Goal: Task Accomplishment & Management: Manage account settings

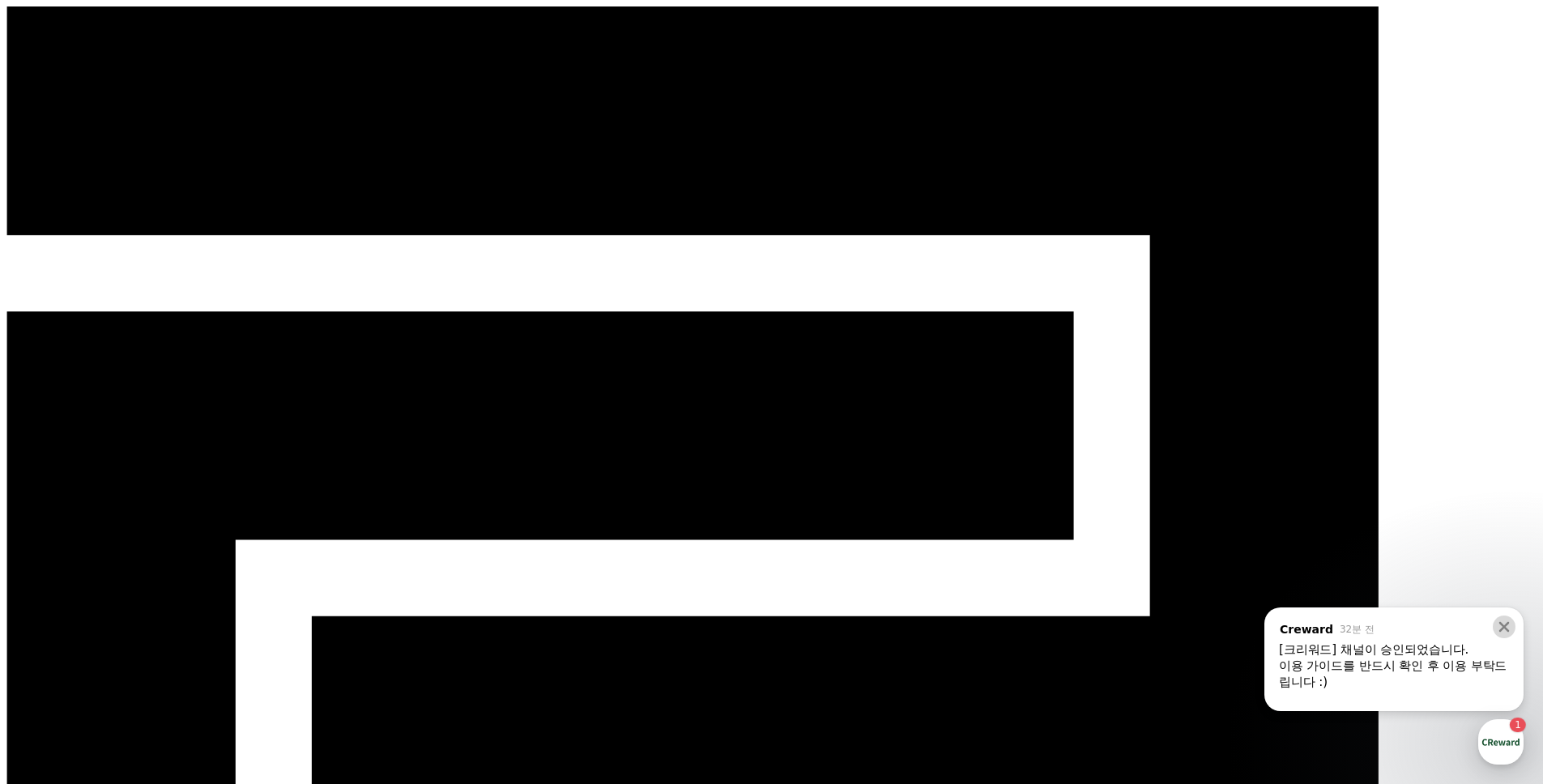
click at [1507, 625] on icon at bounding box center [1504, 627] width 16 height 16
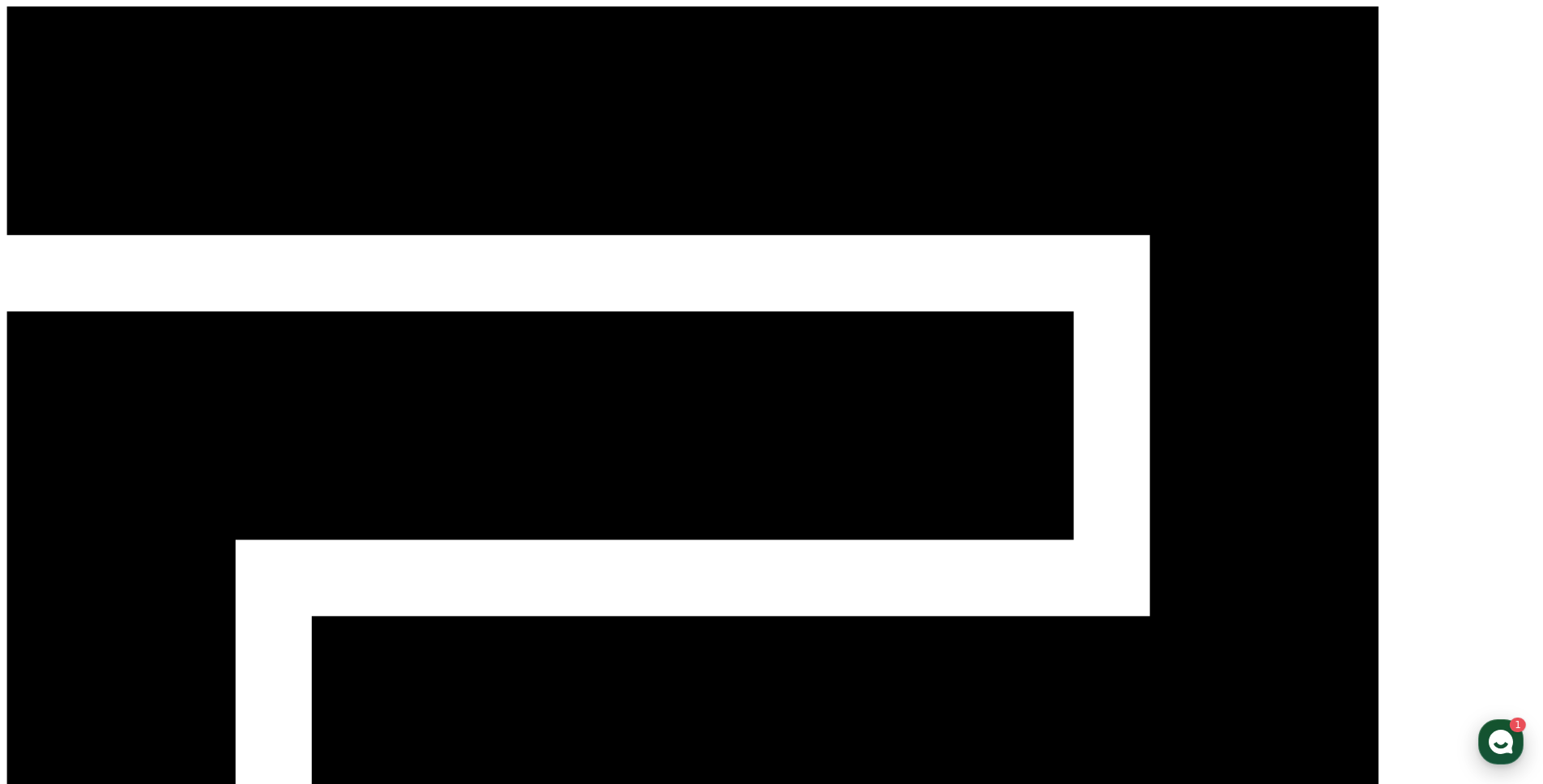
click at [1496, 745] on icon "button" at bounding box center [1501, 742] width 29 height 29
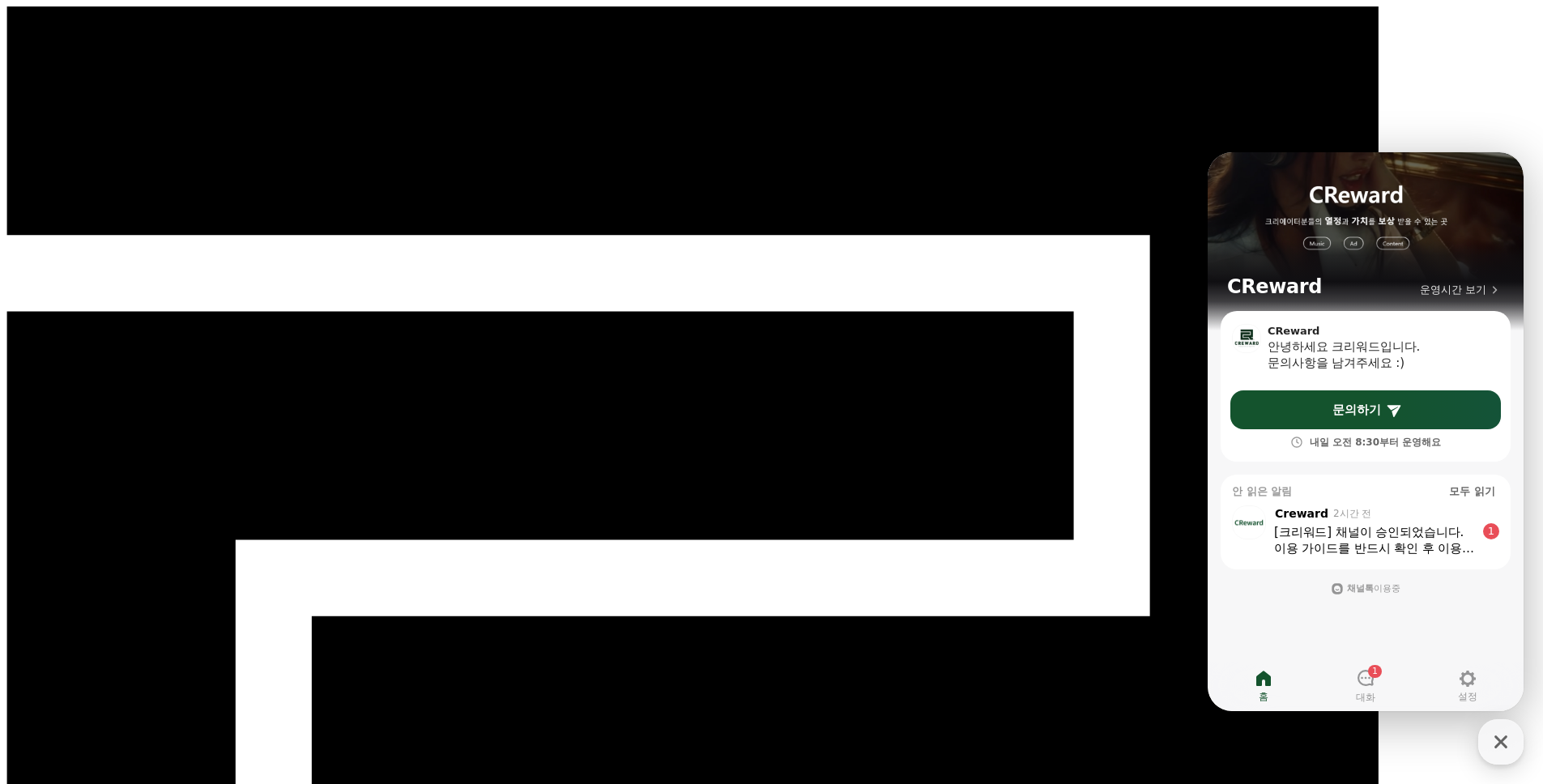
click at [1362, 528] on div "[크리워드] 채널이 승인되었습니다." at bounding box center [1374, 532] width 201 height 16
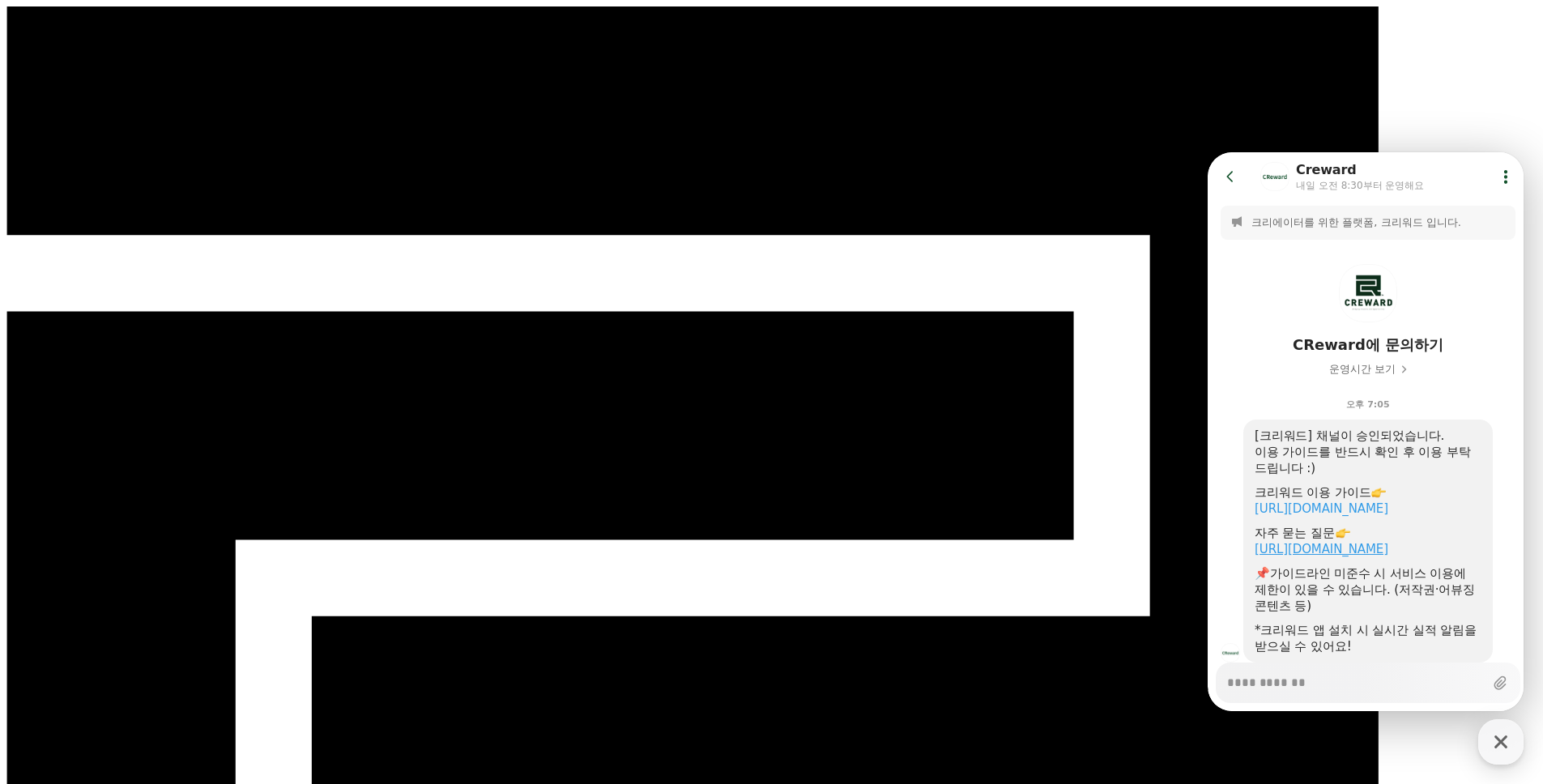
scroll to position [34, 0]
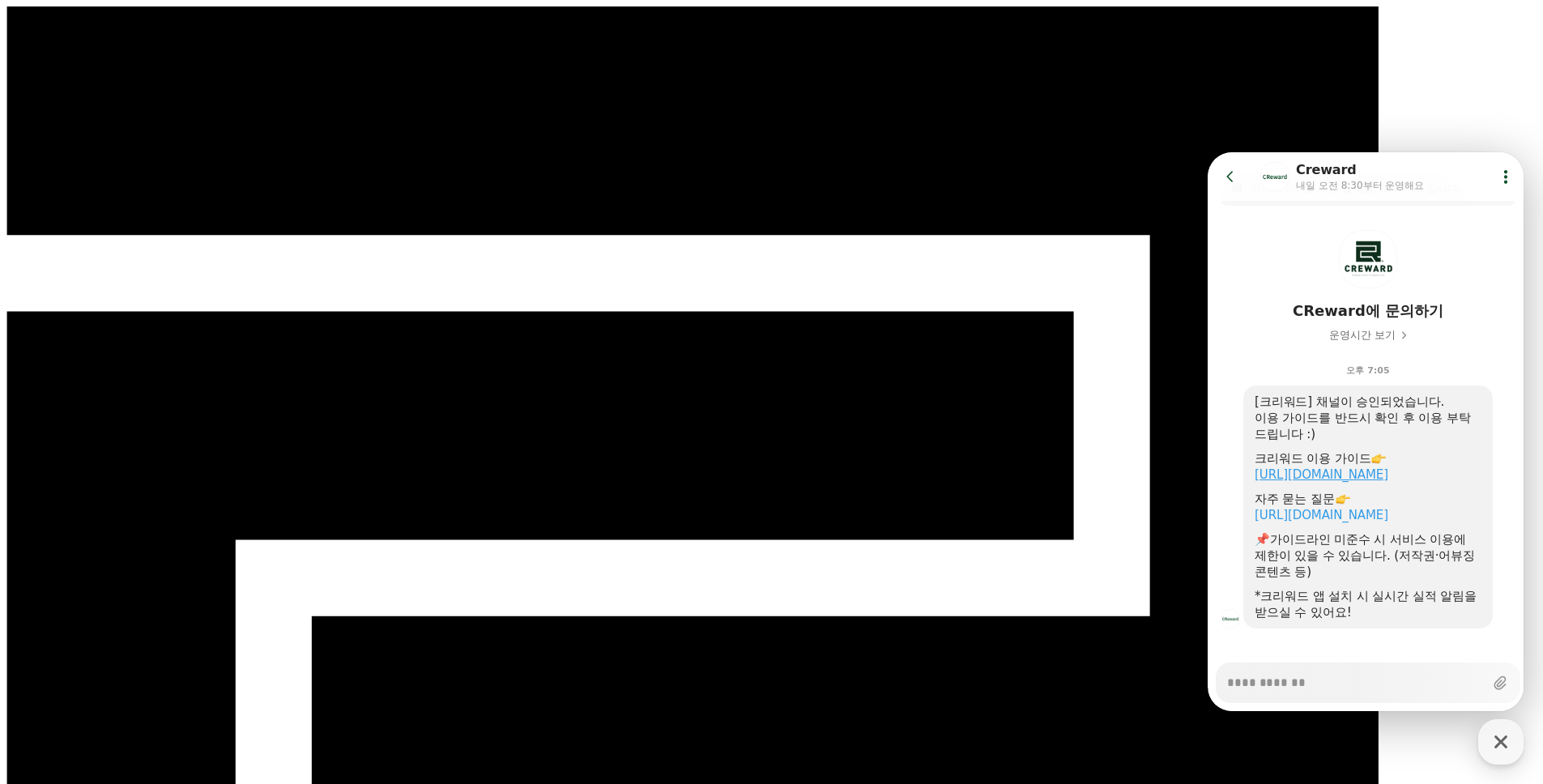
click at [1352, 475] on link "https://creward.net/music/guide/android" at bounding box center [1322, 474] width 134 height 14
type textarea "*"
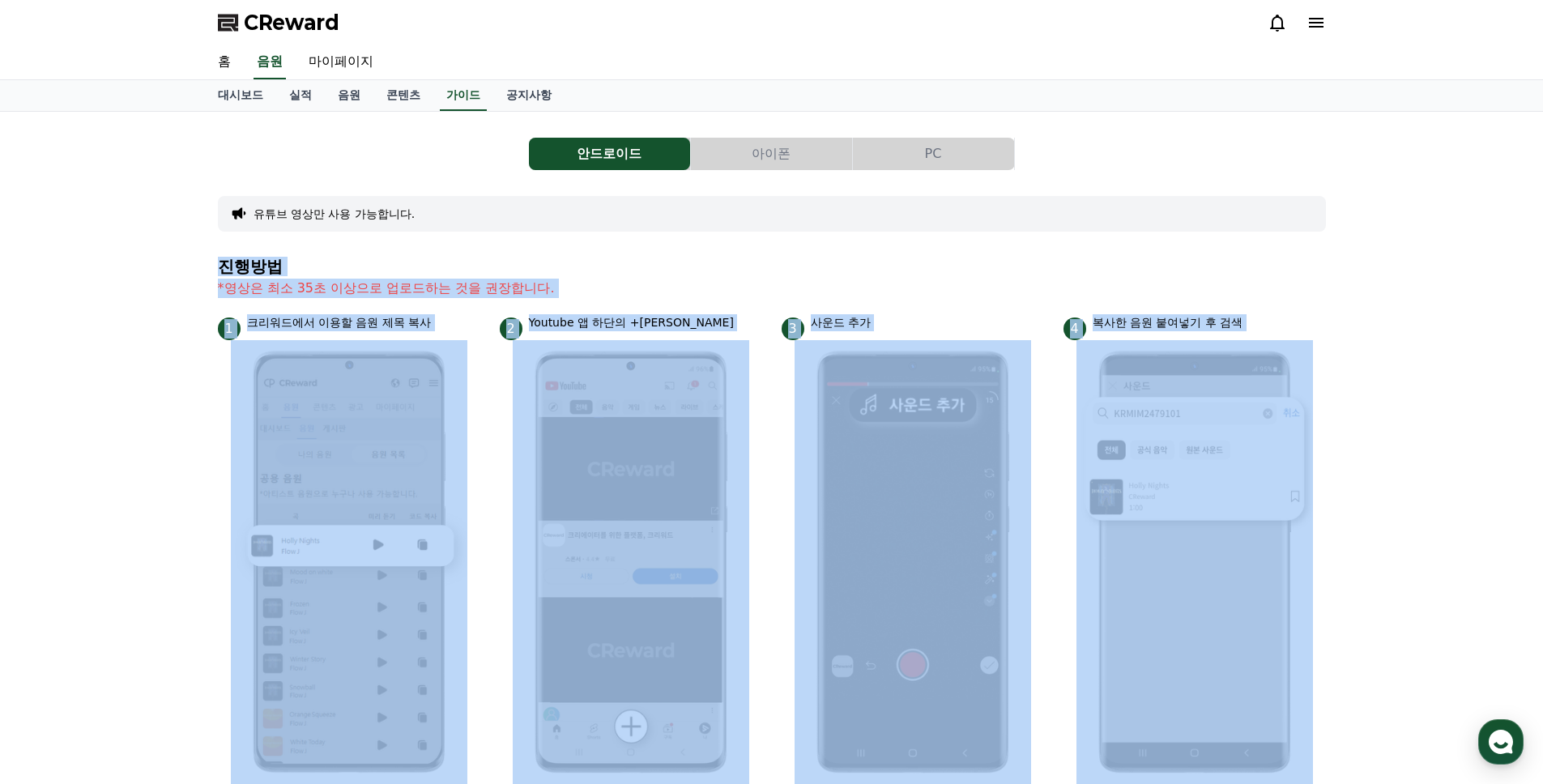
drag, startPoint x: 154, startPoint y: 248, endPoint x: 1311, endPoint y: 543, distance: 1194.0
click at [1311, 543] on div "안드로이드 아이폰 PC 유튜브 영상만 사용 가능합니다. 진행방법 *영상은 최소 35초 이상으로 업로드하는 것을 권장합니다. 1 크리워드에서 이…" at bounding box center [772, 704] width 1543 height 1184
click at [1311, 543] on img at bounding box center [1195, 563] width 237 height 445
click at [1259, 242] on div "안드로이드 아이폰 PC 유튜브 영상만 사용 가능합니다. 진행방법 *영상은 최소 35초 이상으로 업로드하는 것을 권장합니다. 1 크리워드에서 이…" at bounding box center [772, 704] width 1108 height 1158
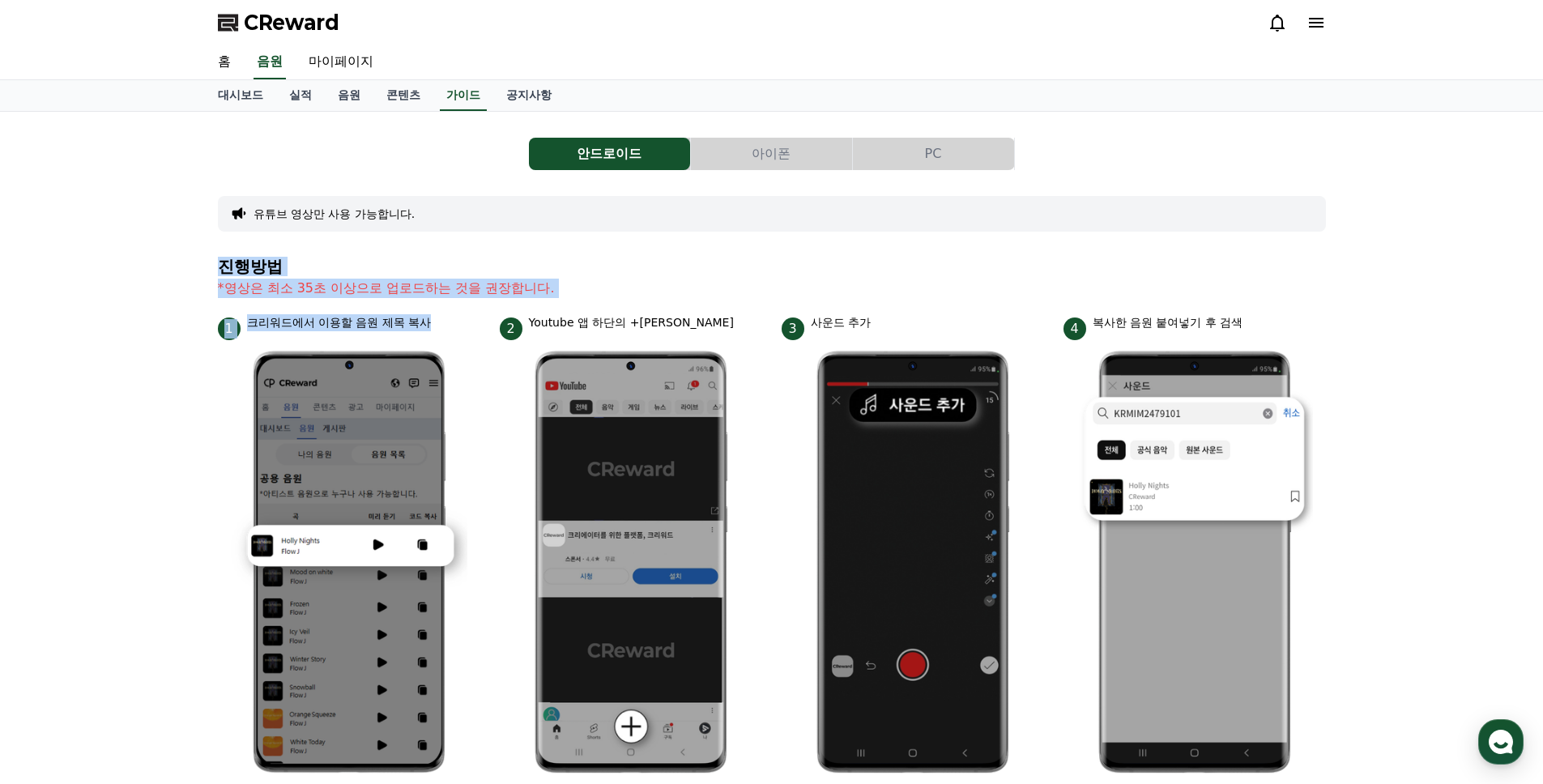
drag, startPoint x: 1287, startPoint y: 230, endPoint x: 31, endPoint y: 566, distance: 1300.2
click at [31, 566] on div "안드로이드 아이폰 PC 유튜브 영상만 사용 가능합니다. 진행방법 *영상은 최소 35초 이상으로 업로드하는 것을 권장합니다. 1 크리워드에서 이…" at bounding box center [772, 704] width 1543 height 1184
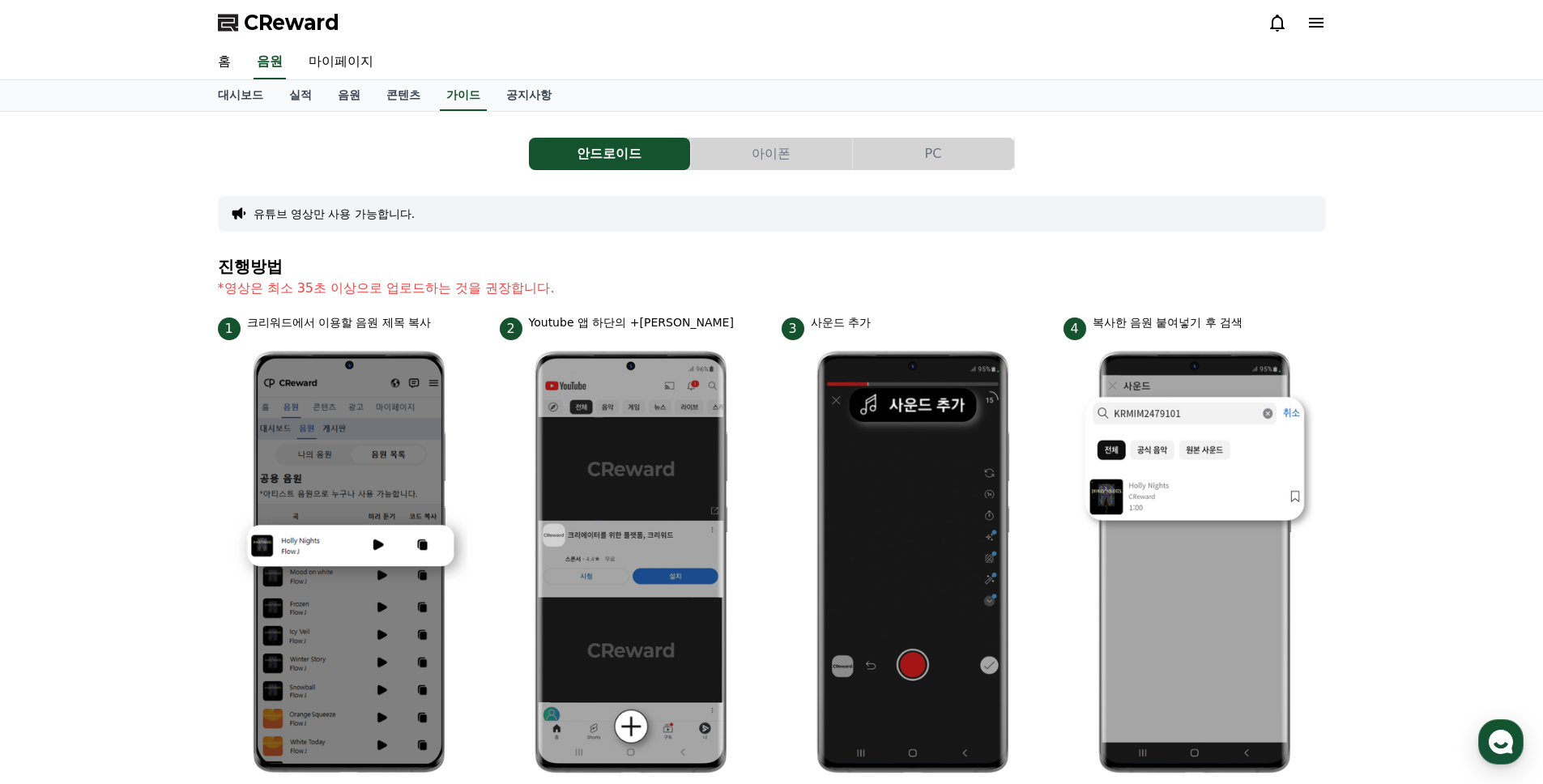
click at [34, 562] on div "안드로이드 아이폰 PC 유튜브 영상만 사용 가능합니다. 진행방법 *영상은 최소 35초 이상으로 업로드하는 것을 권장합니다. 1 크리워드에서 이…" at bounding box center [772, 704] width 1543 height 1184
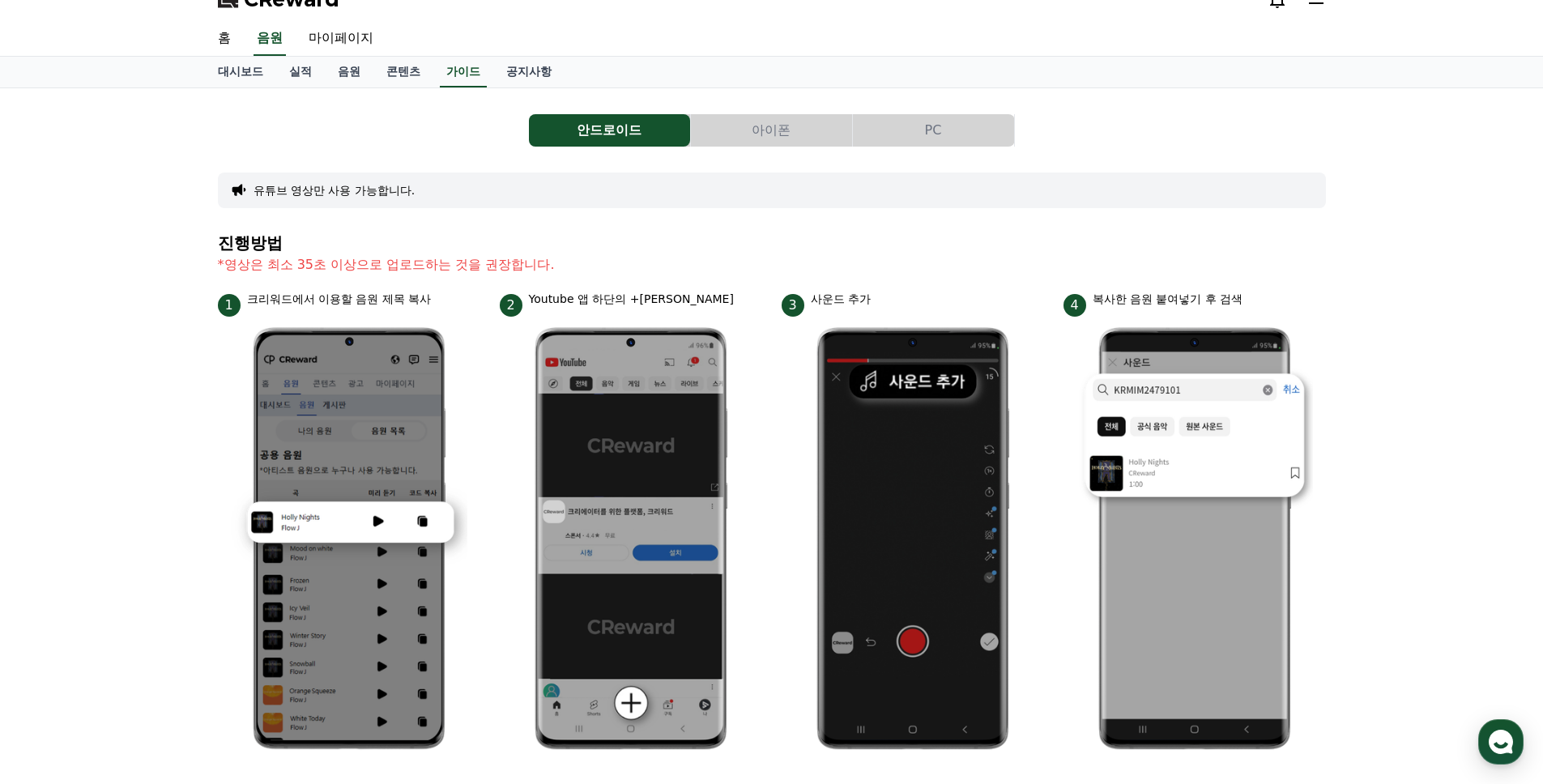
scroll to position [24, 0]
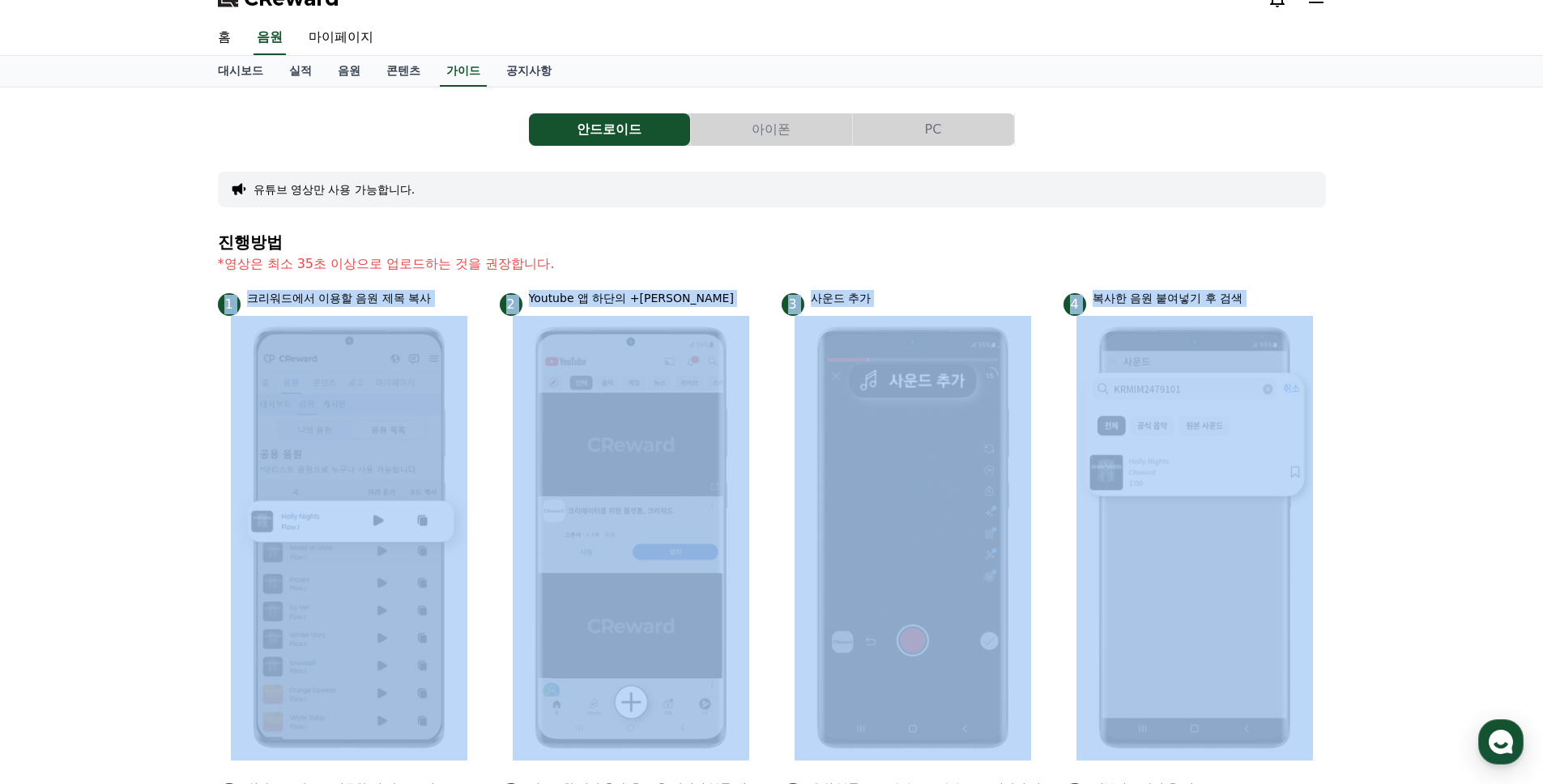
drag, startPoint x: 1452, startPoint y: 567, endPoint x: 1189, endPoint y: 261, distance: 403.5
click at [1072, 270] on div "안드로이드 아이폰 PC 유튜브 영상만 사용 가능합니다. 진행방법 *영상은 최소 35초 이상으로 업로드하는 것을 권장합니다. 1 크리워드에서 이…" at bounding box center [772, 680] width 1543 height 1184
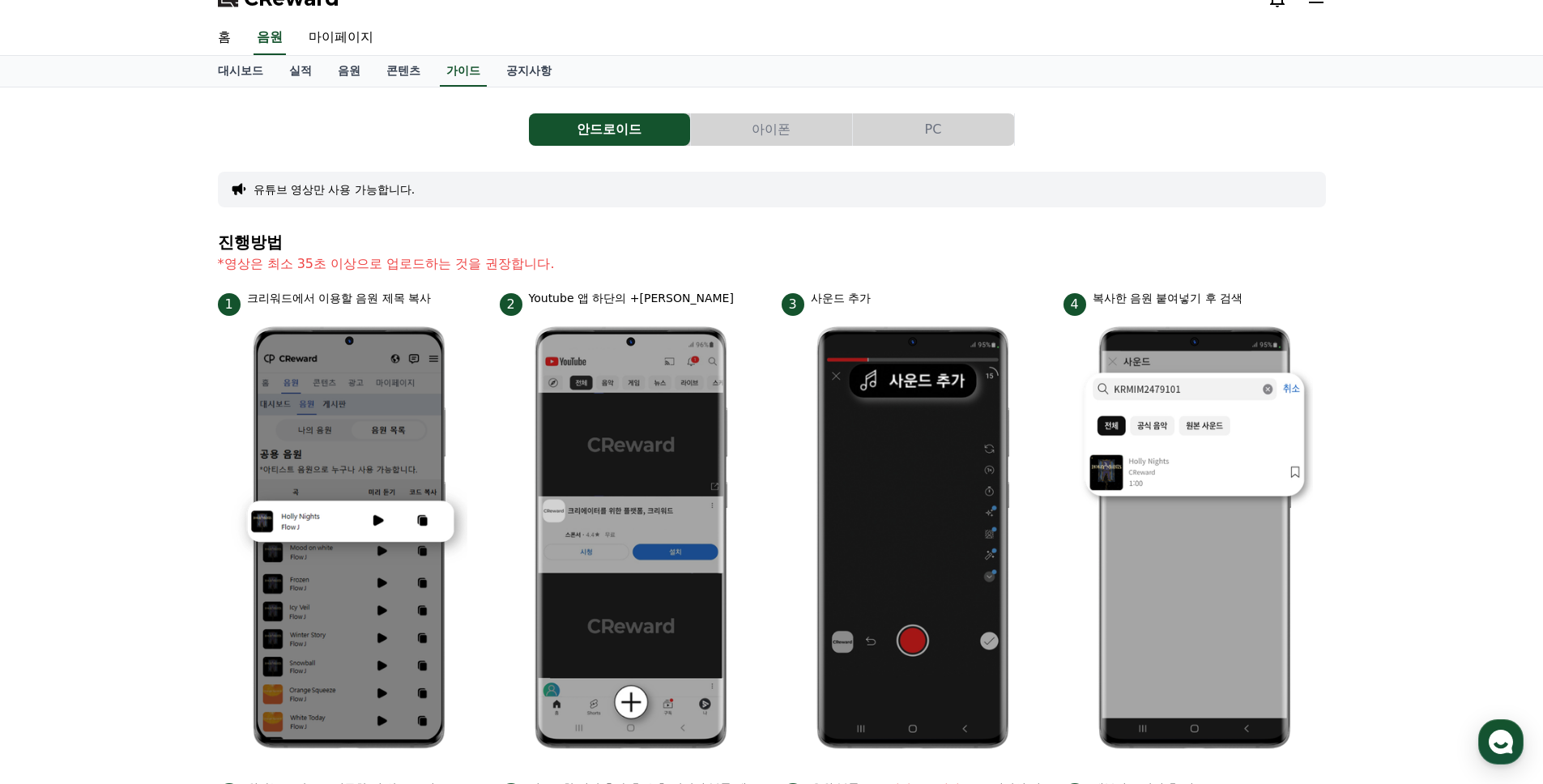
click at [1337, 233] on div "안드로이드 아이폰 PC 유튜브 영상만 사용 가능합니다. 진행방법 *영상은 최소 35초 이상으로 업로드하는 것을 권장합니다. 1 크리워드에서 이…" at bounding box center [772, 680] width 1134 height 1184
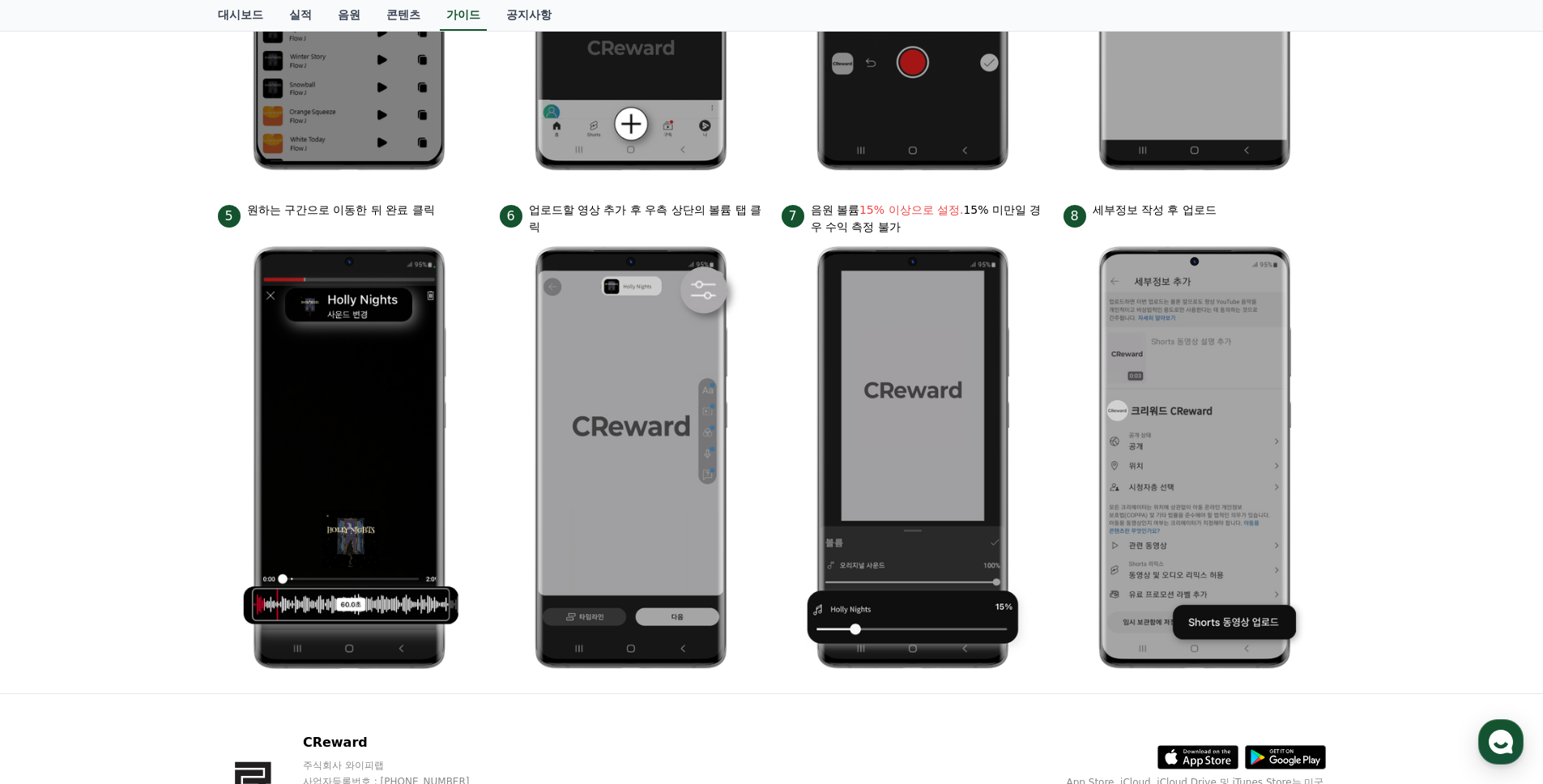
scroll to position [0, 0]
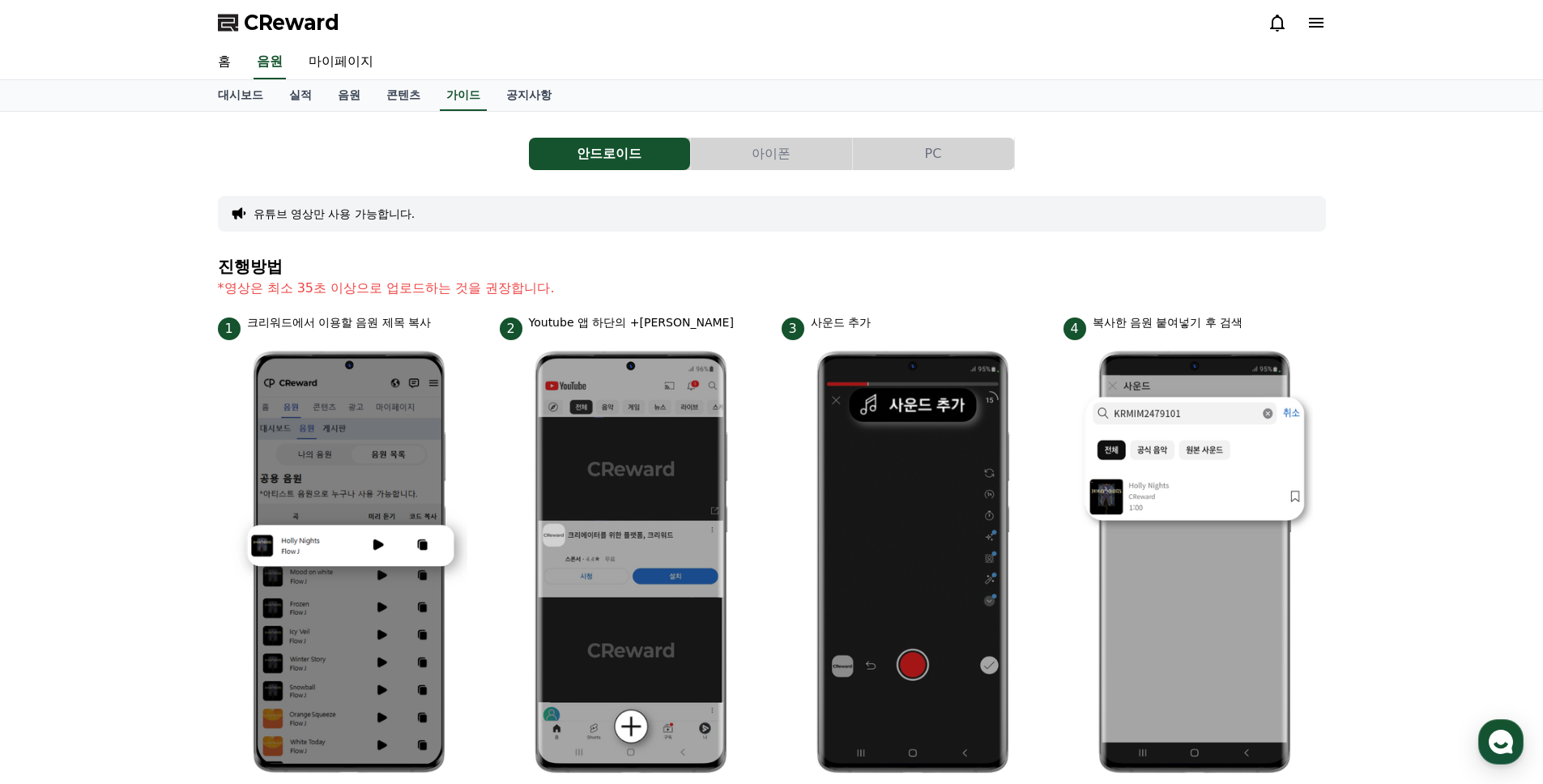
click at [875, 154] on button "PC" at bounding box center [933, 154] width 162 height 32
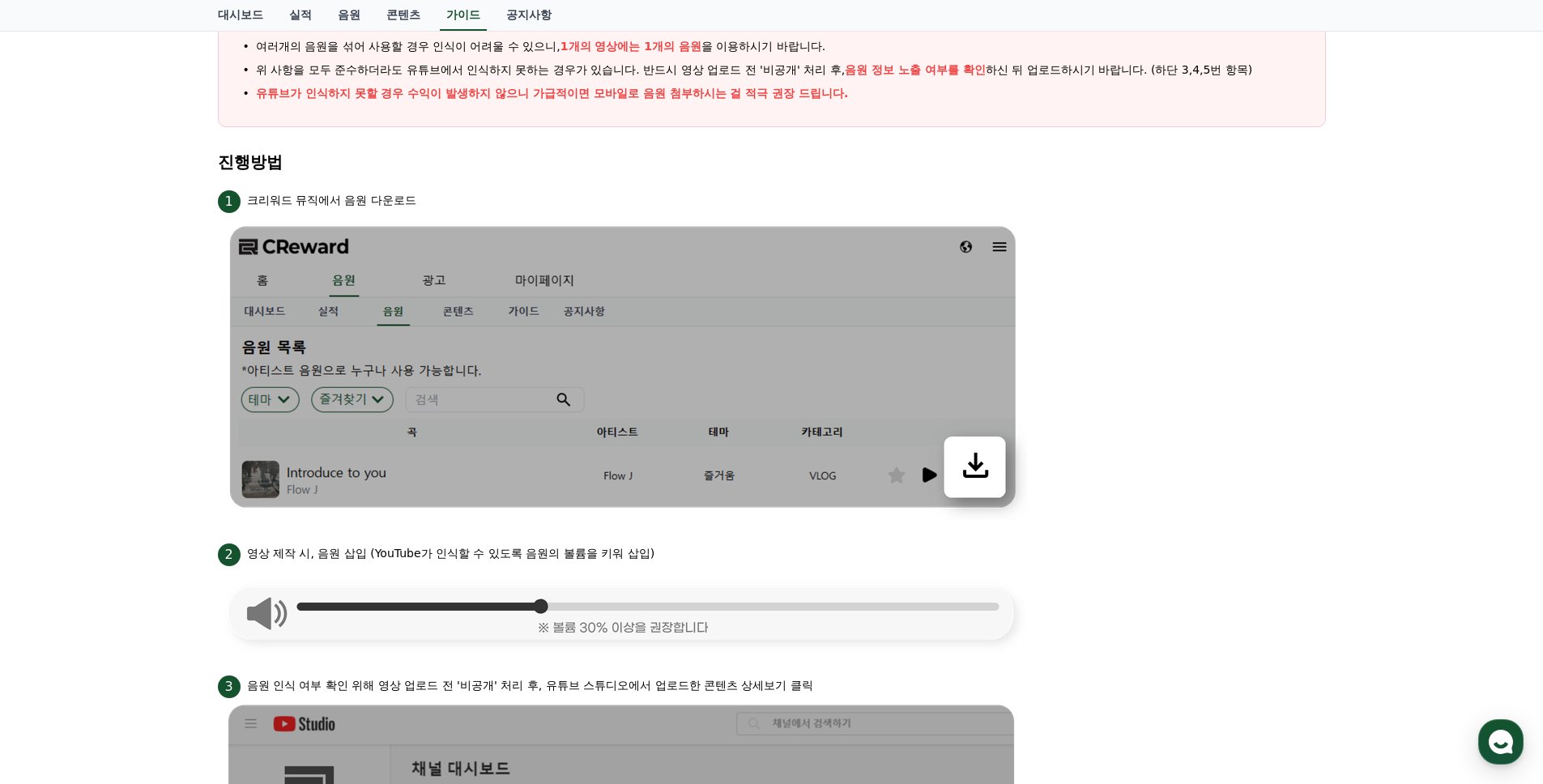
scroll to position [472, 0]
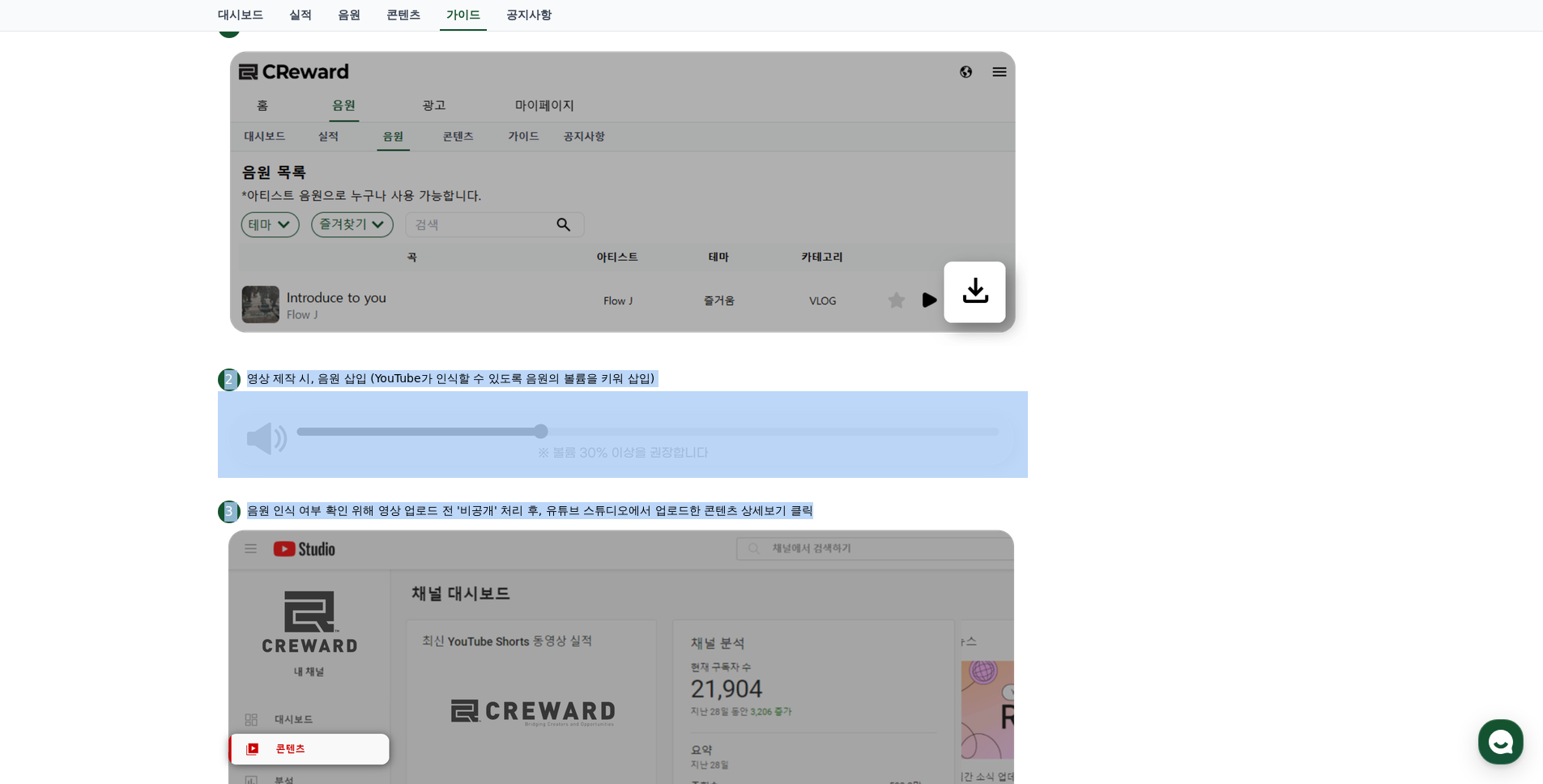
drag, startPoint x: 174, startPoint y: 370, endPoint x: 1115, endPoint y: 530, distance: 954.5
click at [1115, 530] on div "안드로이드 아이폰 PC 유튜브 영상만 사용 가능합니다. 주의사항 PC 업로드의 경우 영상 길이가 반드시 35초 이상 이어야 하며, 음원의 볼륨…" at bounding box center [772, 595] width 1543 height 1911
click at [1122, 531] on li "3 음원 인식 여부 확인 위해 영상 업로드 전 '비공개' 처리 후, 유튜브 스튜디오에서 업로드한 콘텐츠 상세보기 클릭" at bounding box center [772, 664] width 1108 height 334
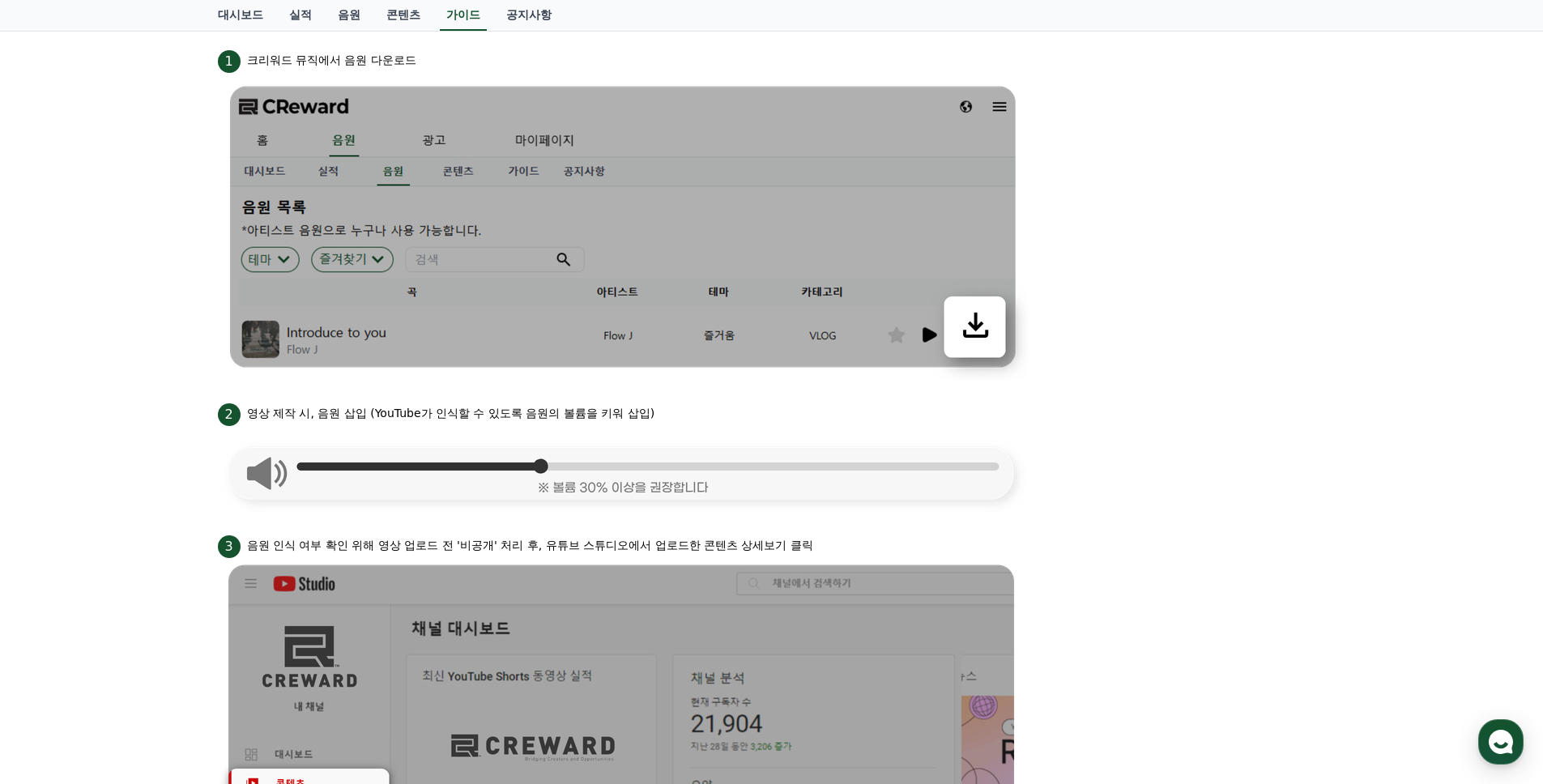
scroll to position [644, 0]
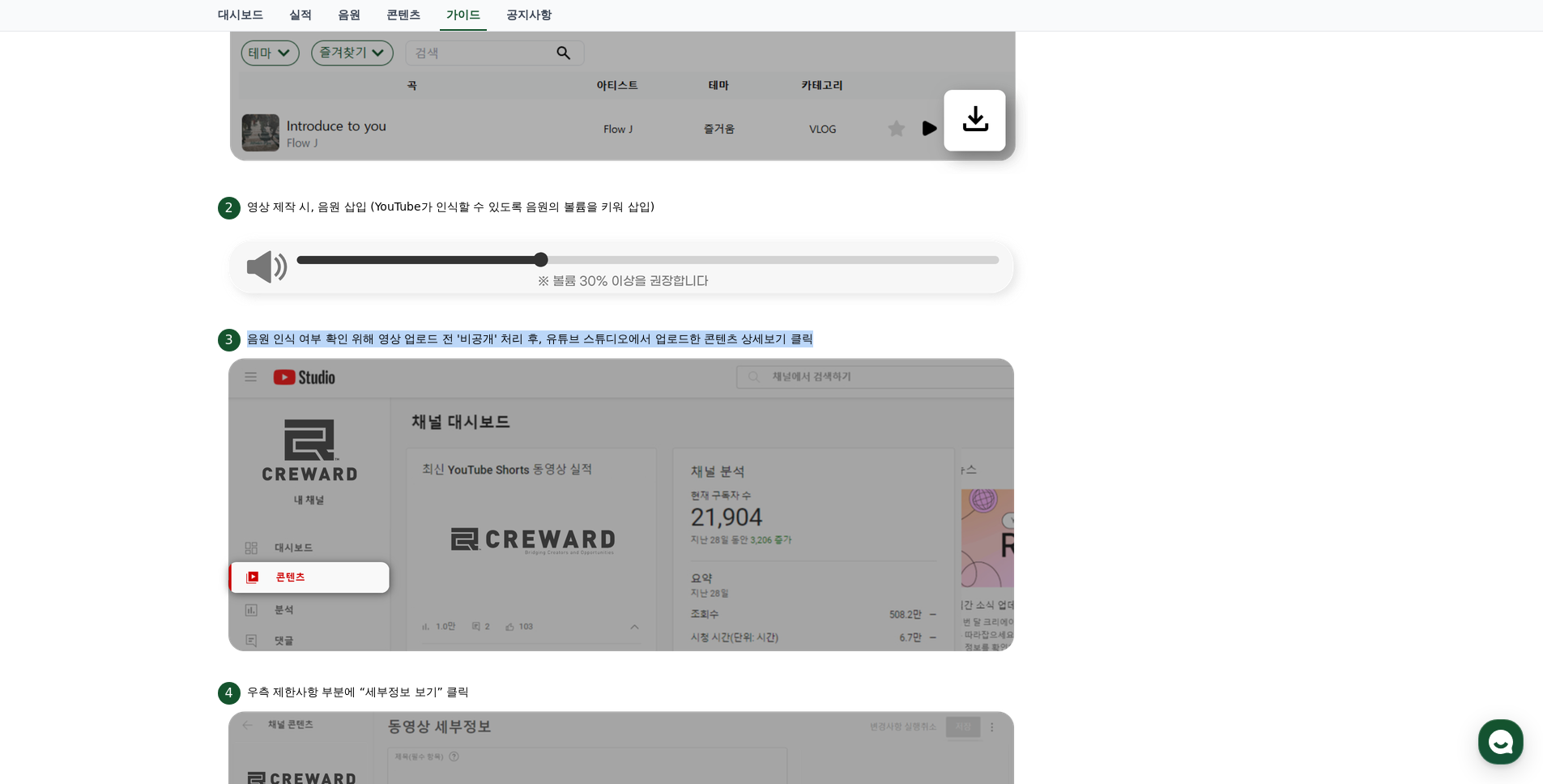
drag, startPoint x: 231, startPoint y: 341, endPoint x: 1252, endPoint y: 493, distance: 1032.3
click at [1250, 493] on li "3 음원 인식 여부 확인 위해 영상 업로드 전 '비공개' 처리 후, 유튜브 스튜디오에서 업로드한 콘텐츠 상세보기 클릭" at bounding box center [772, 493] width 1108 height 334
click at [1252, 493] on li "3 음원 인식 여부 확인 위해 영상 업로드 전 '비공개' 처리 후, 유튜브 스튜디오에서 업로드한 콘텐츠 상세보기 클릭" at bounding box center [772, 493] width 1108 height 334
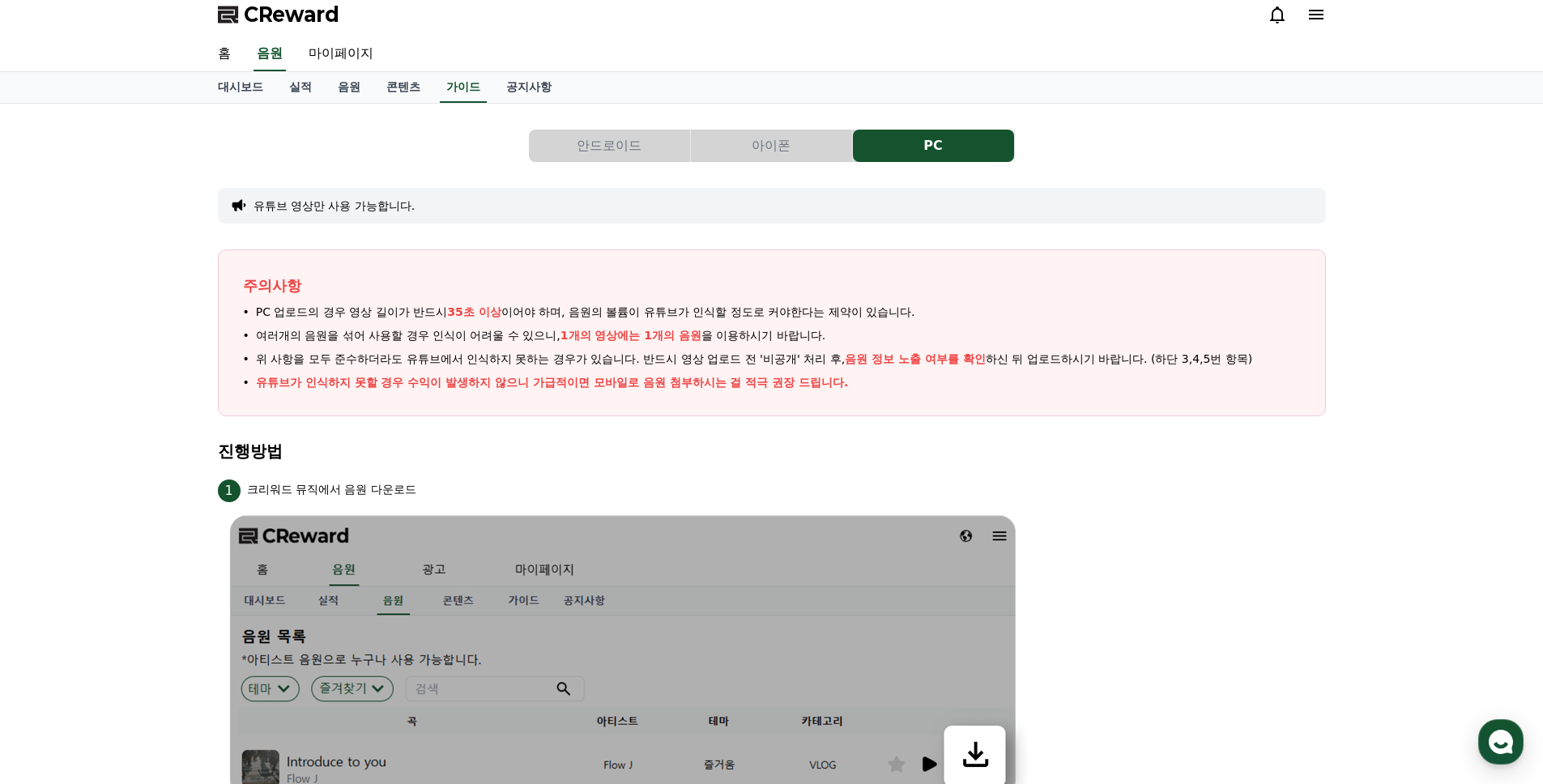
scroll to position [0, 0]
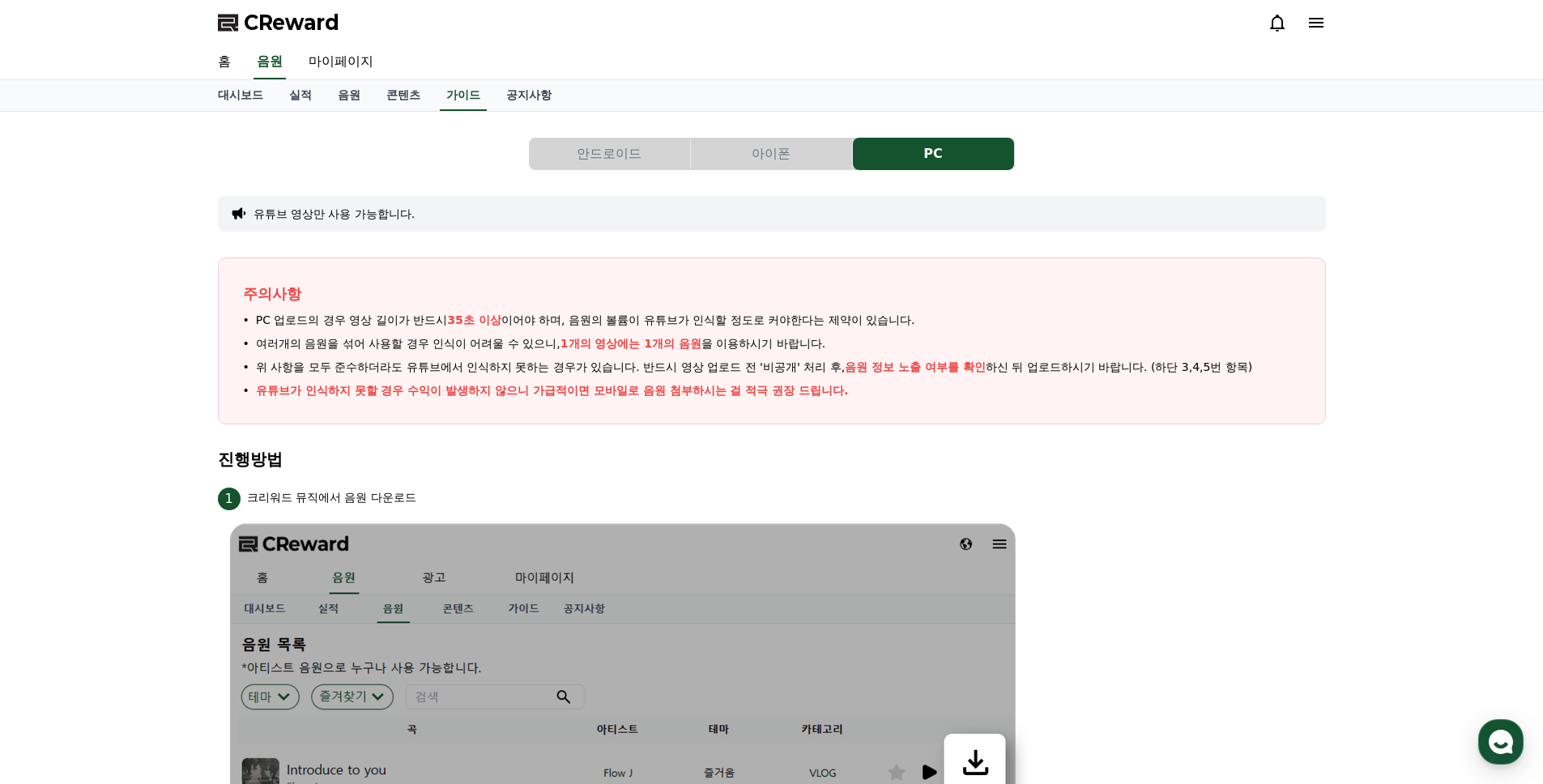
drag, startPoint x: 1234, startPoint y: 229, endPoint x: 1153, endPoint y: 144, distance: 117.4
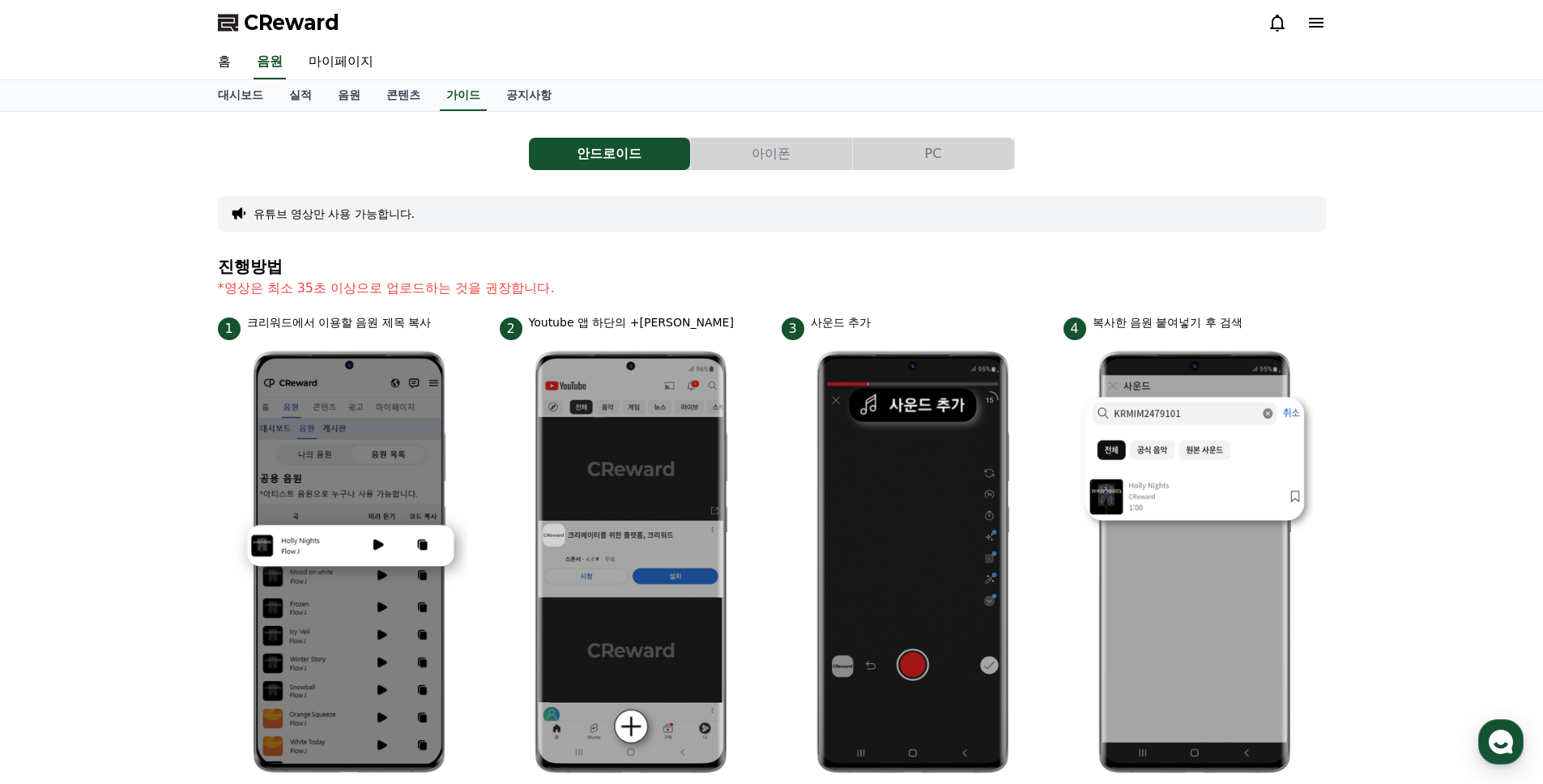
drag, startPoint x: 794, startPoint y: 135, endPoint x: 785, endPoint y: 145, distance: 13.5
click at [794, 135] on div "안드로이드 아이폰 PC 유튜브 영상만 사용 가능합니다. 진행방법 *영상은 최소 35초 이상으로 업로드하는 것을 권장합니다. 1 크리워드에서 이…" at bounding box center [772, 704] width 1108 height 1158
click at [785, 145] on button "아이폰" at bounding box center [772, 154] width 162 height 32
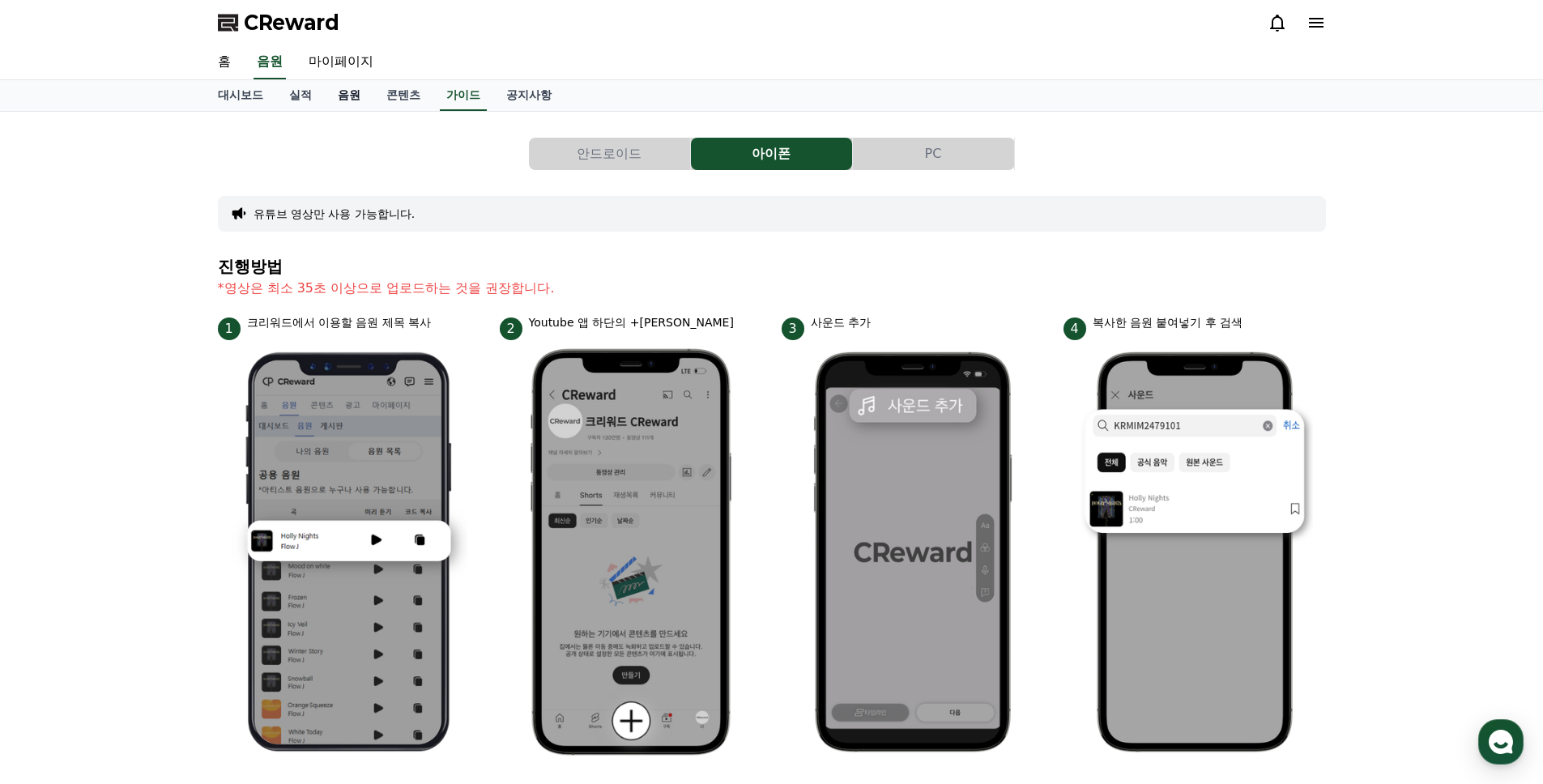
click at [328, 96] on link "음원" at bounding box center [349, 96] width 48 height 30
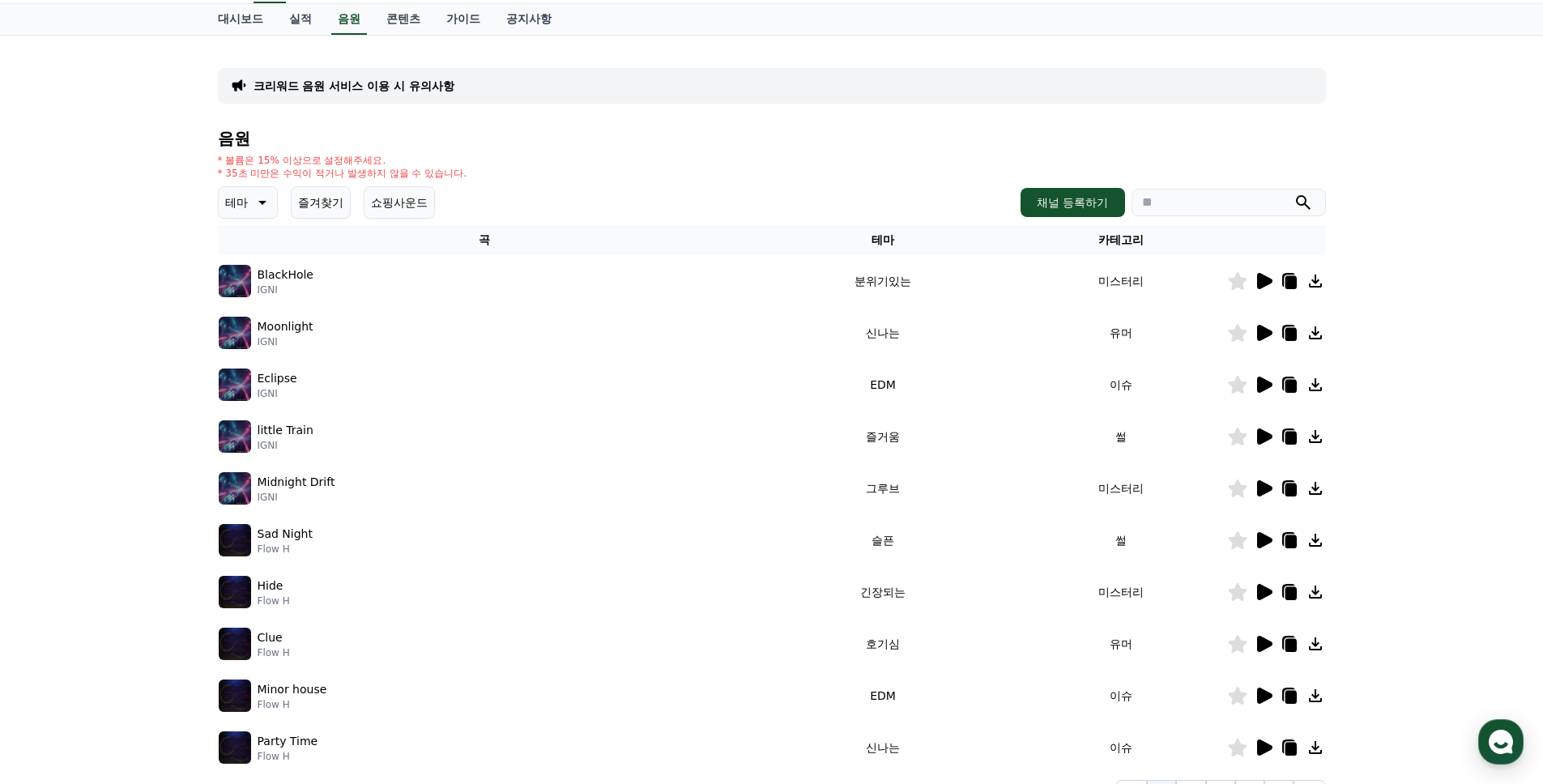
scroll to position [159, 0]
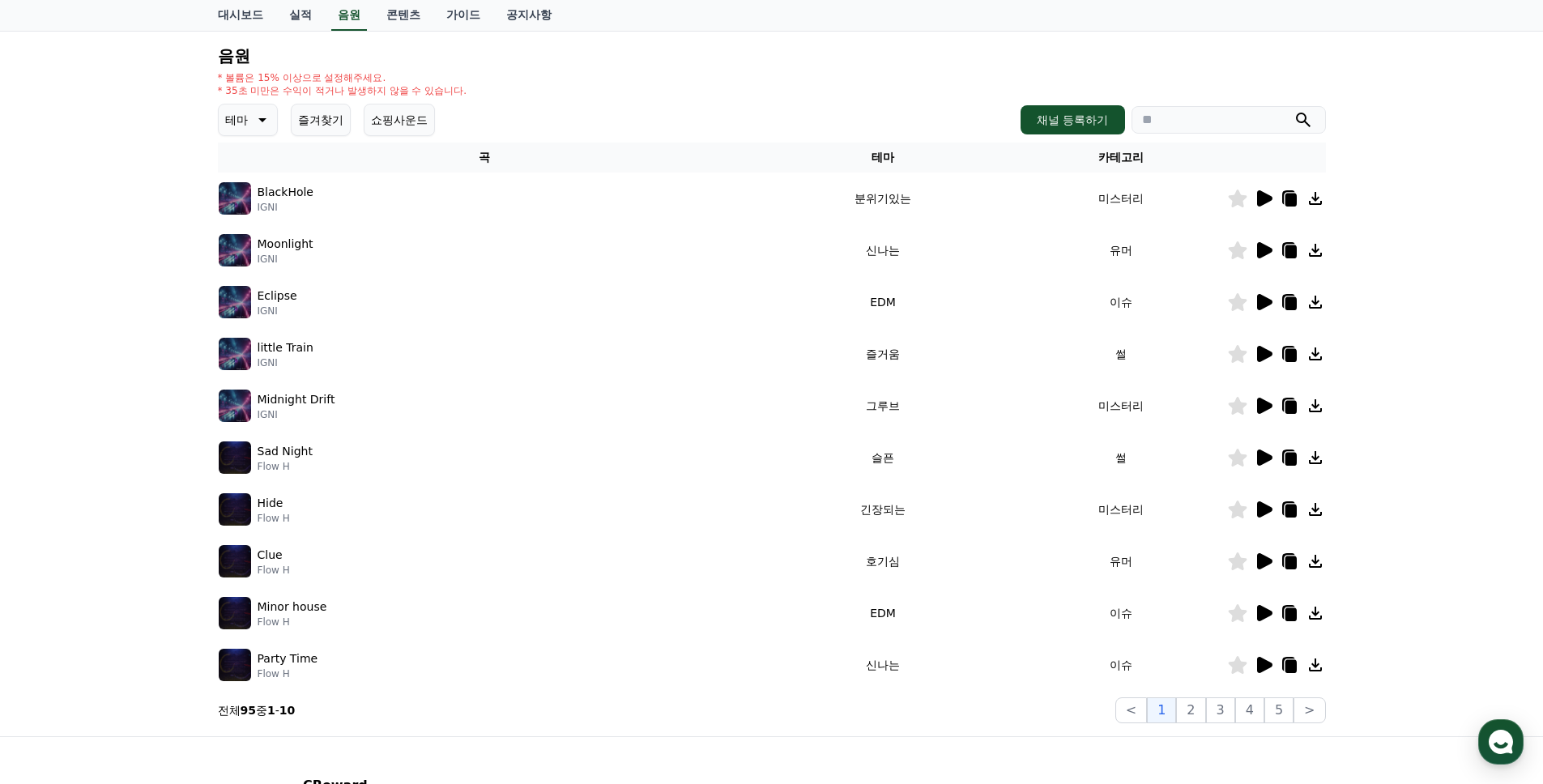
click at [1258, 196] on icon at bounding box center [1264, 198] width 15 height 16
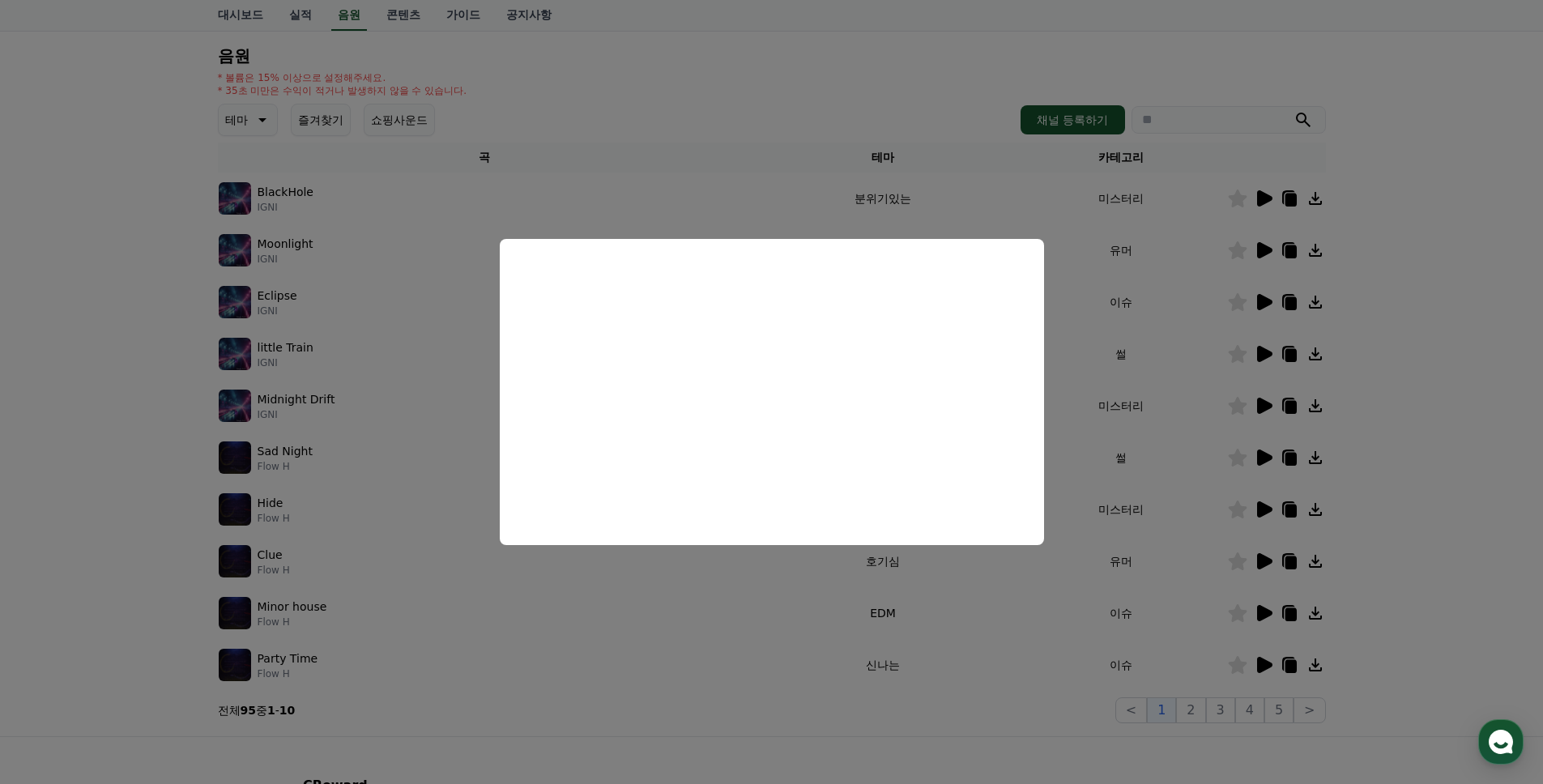
drag, startPoint x: 1237, startPoint y: 244, endPoint x: 1230, endPoint y: 255, distance: 13.0
click at [1234, 250] on button "close modal" at bounding box center [772, 392] width 1543 height 784
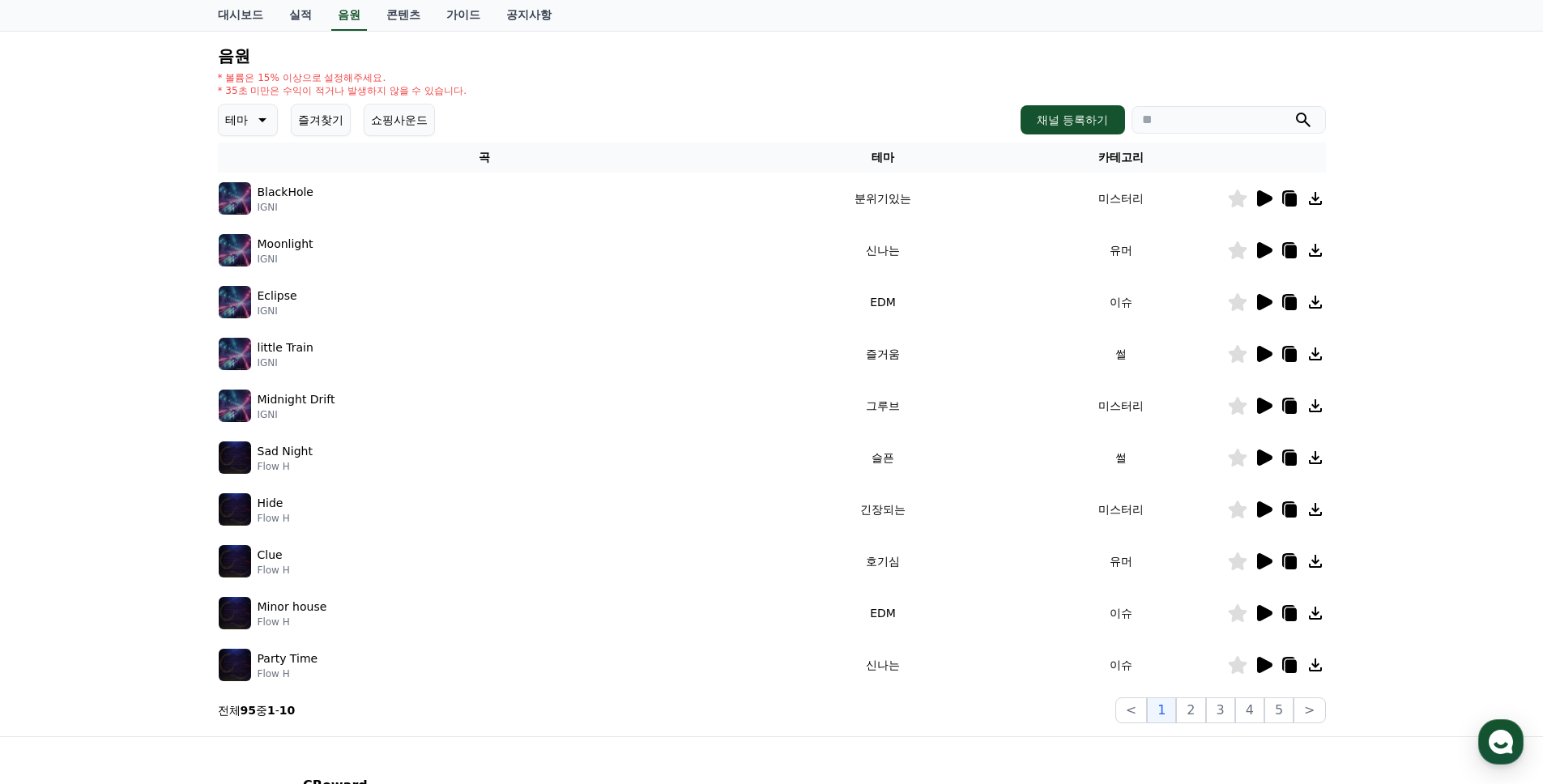
click at [1265, 253] on icon at bounding box center [1264, 250] width 15 height 16
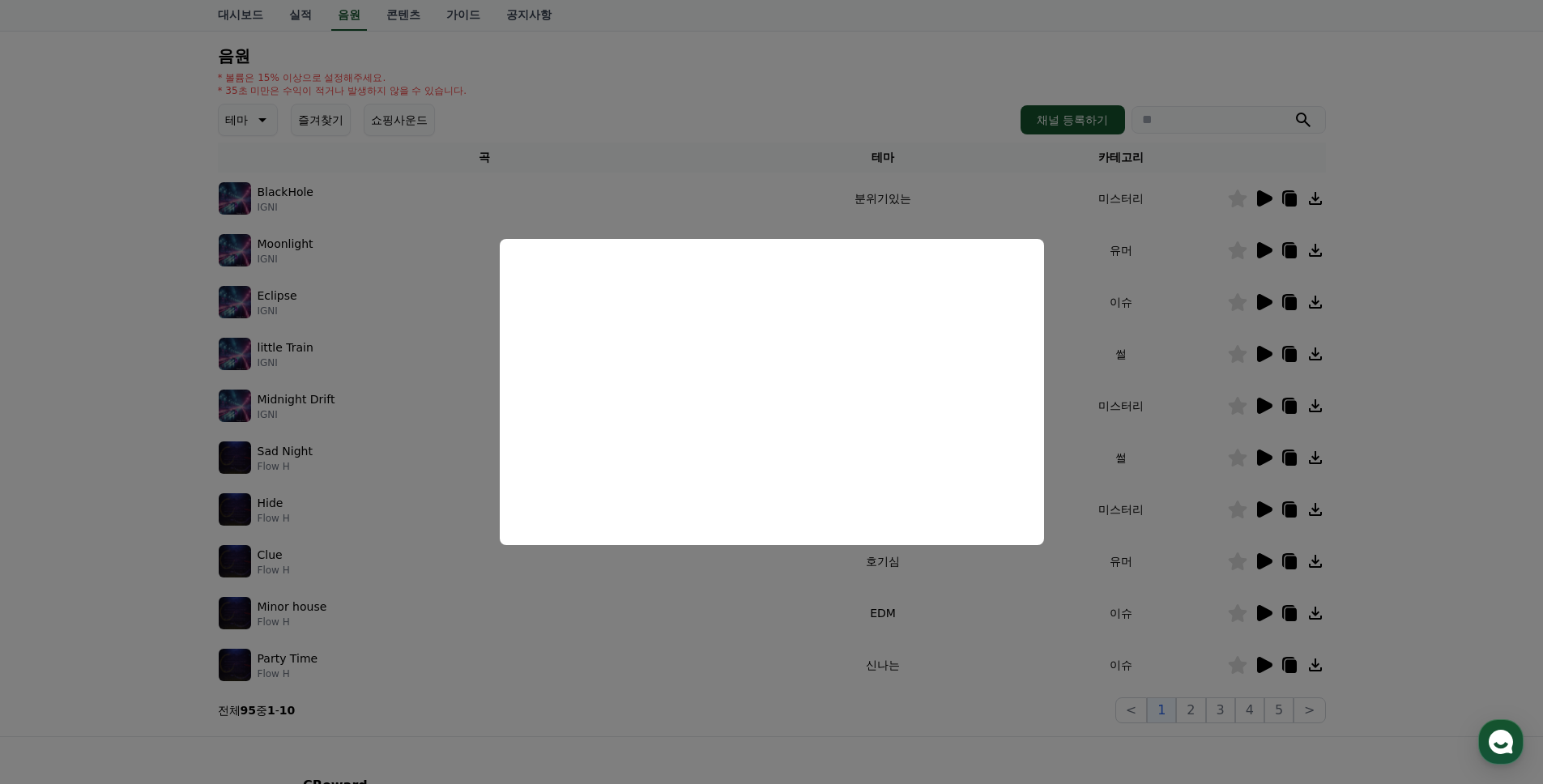
click at [1134, 381] on button "close modal" at bounding box center [772, 392] width 1543 height 784
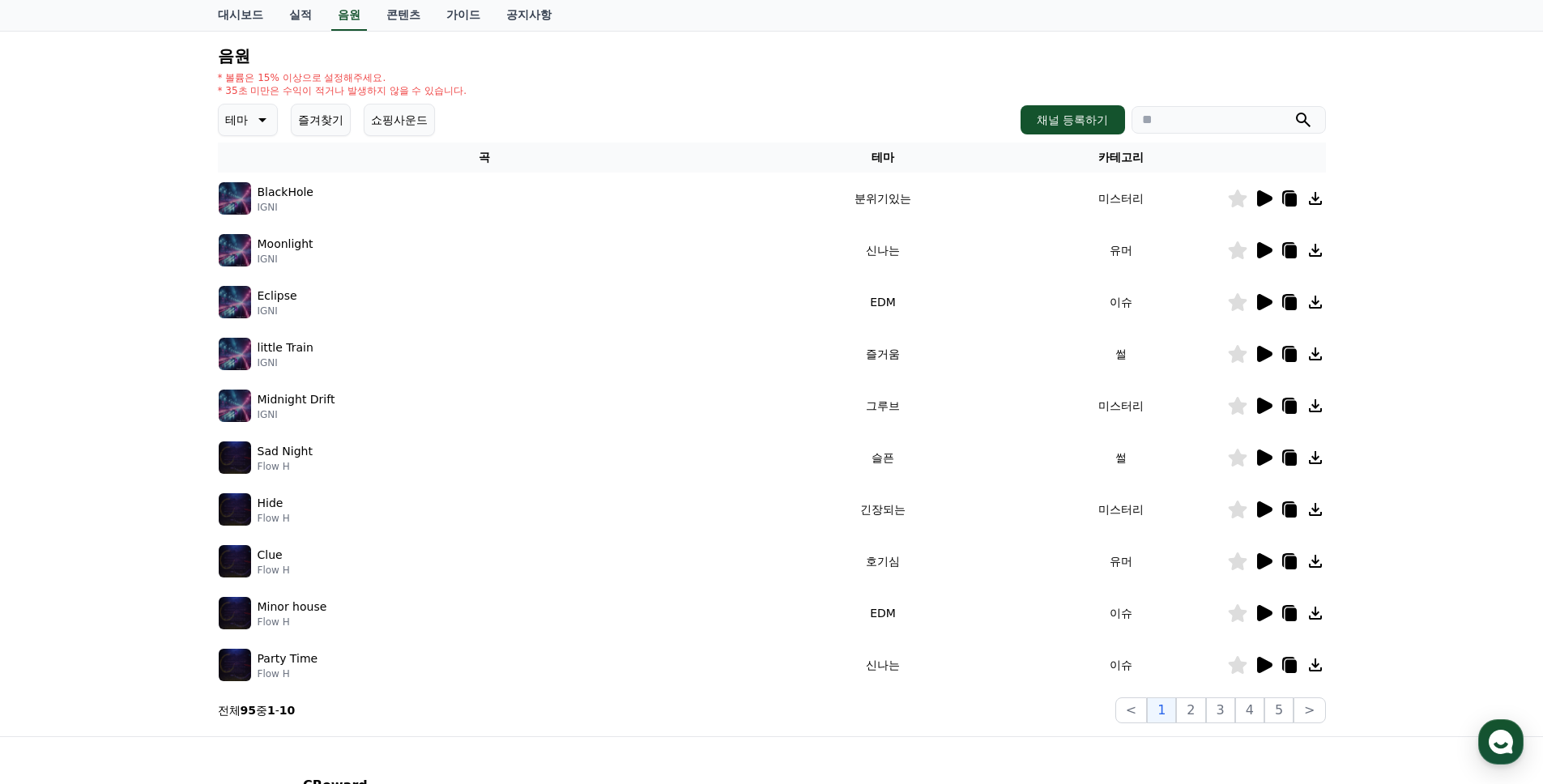
click at [1261, 354] on icon at bounding box center [1264, 354] width 15 height 16
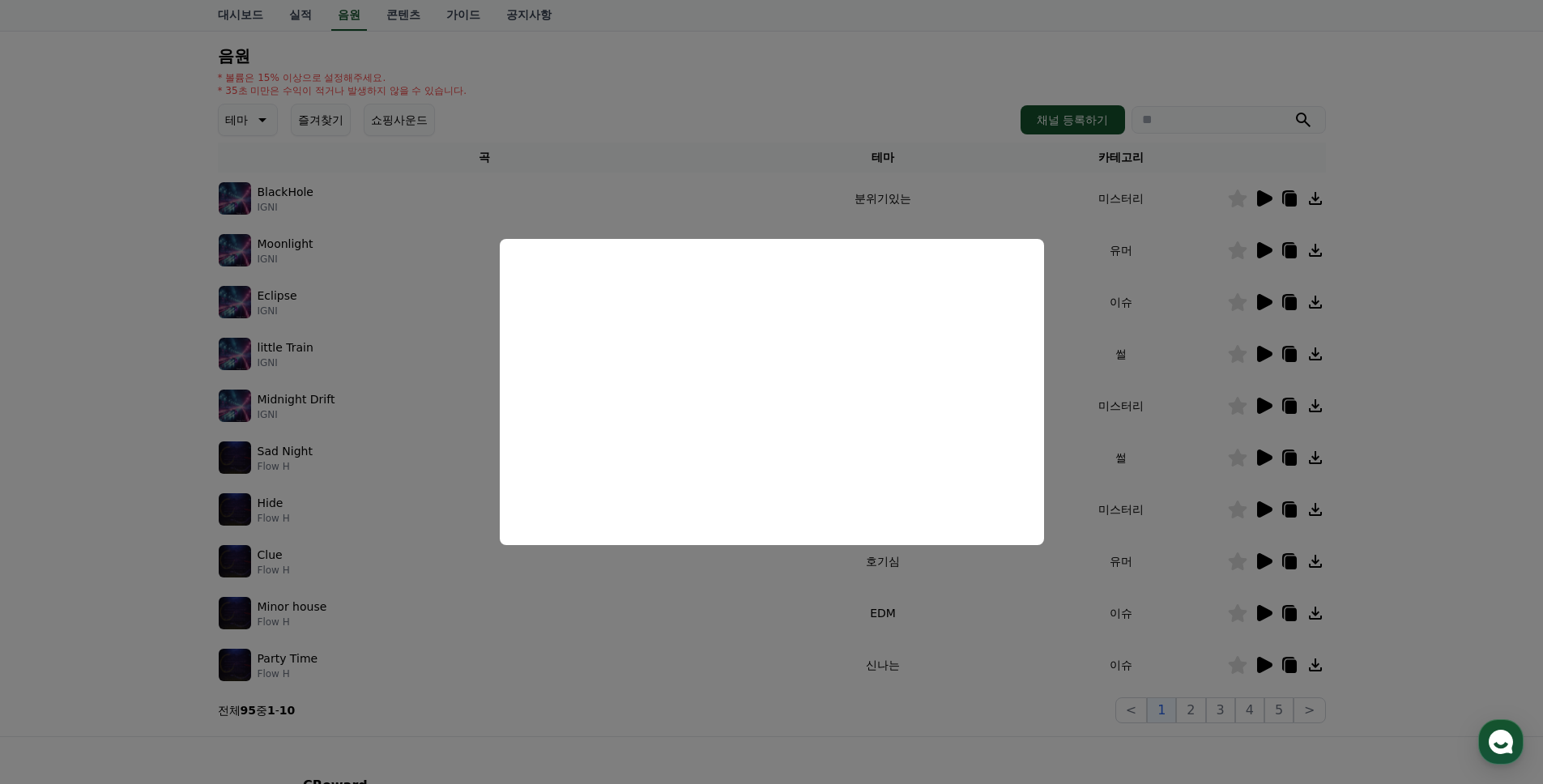
click at [1211, 363] on button "close modal" at bounding box center [772, 392] width 1543 height 784
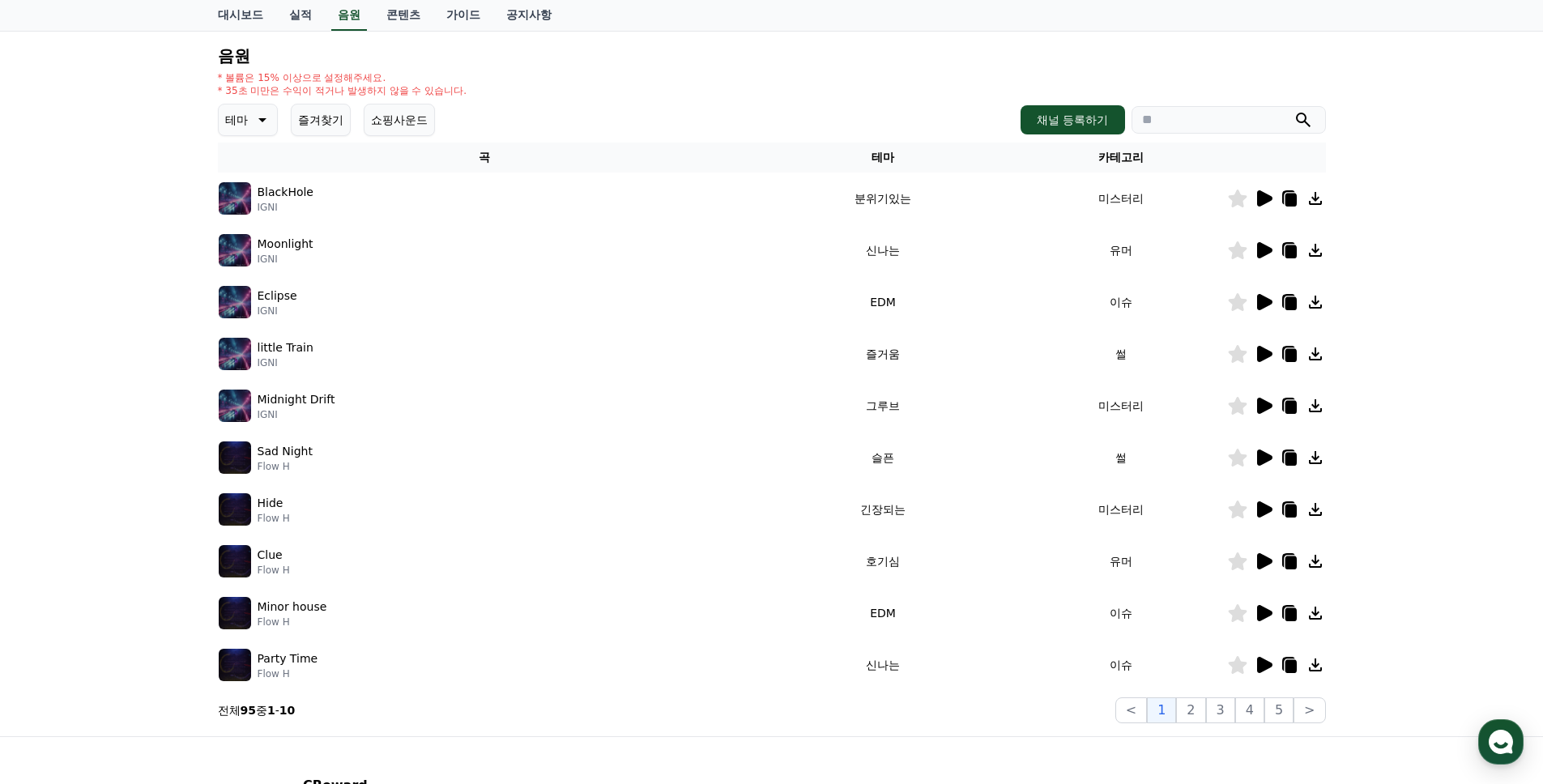
click at [1259, 449] on icon at bounding box center [1264, 457] width 15 height 16
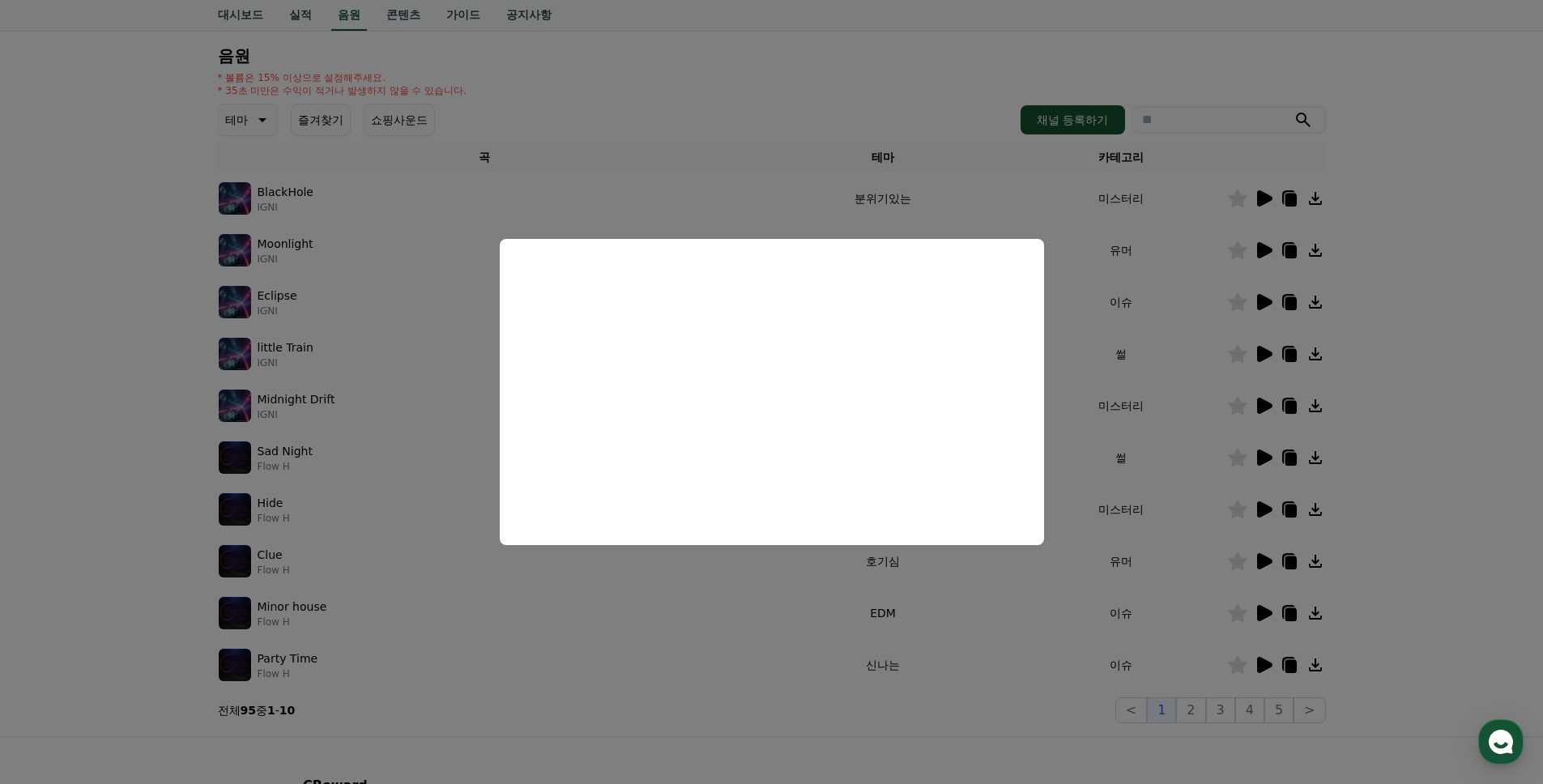
click at [1128, 437] on button "close modal" at bounding box center [772, 392] width 1543 height 784
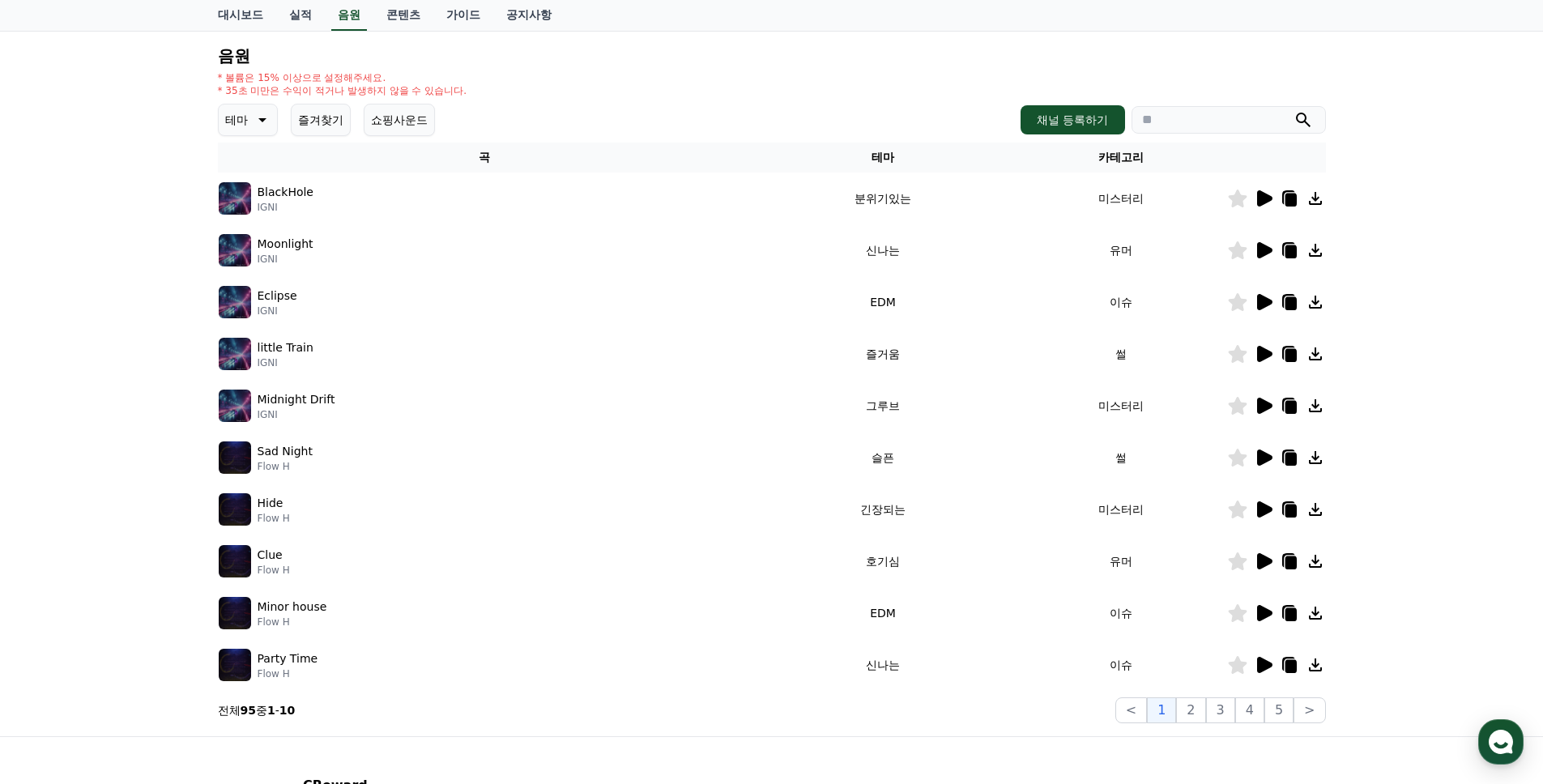
click at [1261, 569] on icon at bounding box center [1264, 562] width 20 height 20
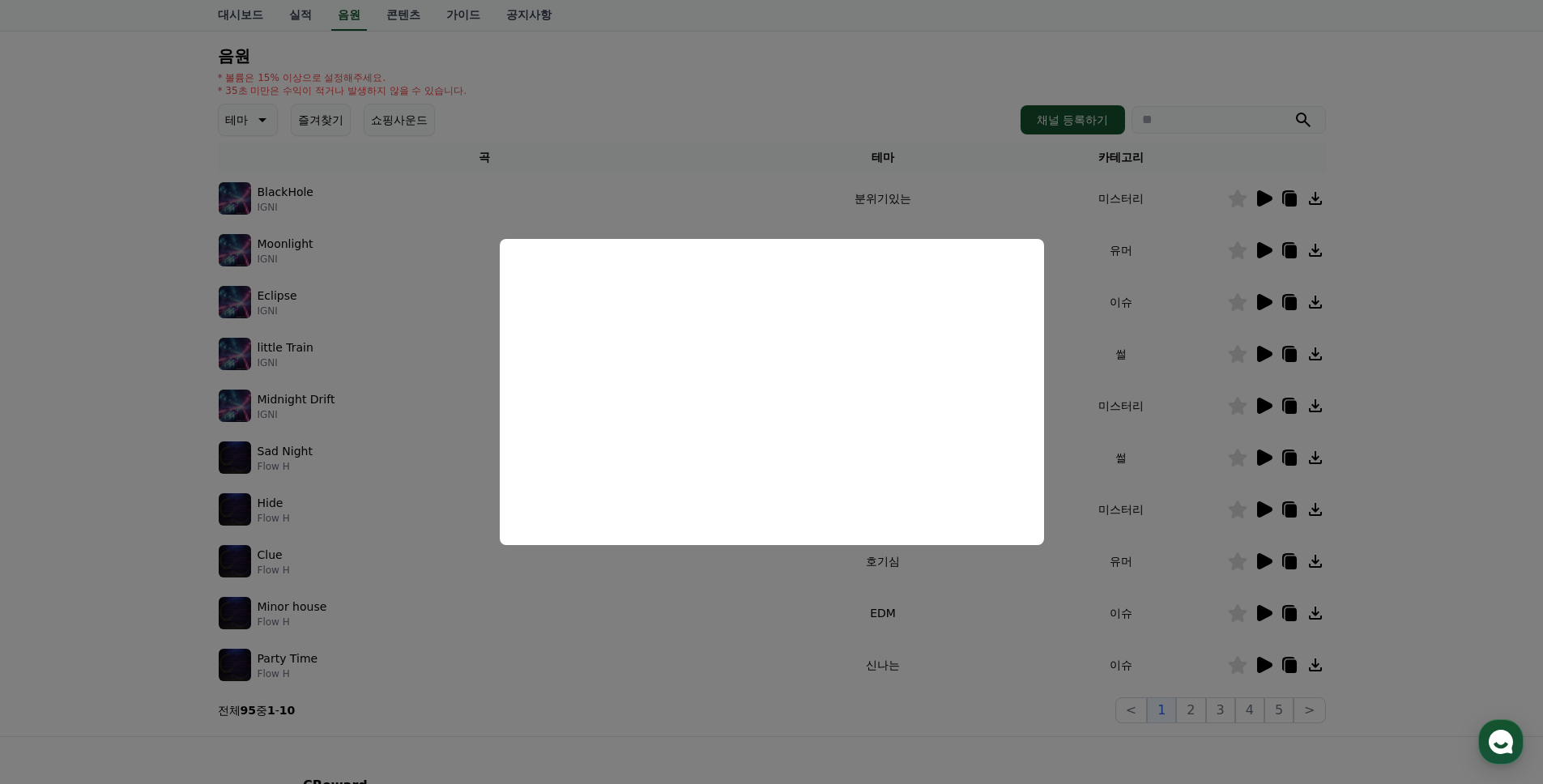
click at [1153, 454] on button "close modal" at bounding box center [772, 392] width 1543 height 784
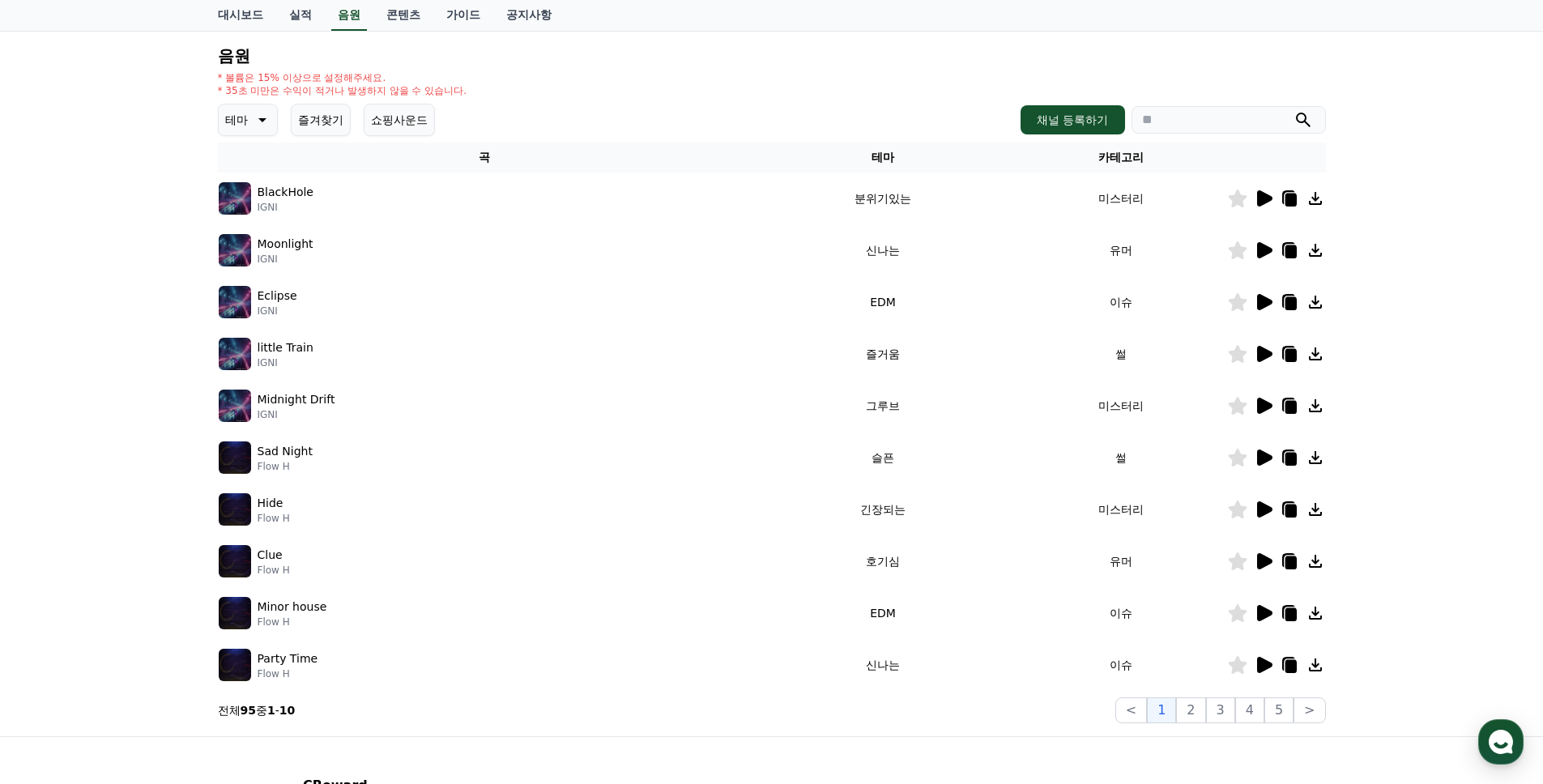
click at [1260, 612] on icon at bounding box center [1264, 613] width 15 height 16
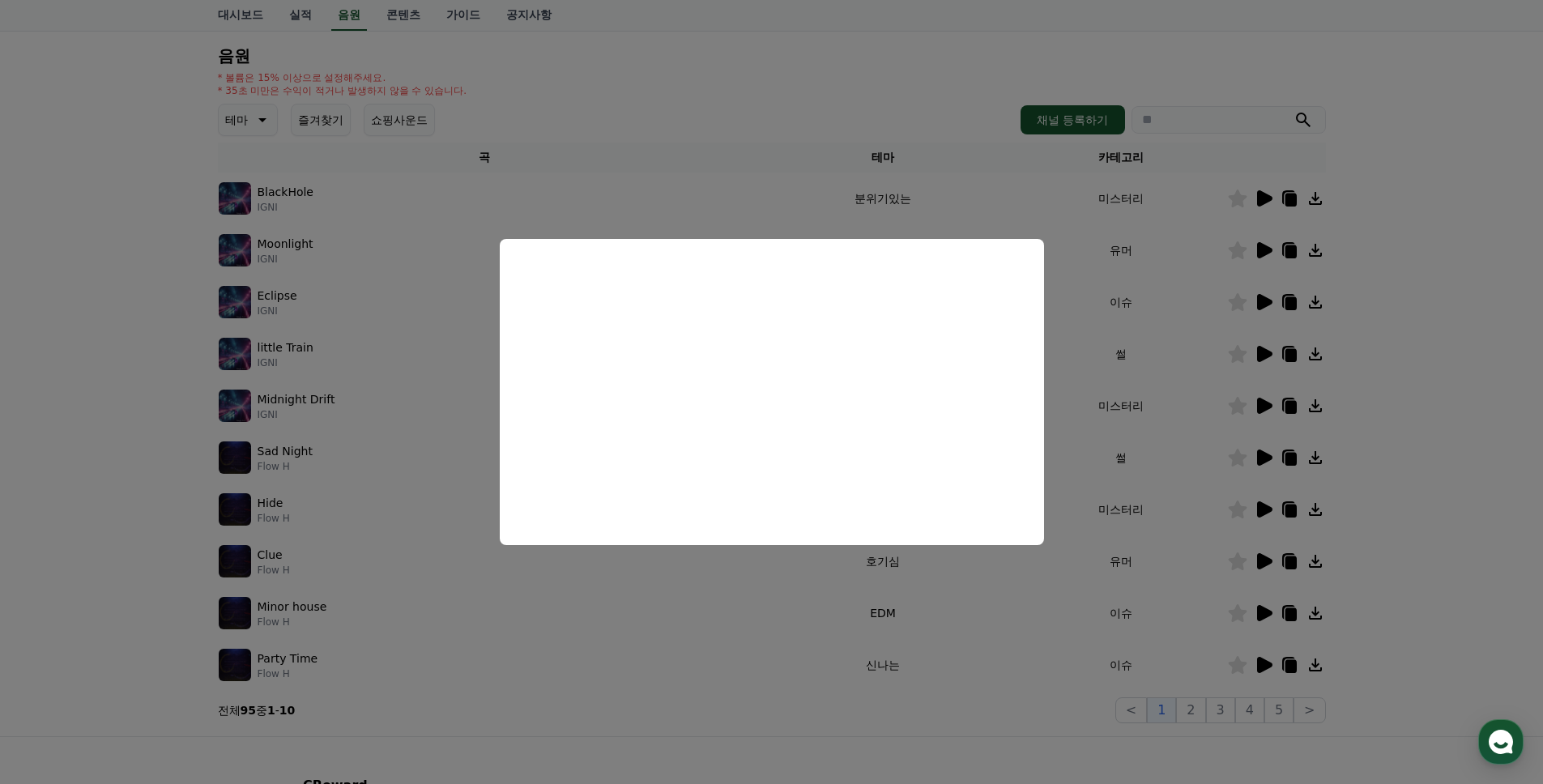
click at [1249, 654] on button "close modal" at bounding box center [772, 392] width 1543 height 784
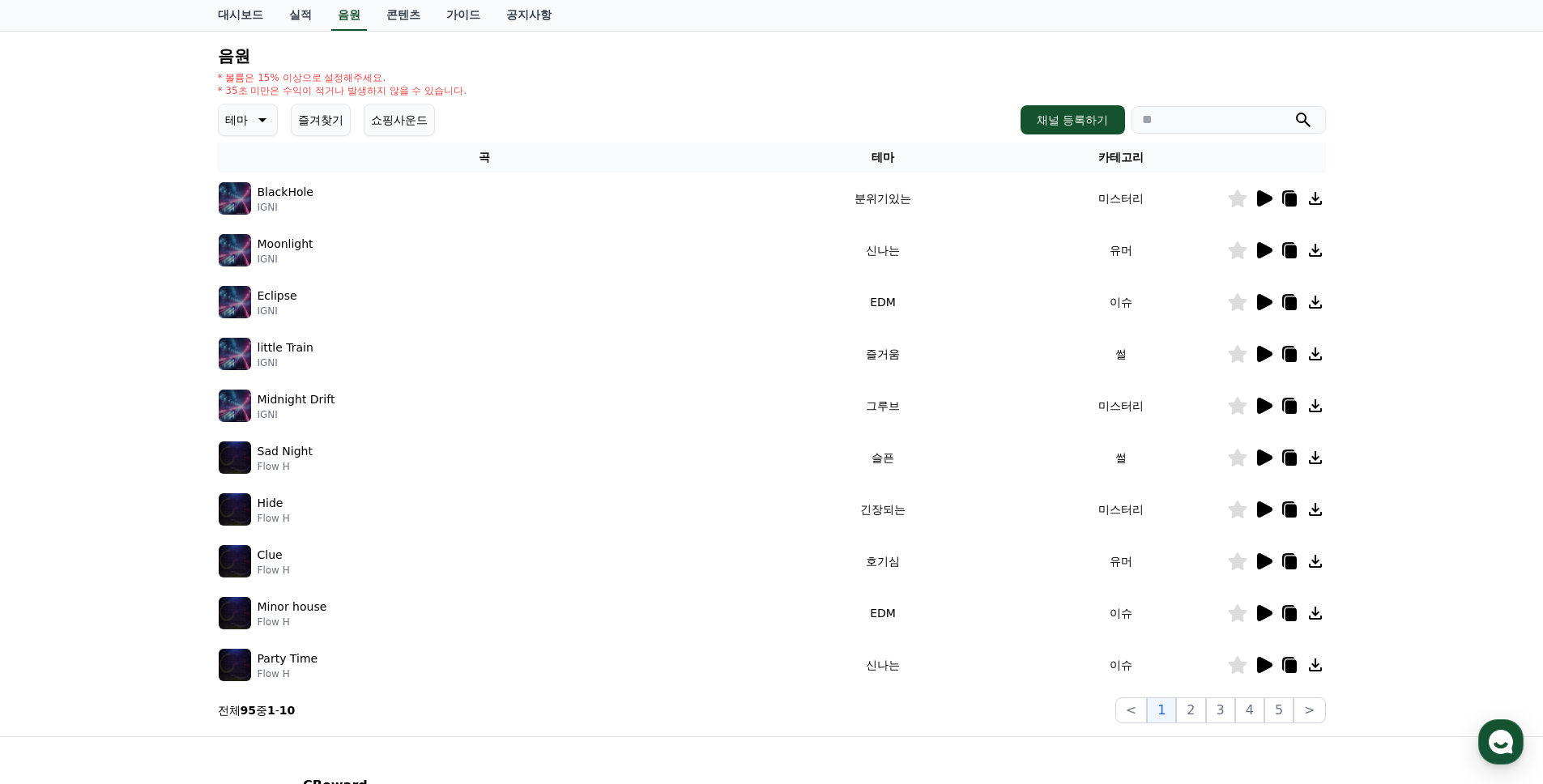
click at [1268, 616] on icon at bounding box center [1264, 613] width 20 height 20
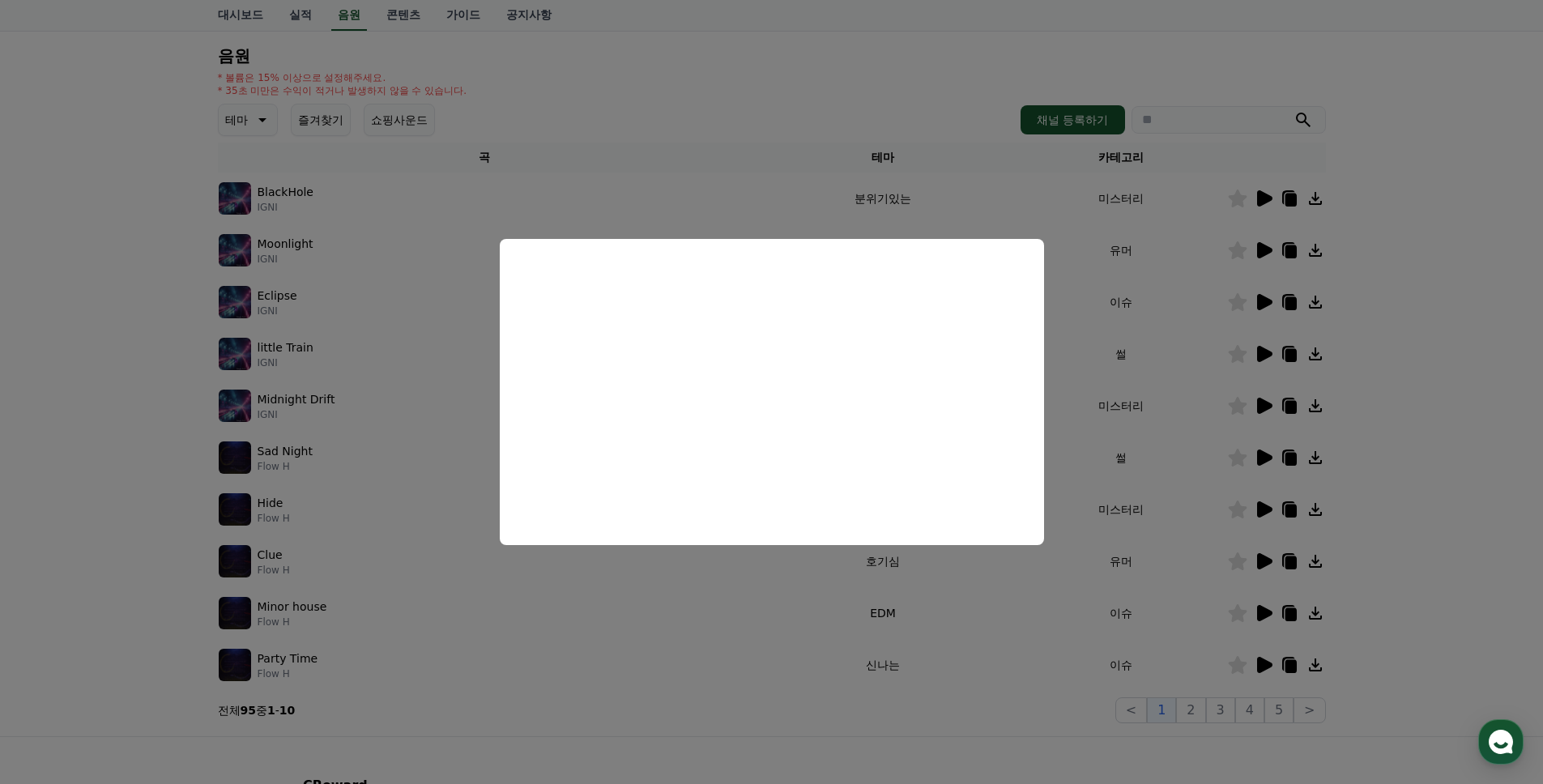
click at [1038, 596] on button "close modal" at bounding box center [772, 392] width 1543 height 784
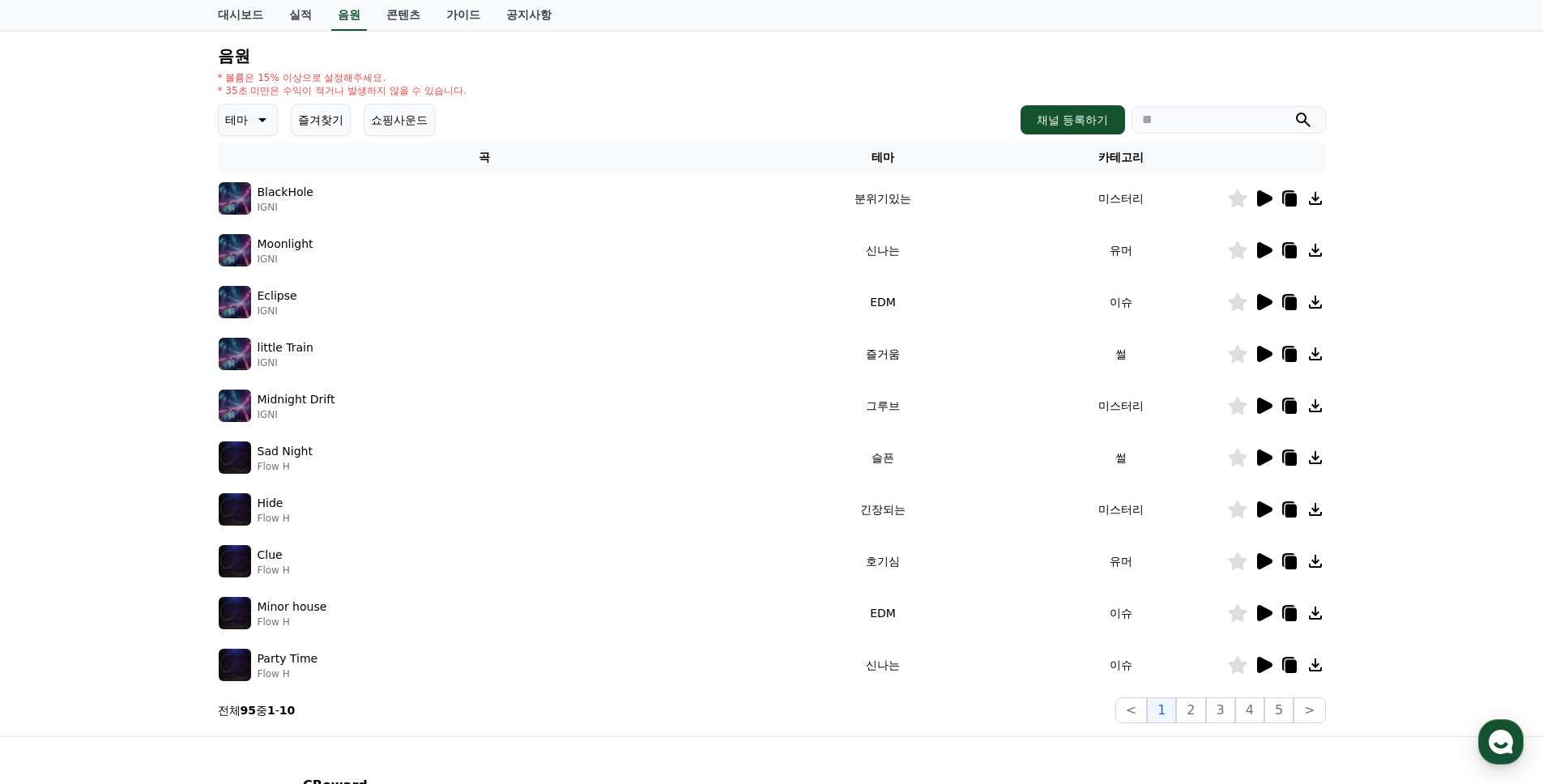
click at [1258, 561] on icon at bounding box center [1264, 562] width 15 height 16
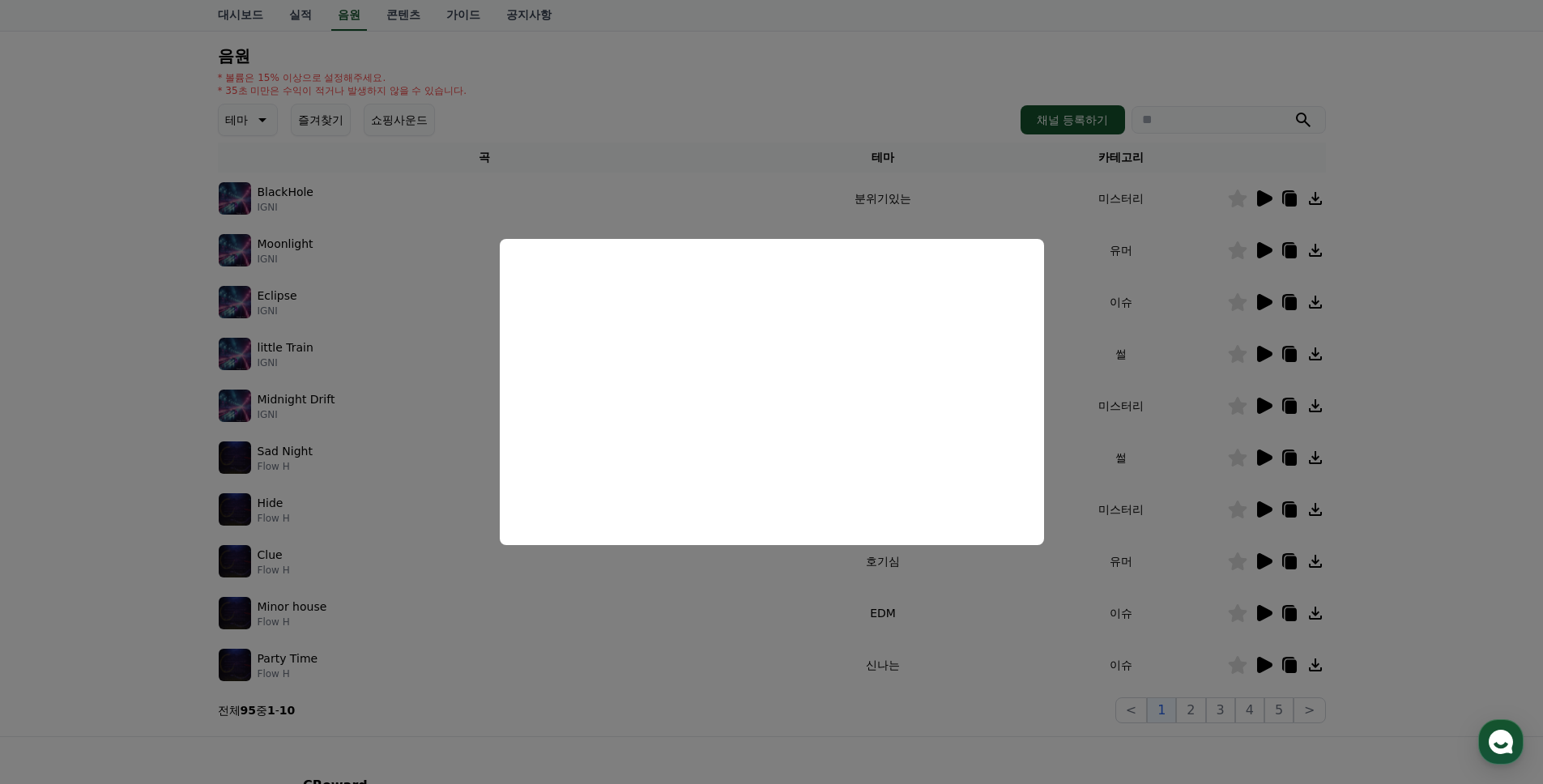
drag, startPoint x: 1189, startPoint y: 641, endPoint x: 1250, endPoint y: 655, distance: 62.6
click at [1189, 641] on button "close modal" at bounding box center [772, 392] width 1543 height 784
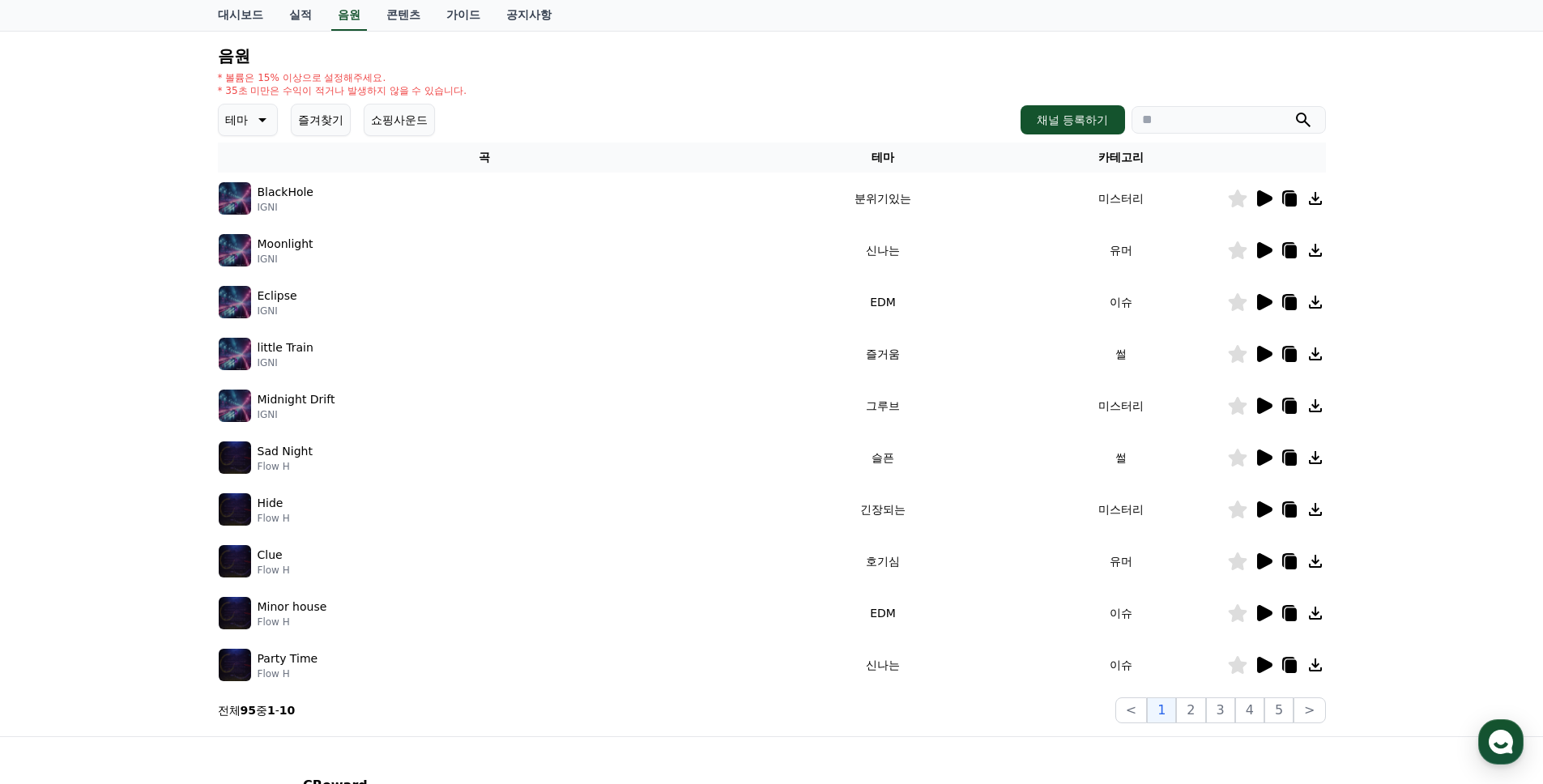
click at [1270, 672] on icon at bounding box center [1264, 665] width 20 height 20
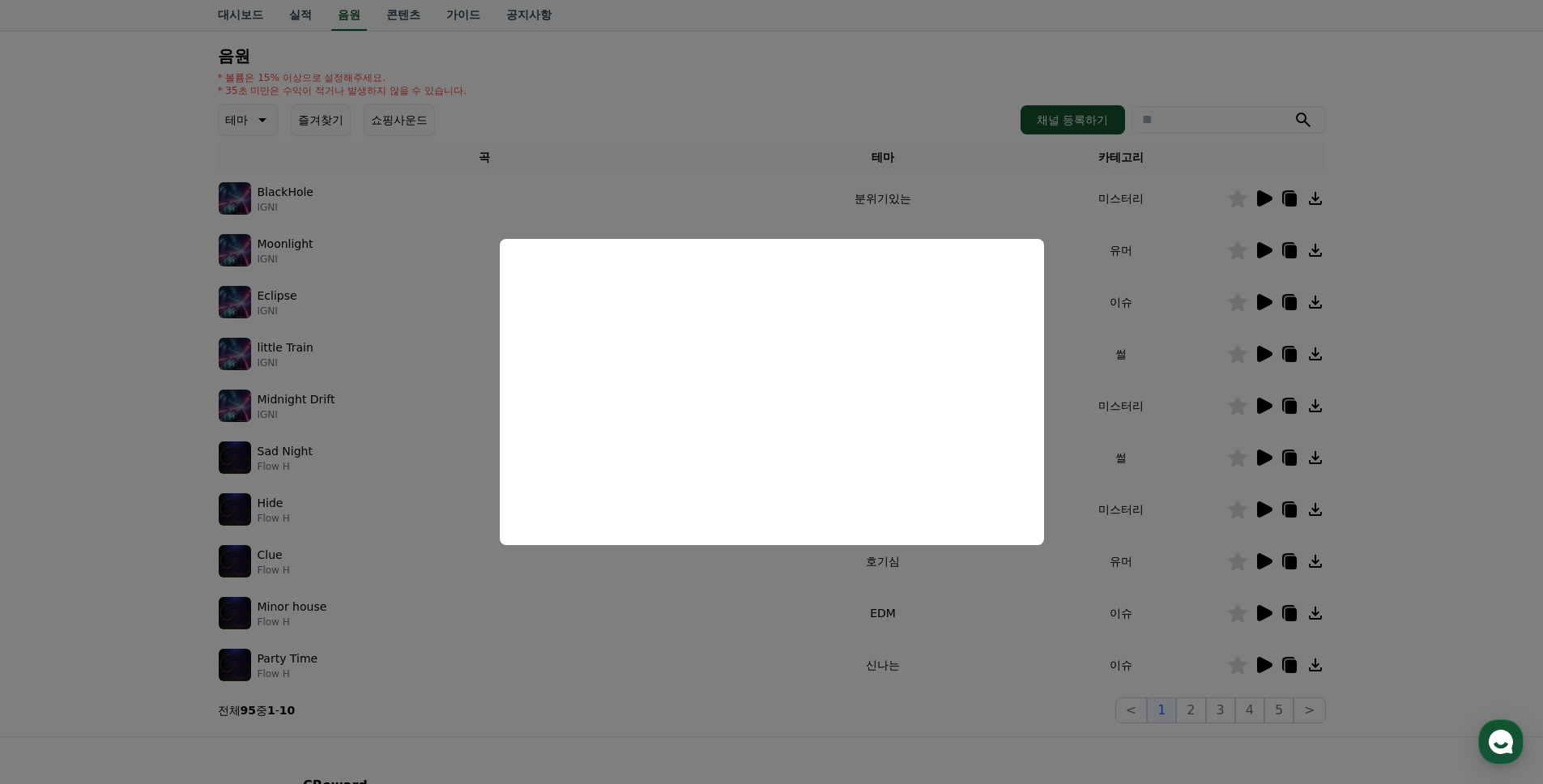
click at [1164, 444] on button "close modal" at bounding box center [772, 392] width 1543 height 784
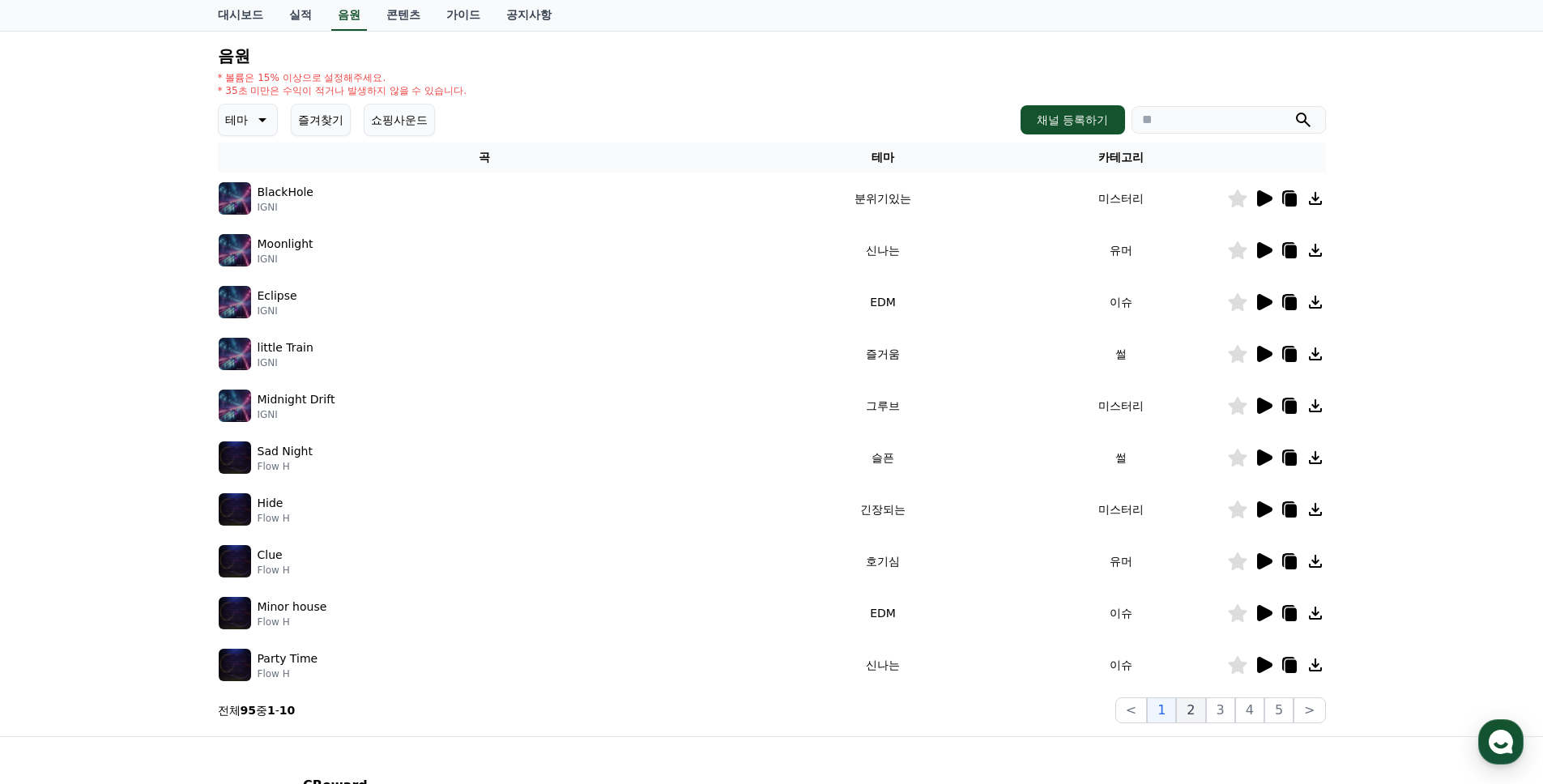
click at [1199, 711] on button "2" at bounding box center [1190, 710] width 29 height 26
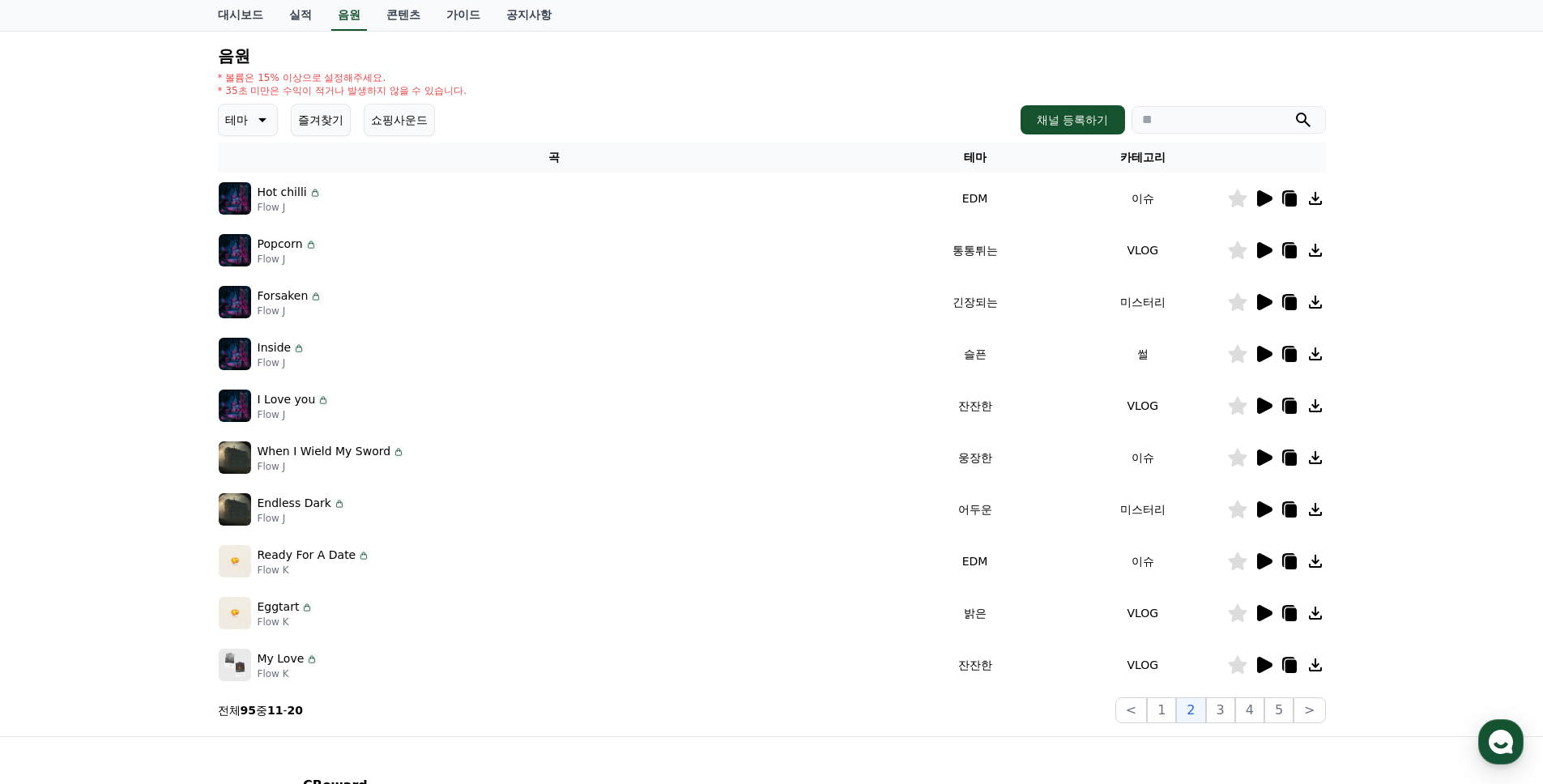
click at [1264, 248] on icon at bounding box center [1264, 250] width 15 height 16
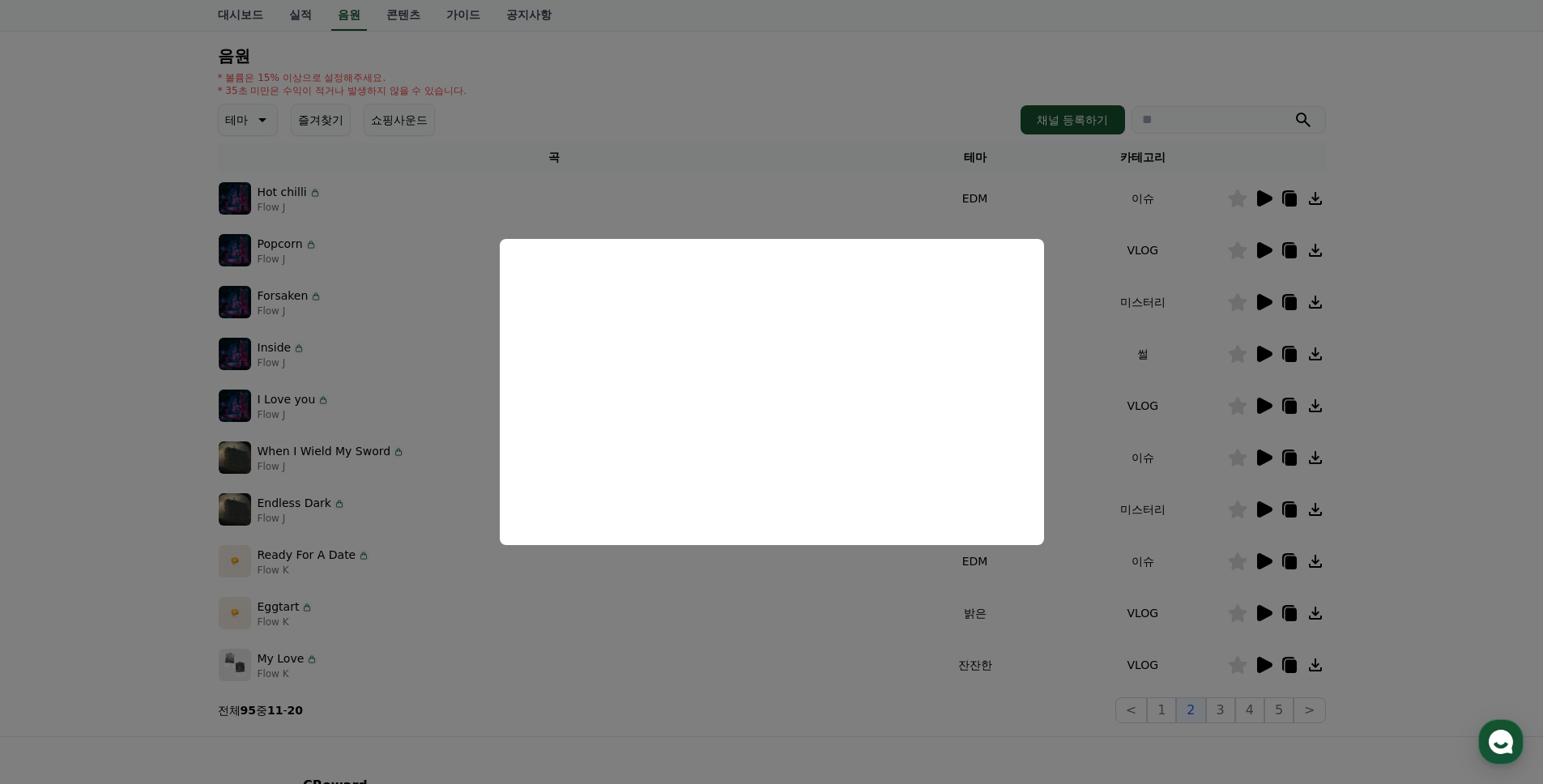
click at [1182, 371] on button "close modal" at bounding box center [772, 392] width 1543 height 784
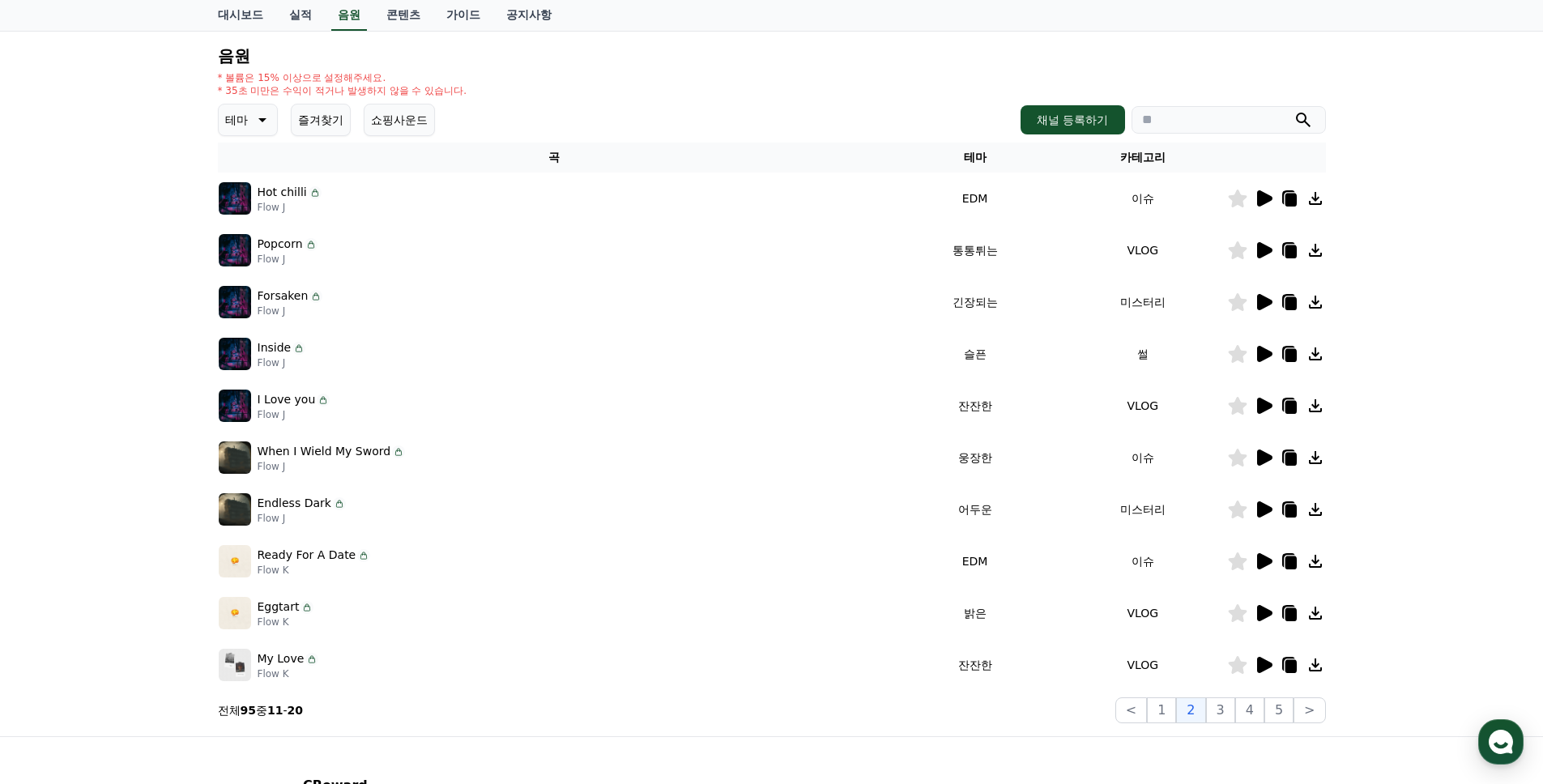
click at [1261, 352] on icon at bounding box center [1264, 354] width 15 height 16
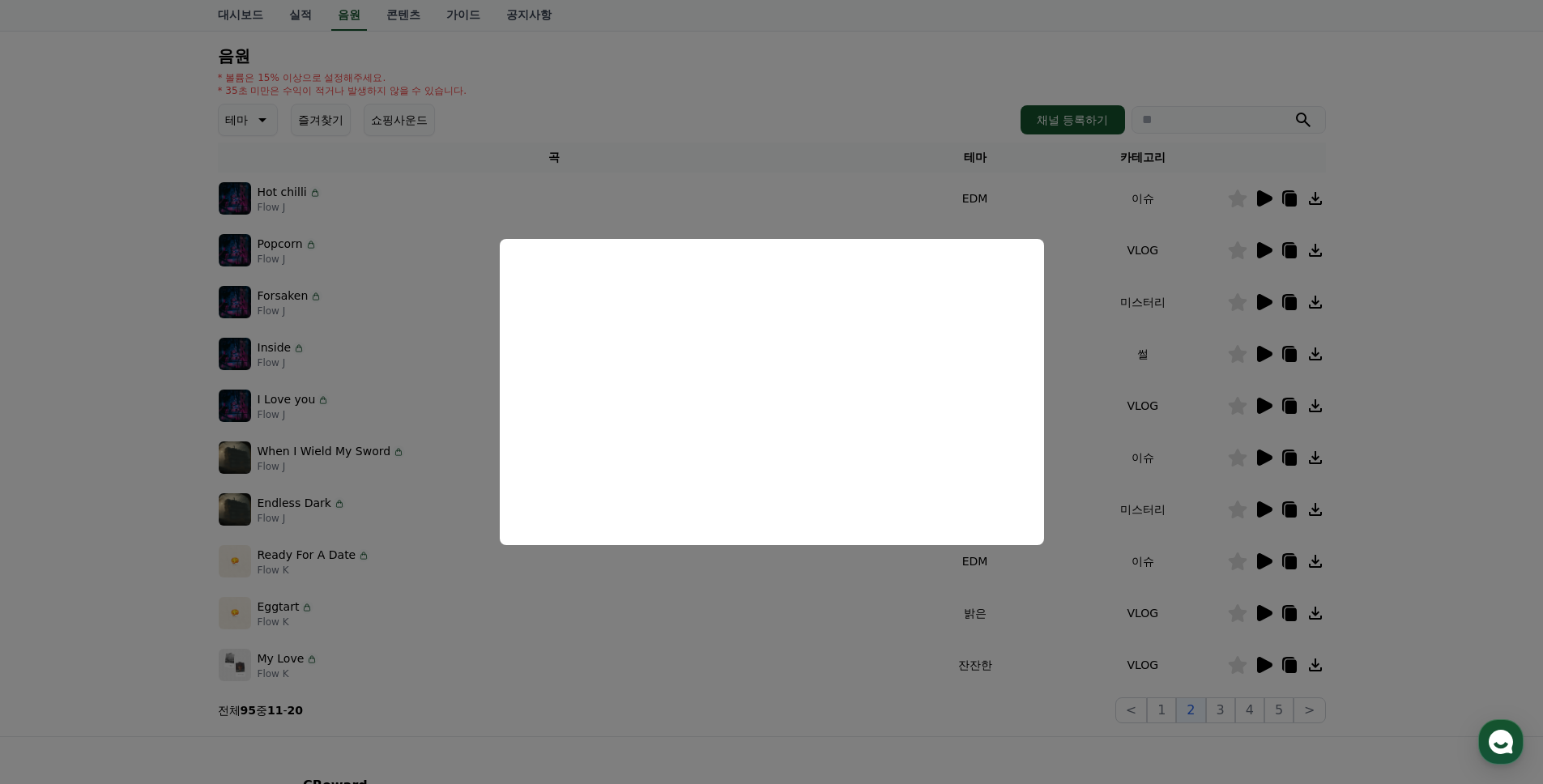
click at [1204, 403] on button "close modal" at bounding box center [772, 392] width 1543 height 784
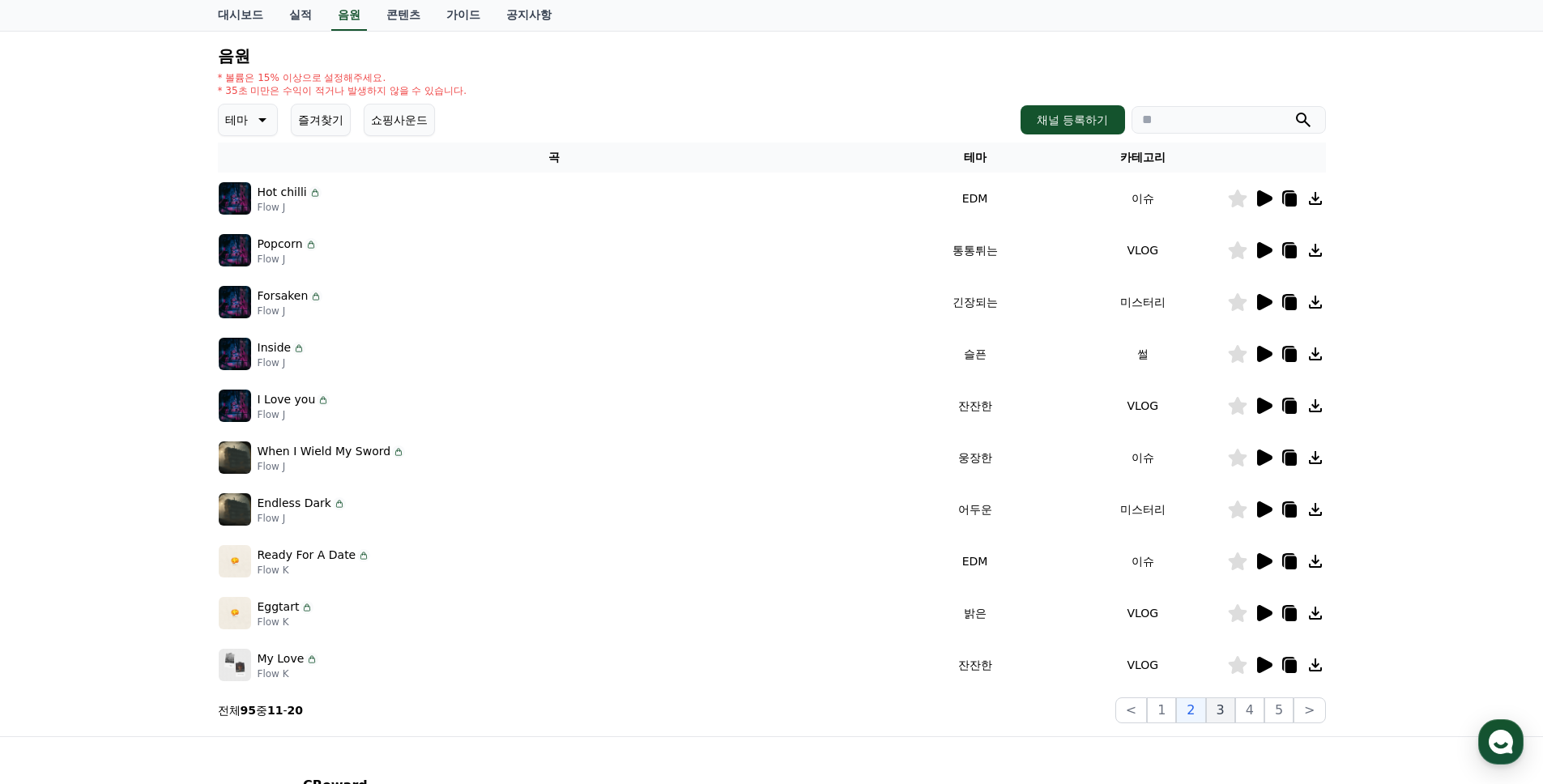
click at [1223, 716] on button "3" at bounding box center [1221, 710] width 29 height 26
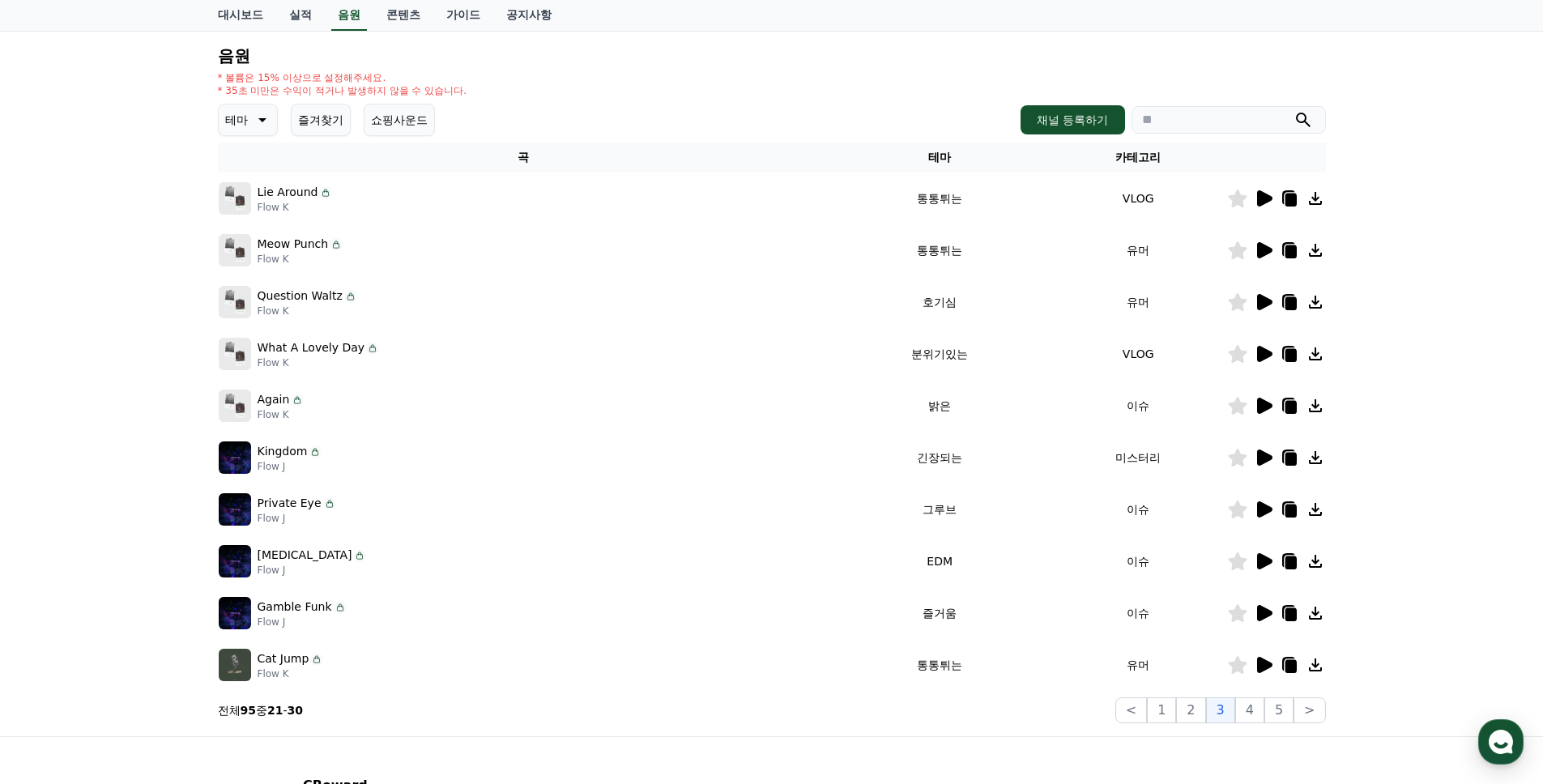
click at [1262, 407] on icon at bounding box center [1264, 405] width 15 height 16
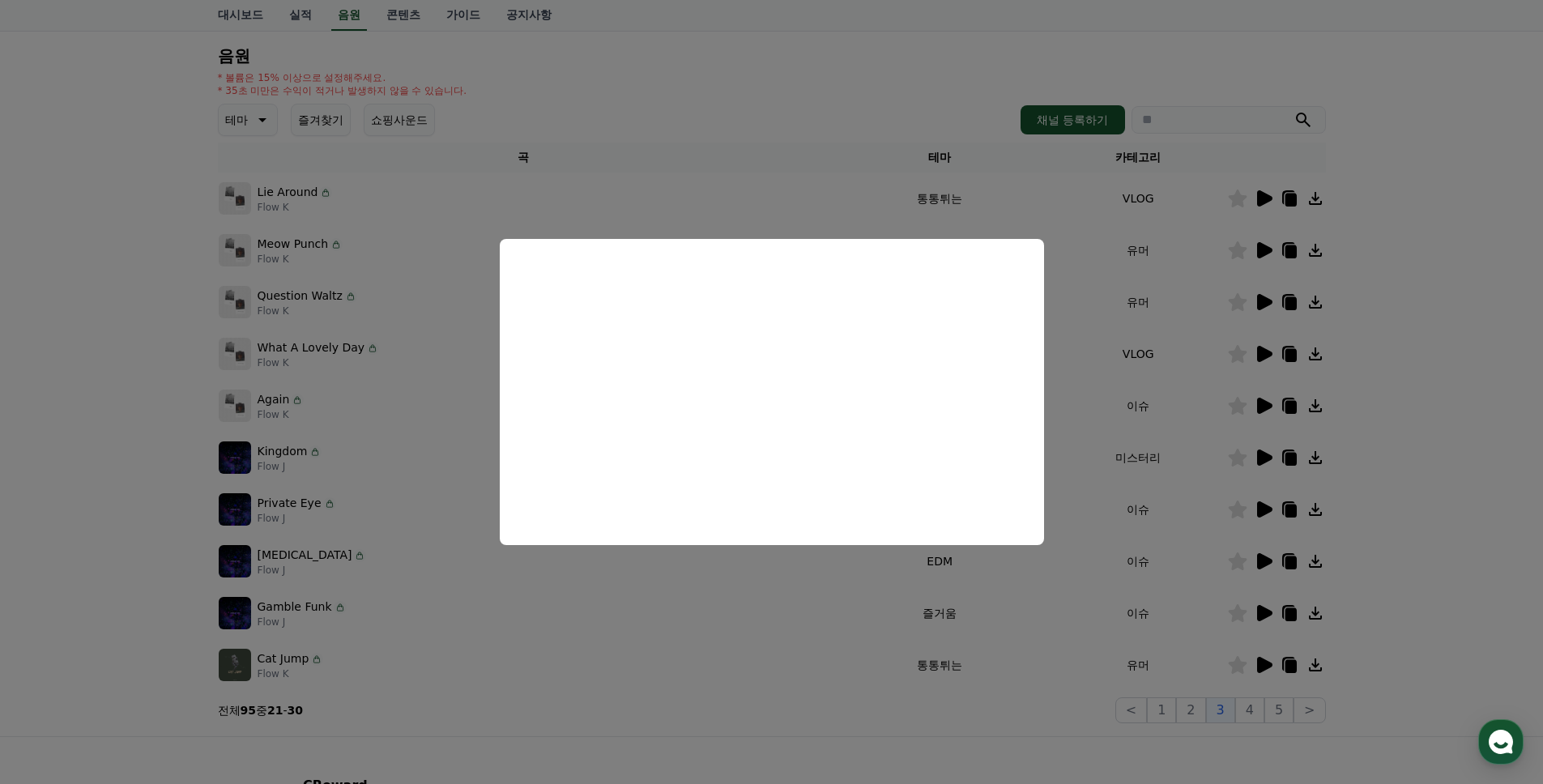
click at [1164, 414] on button "close modal" at bounding box center [772, 392] width 1543 height 784
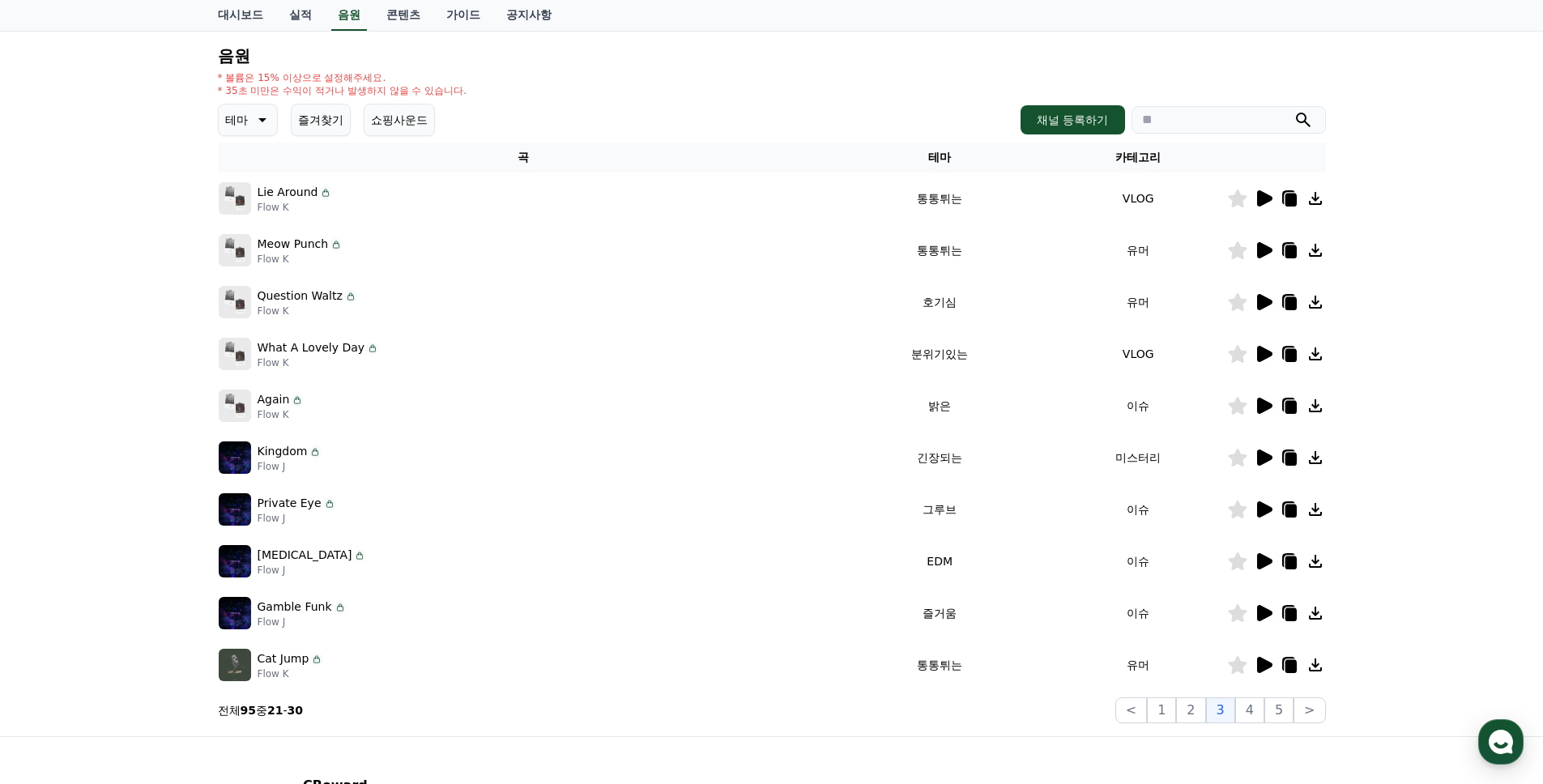
click at [1263, 301] on icon at bounding box center [1264, 302] width 15 height 16
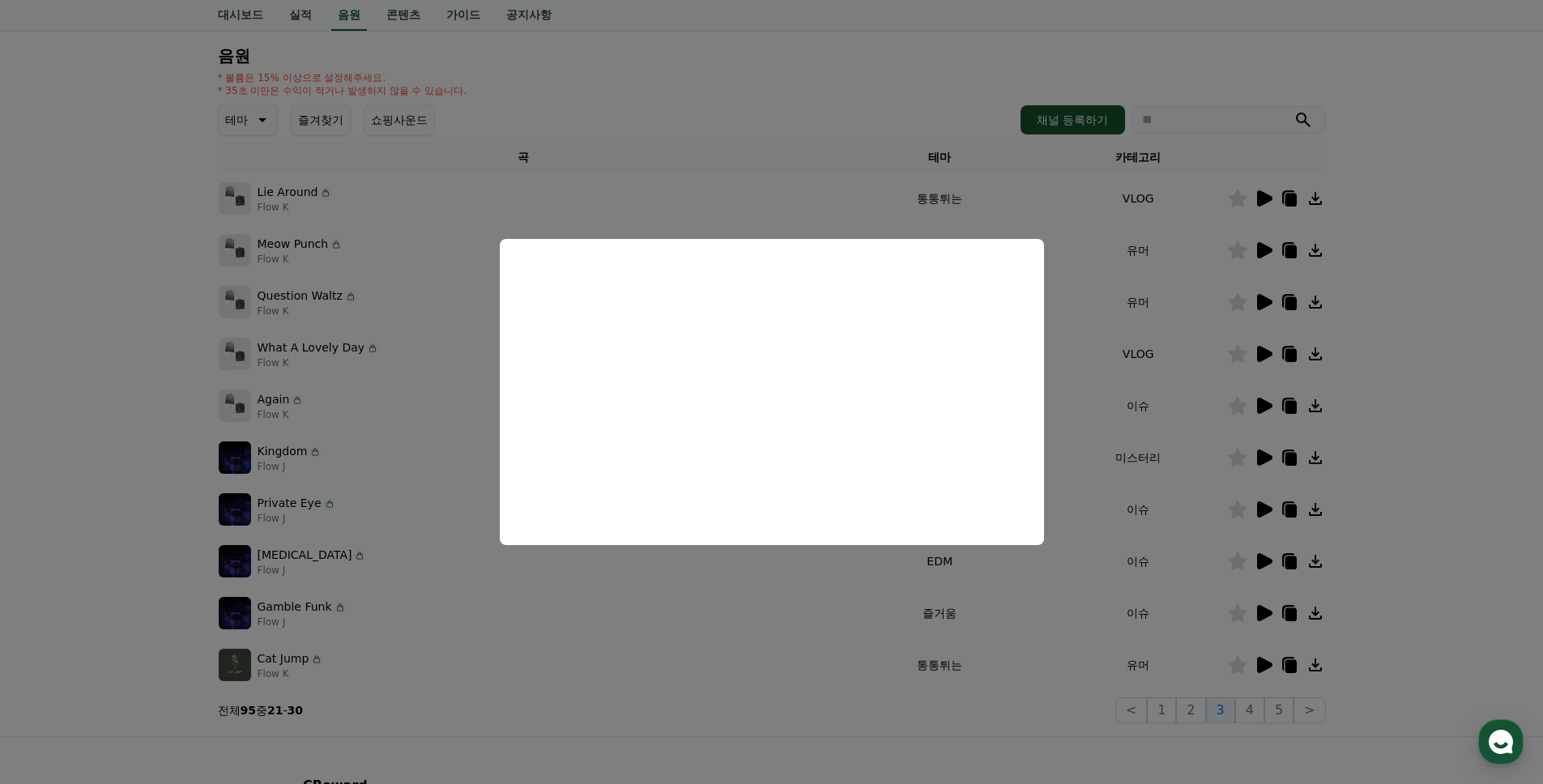
click at [1208, 170] on button "close modal" at bounding box center [772, 392] width 1543 height 784
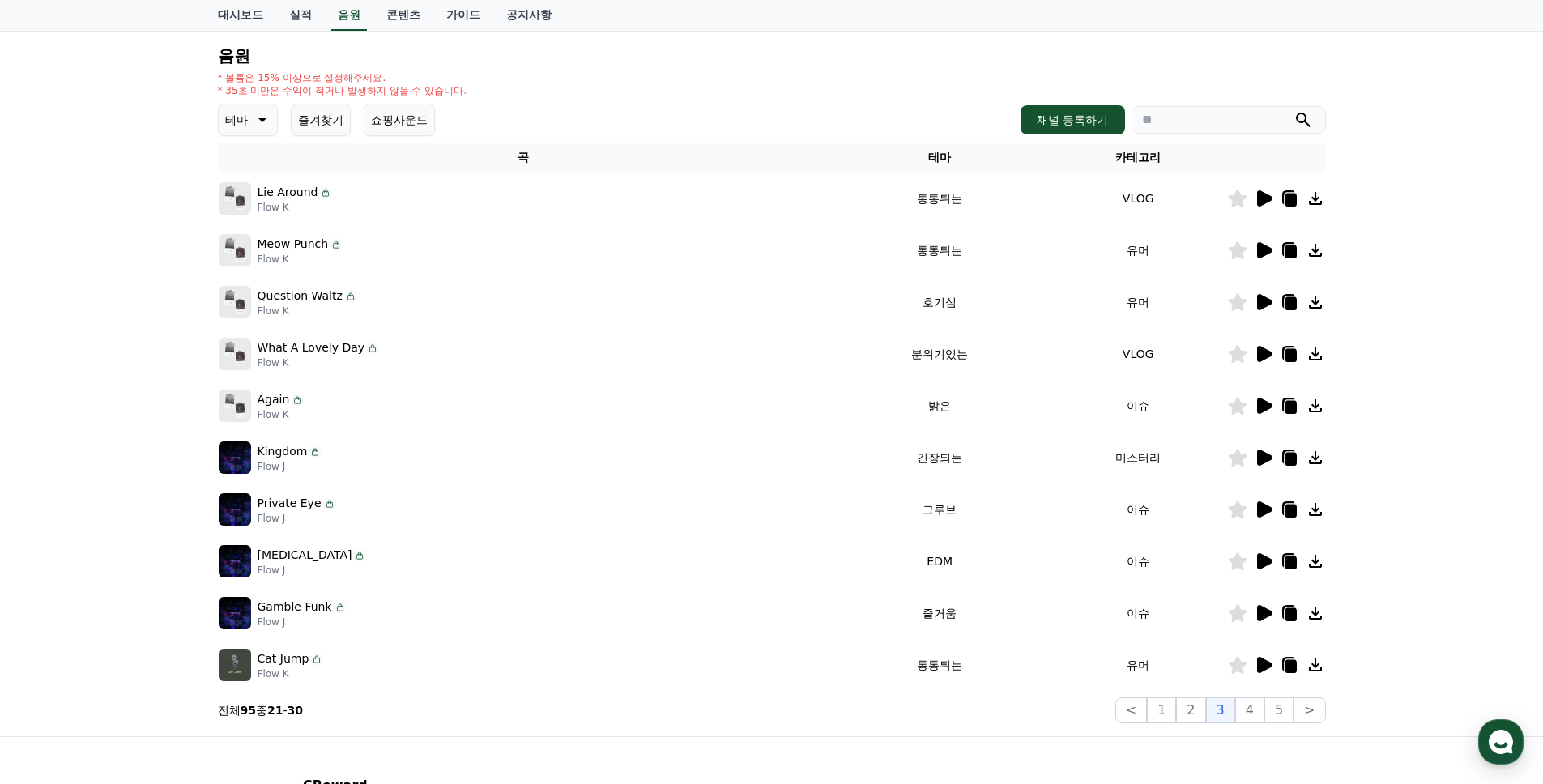
click at [1259, 309] on icon at bounding box center [1264, 302] width 15 height 16
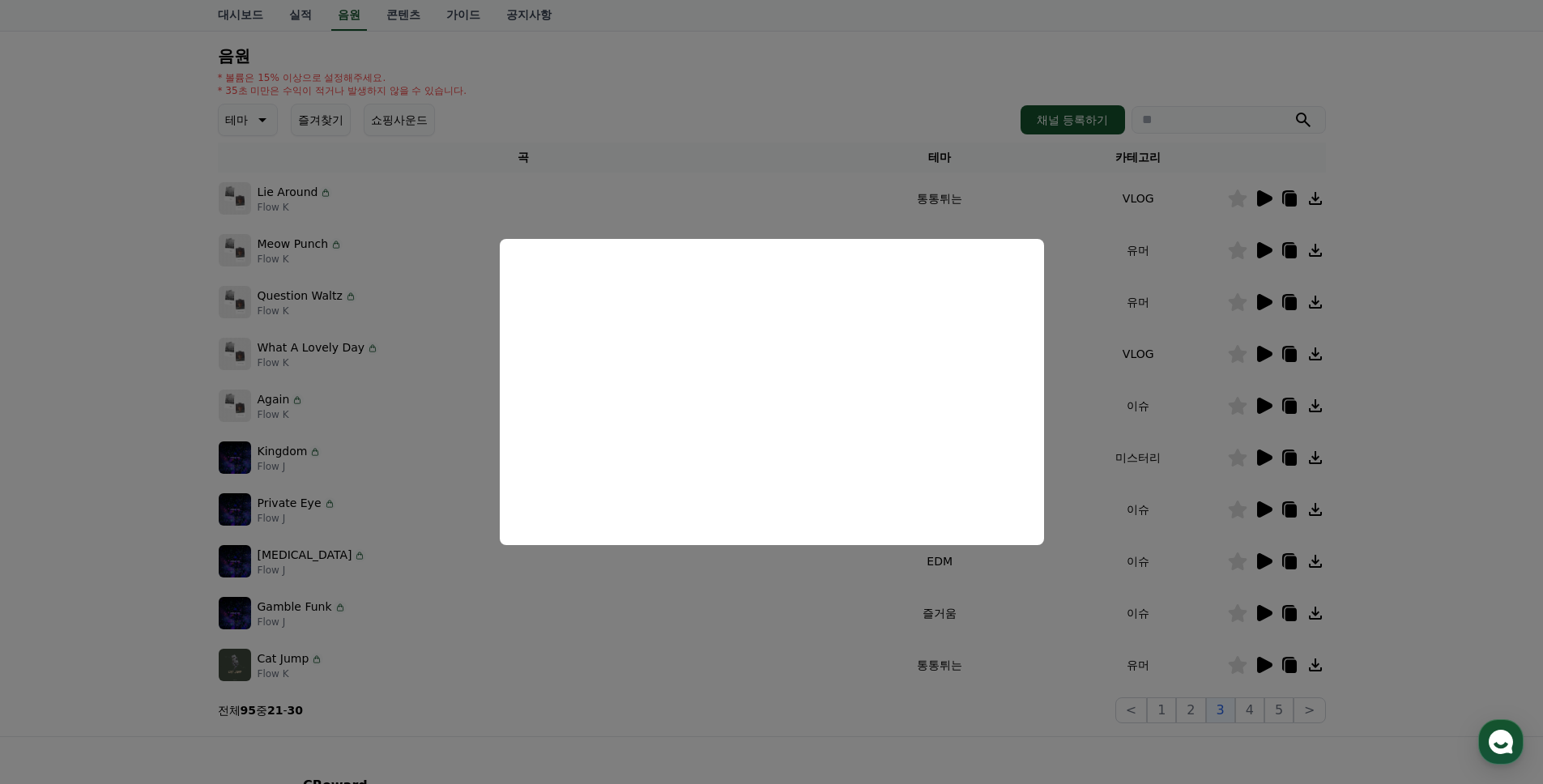
click at [1122, 359] on button "close modal" at bounding box center [772, 392] width 1543 height 784
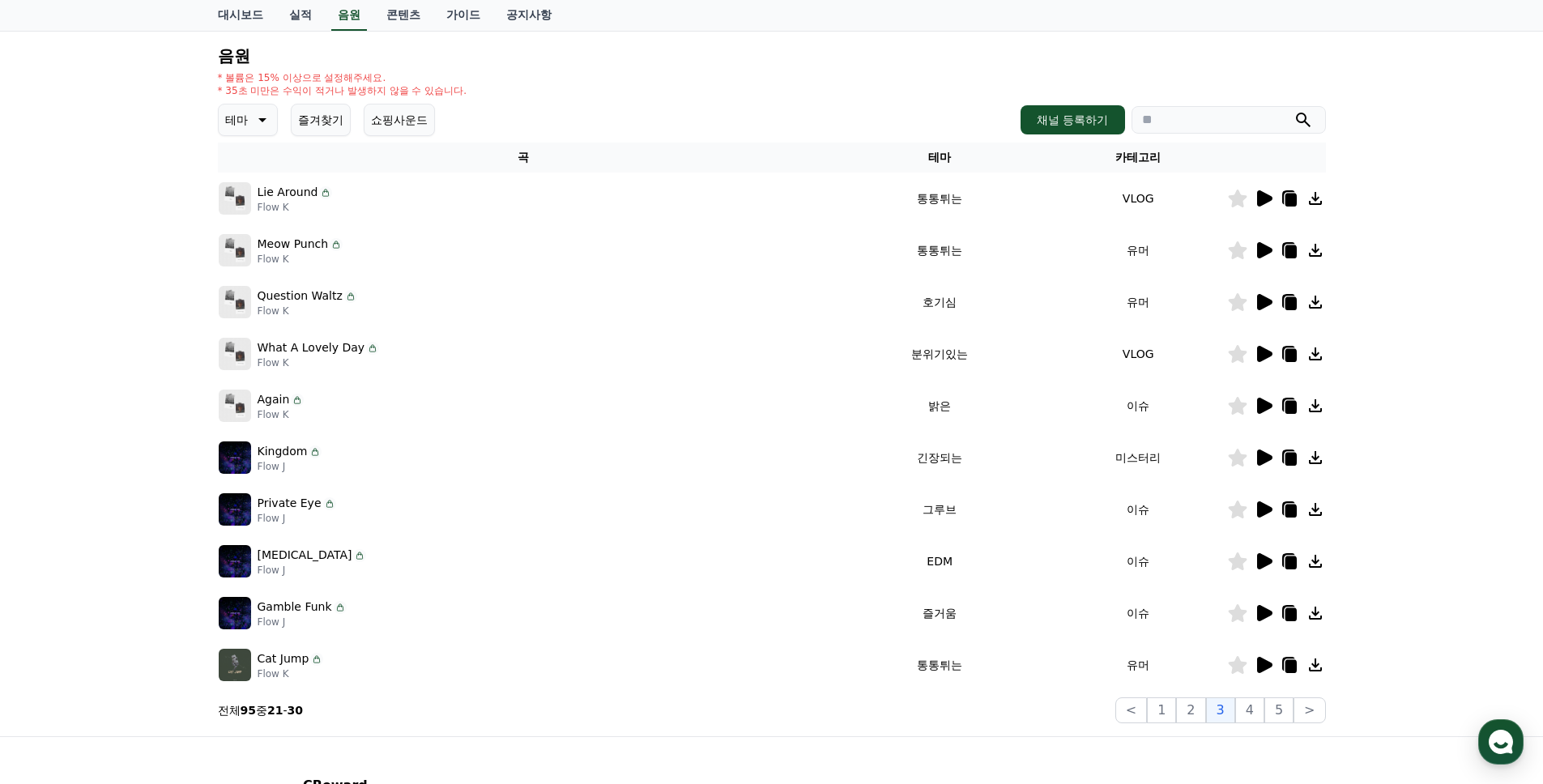
click at [347, 295] on icon at bounding box center [350, 296] width 5 height 4
click at [279, 294] on p "Question Waltz" at bounding box center [299, 296] width 85 height 17
click at [331, 297] on p "Question Waltz" at bounding box center [299, 296] width 85 height 17
click at [394, 305] on div "Question Waltz Flow K" at bounding box center [524, 302] width 611 height 32
drag, startPoint x: 394, startPoint y: 305, endPoint x: 320, endPoint y: 305, distance: 74.0
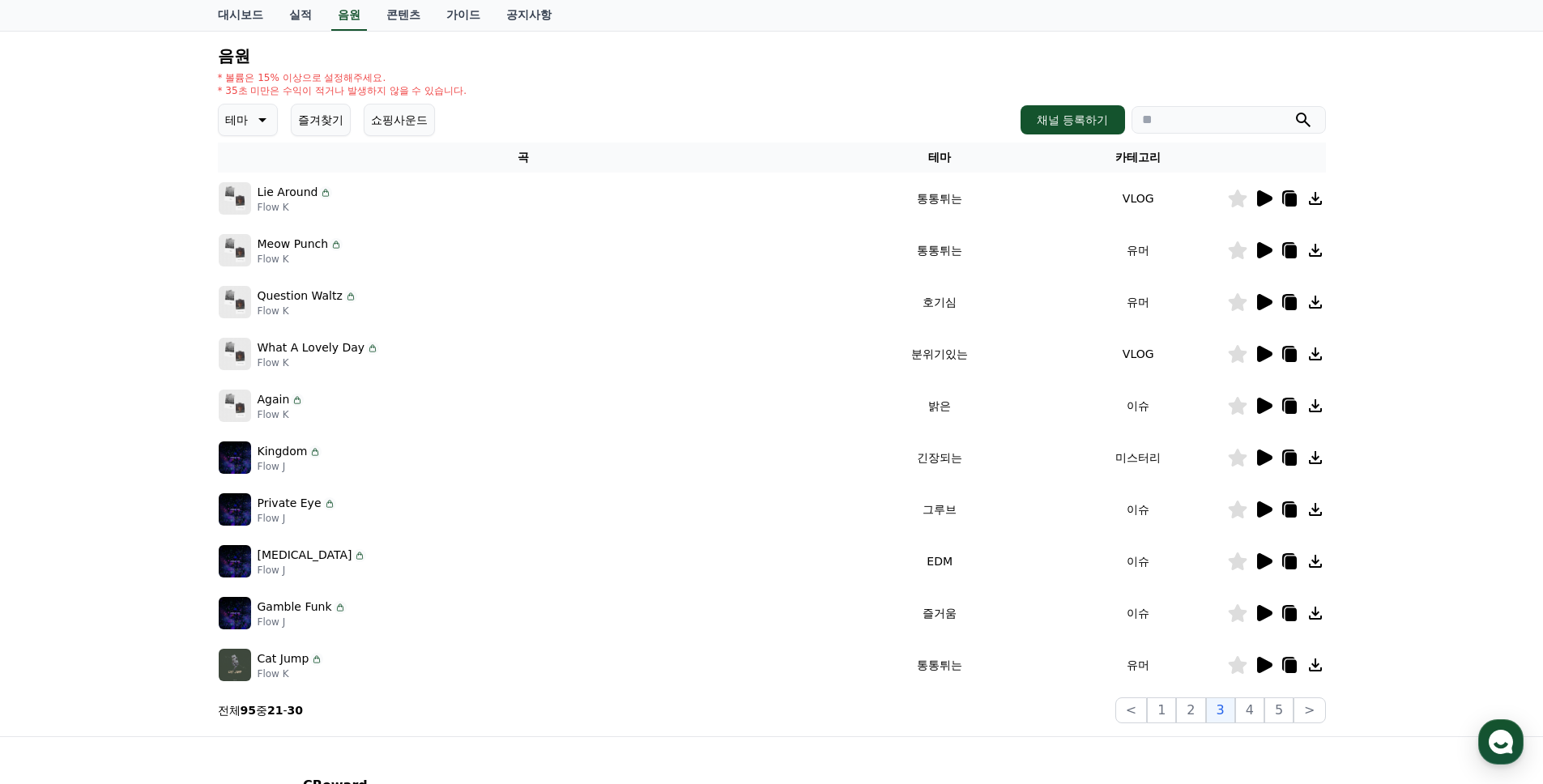
click at [393, 305] on div "Question Waltz Flow K" at bounding box center [524, 302] width 611 height 32
click at [248, 310] on img at bounding box center [235, 302] width 32 height 32
click at [963, 308] on td "호기심" at bounding box center [939, 302] width 220 height 52
click at [1310, 300] on icon at bounding box center [1315, 302] width 20 height 20
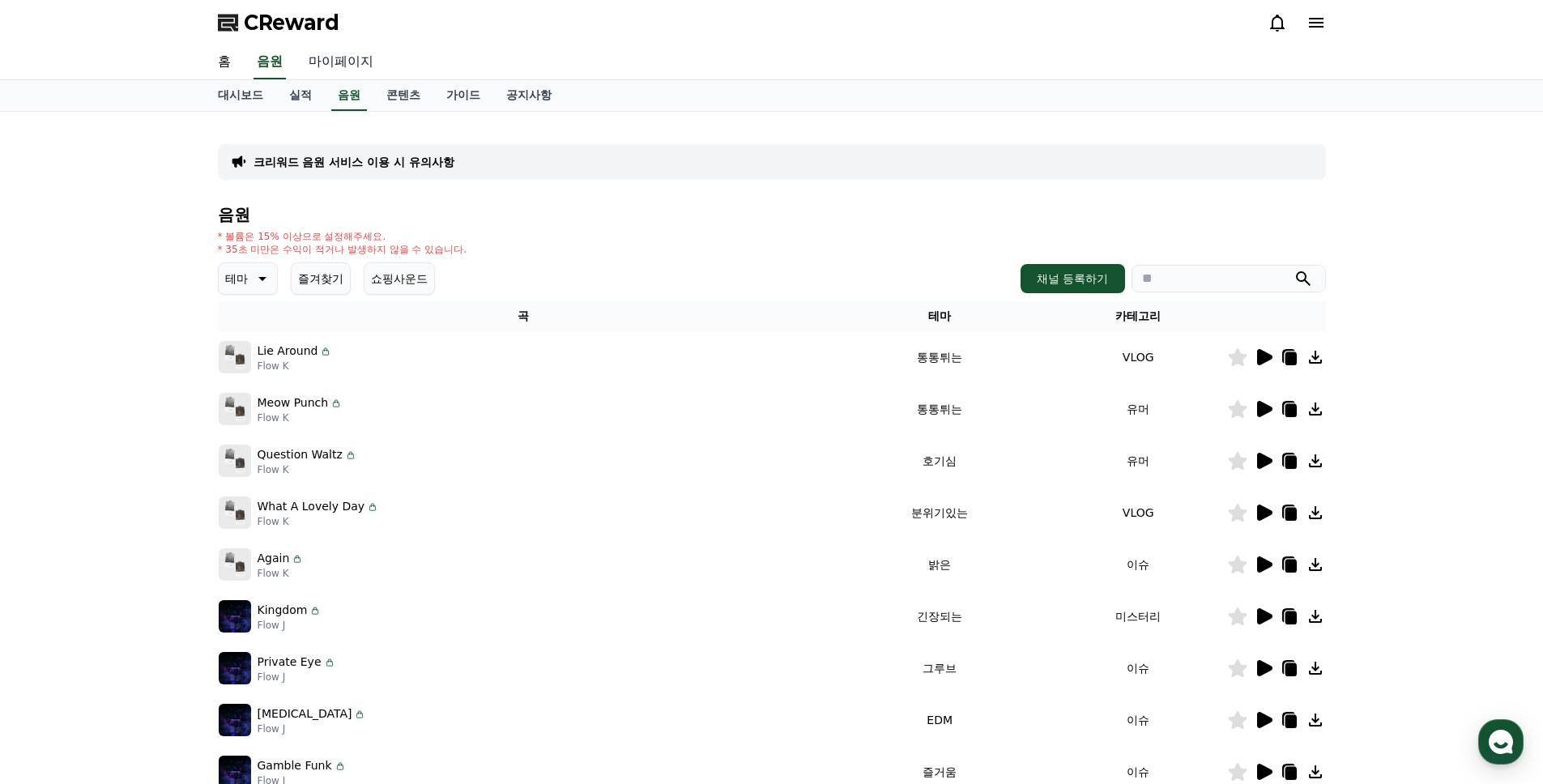
click at [321, 56] on link "마이페이지" at bounding box center [341, 63] width 91 height 34
select select "**********"
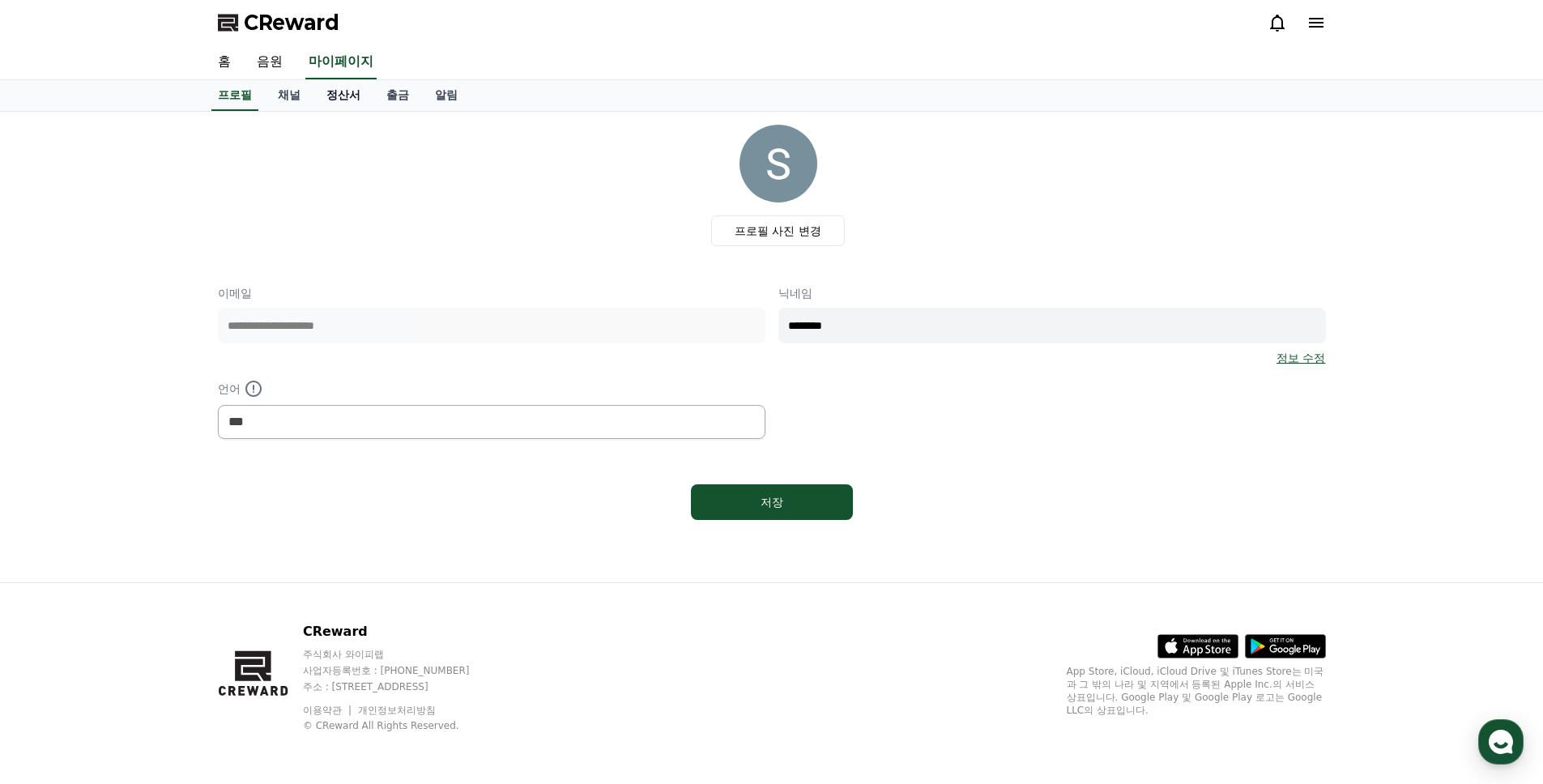
click at [319, 96] on link "정산서" at bounding box center [343, 96] width 60 height 30
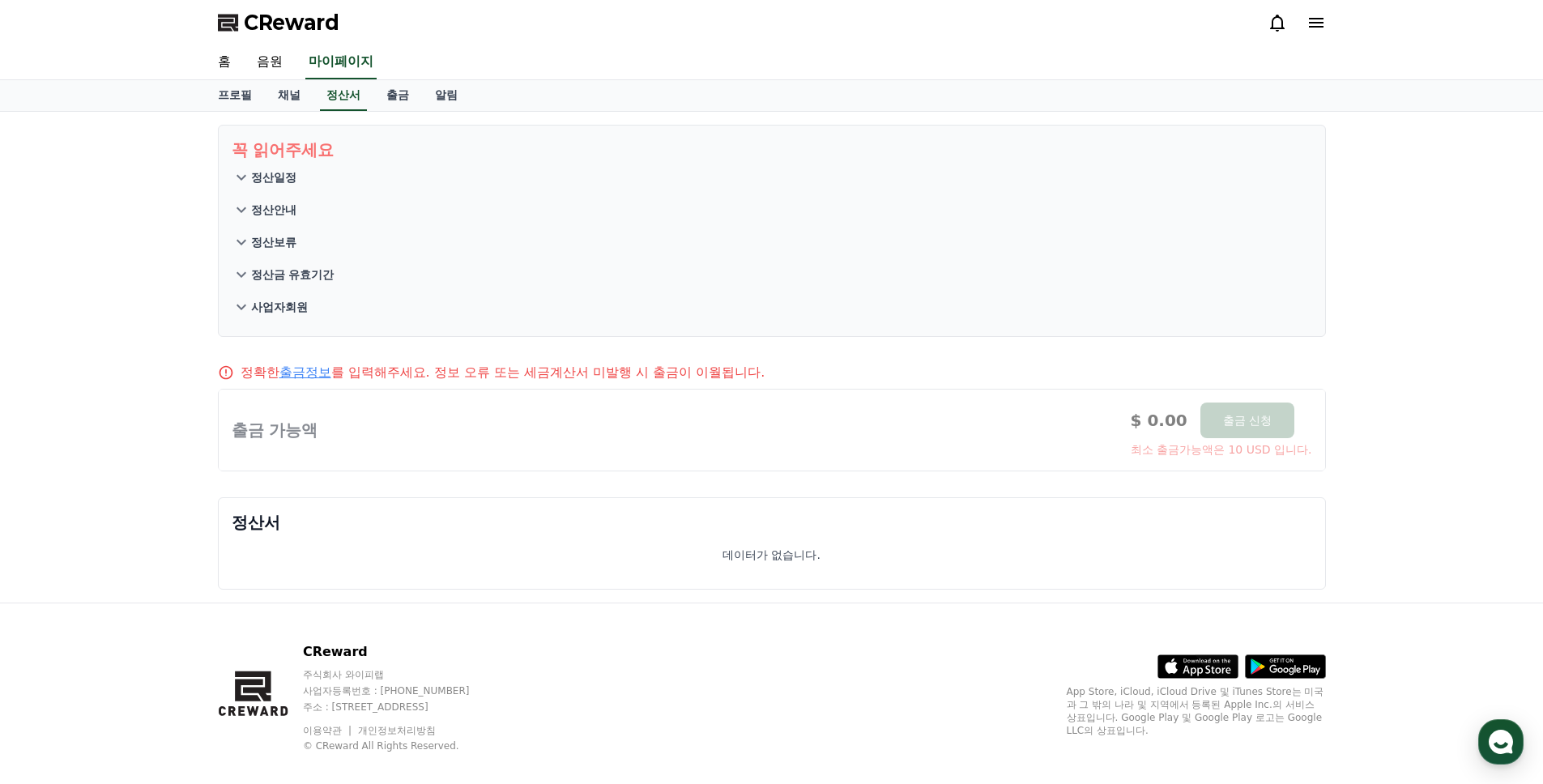
click at [305, 379] on link "출금정보" at bounding box center [305, 371] width 52 height 15
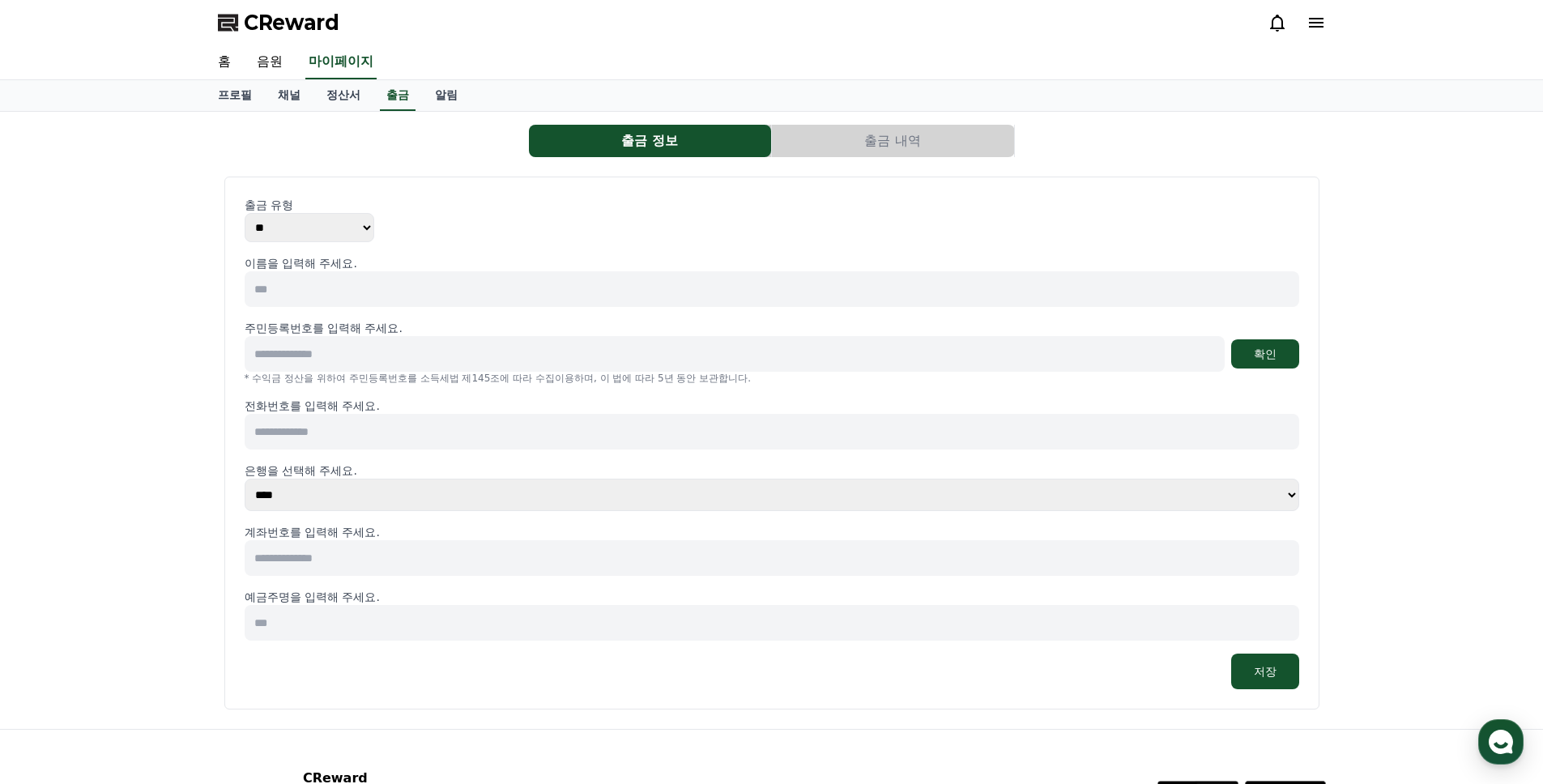
click at [352, 278] on input at bounding box center [772, 289] width 1055 height 36
type input "***"
click at [424, 336] on input at bounding box center [735, 354] width 980 height 36
type input "**********"
click at [1277, 345] on button "확인" at bounding box center [1265, 354] width 68 height 29
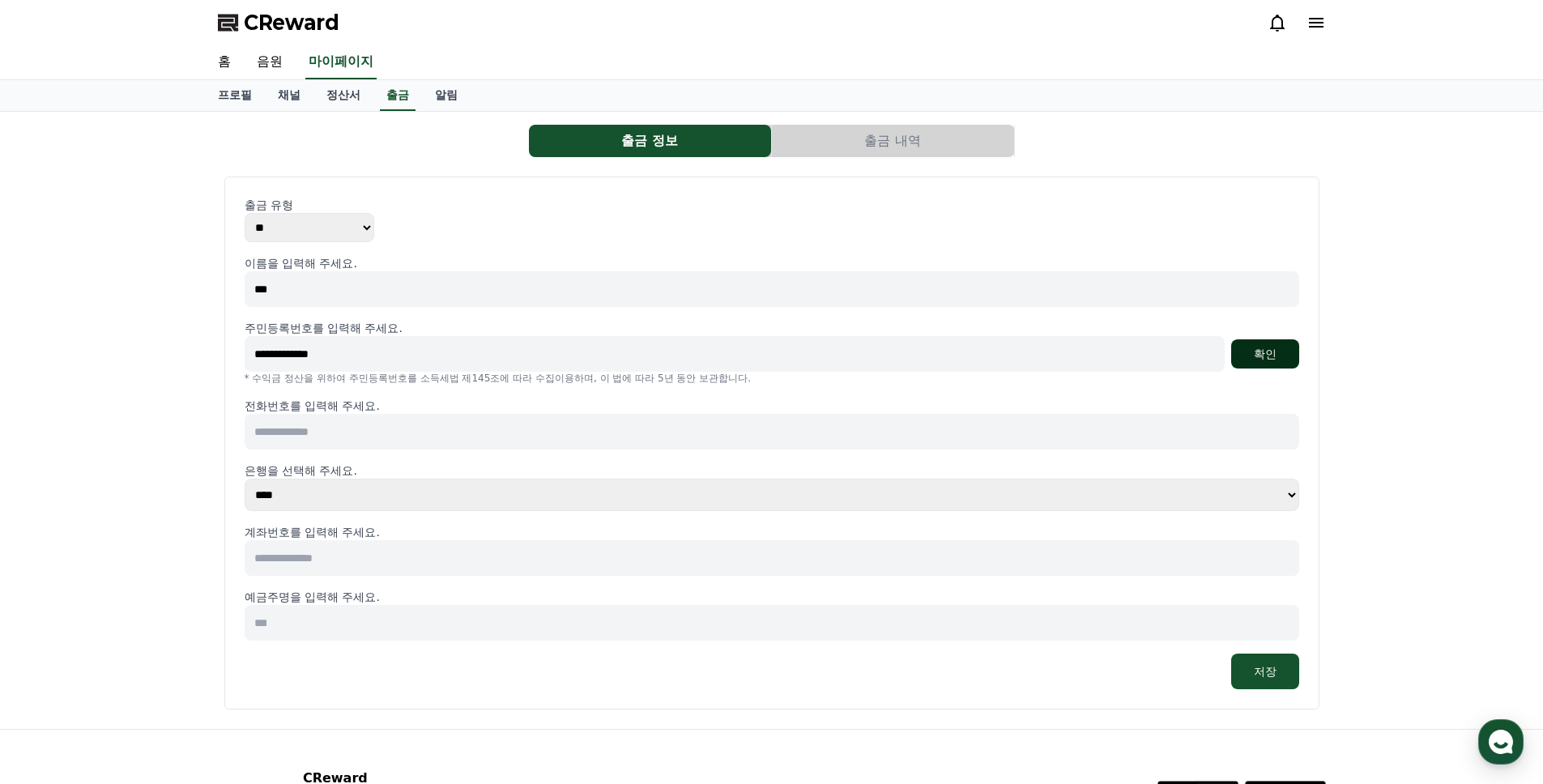
click at [1278, 357] on button "확인" at bounding box center [1265, 354] width 68 height 29
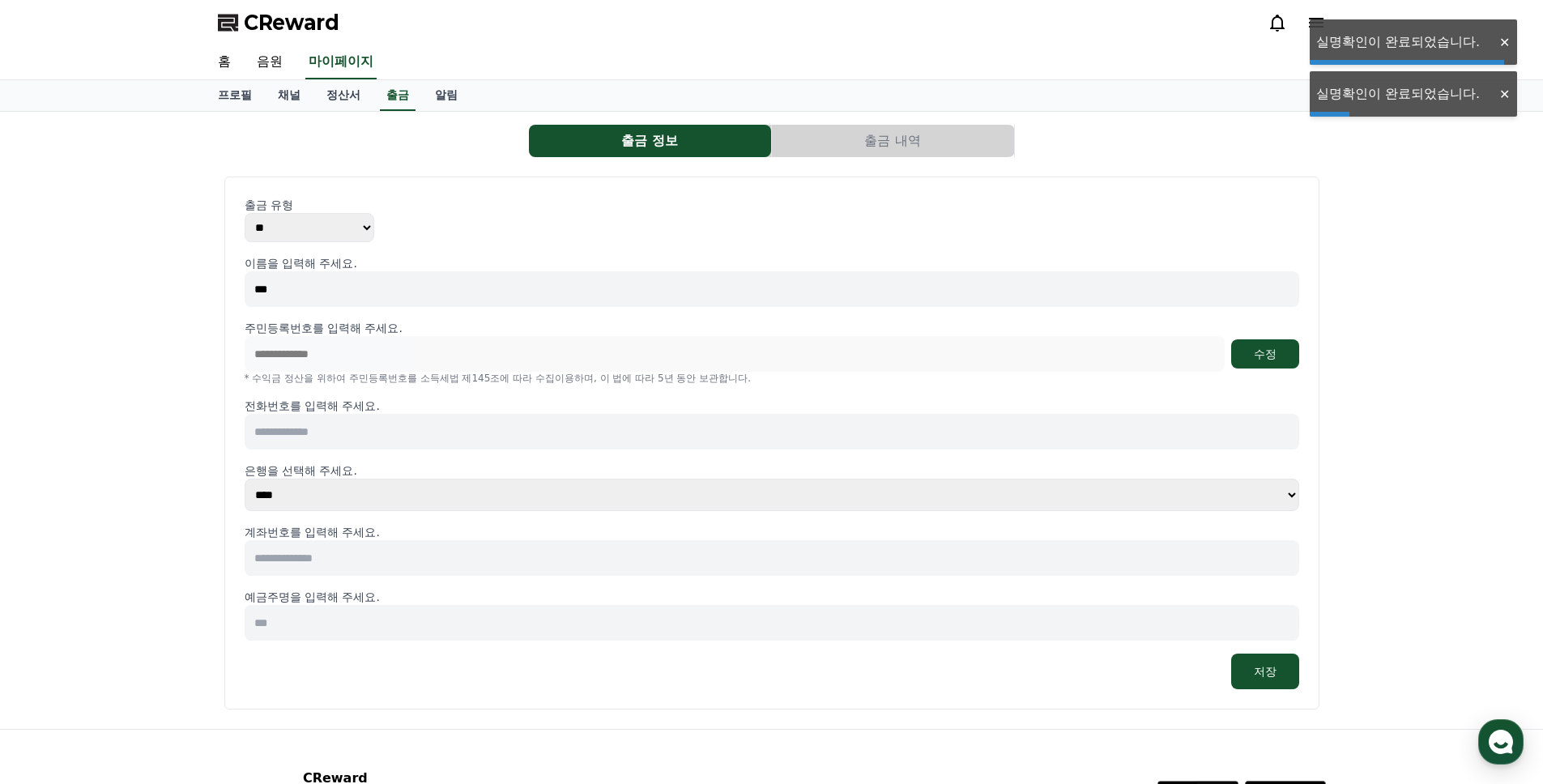
click at [298, 421] on input at bounding box center [772, 432] width 1055 height 36
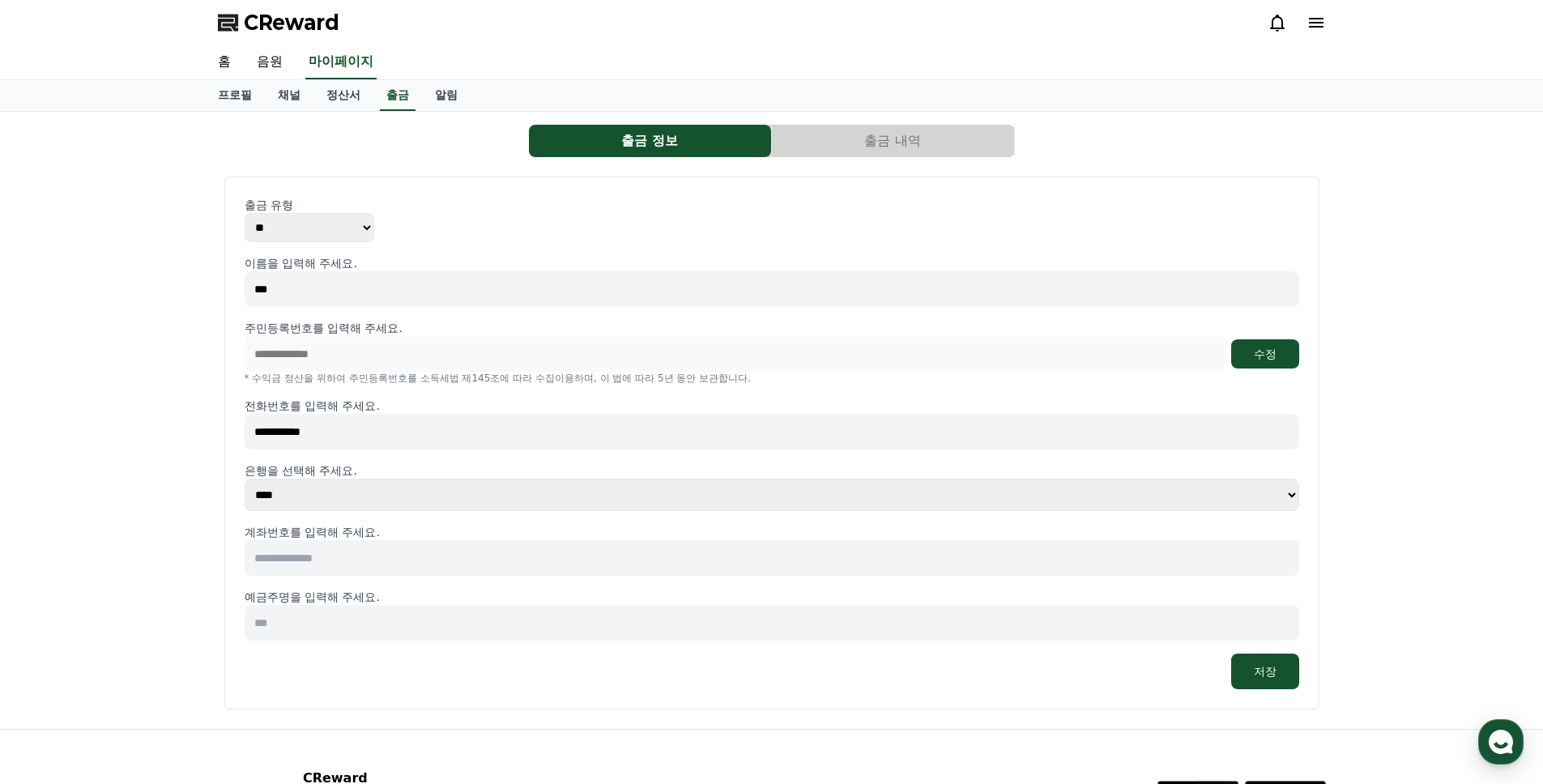
type input "**********"
drag, startPoint x: 480, startPoint y: 470, endPoint x: 476, endPoint y: 484, distance: 14.6
click at [480, 474] on p "은행을 선택해 주세요." at bounding box center [772, 471] width 1055 height 16
click at [476, 484] on select "**** **** **** **** **** **** **** ** ** ** ** **** *** **** **** *****" at bounding box center [772, 495] width 1055 height 32
click at [245, 479] on select "**** **** **** **** **** **** **** ** ** ** ** **** *** **** **** *****" at bounding box center [772, 495] width 1055 height 32
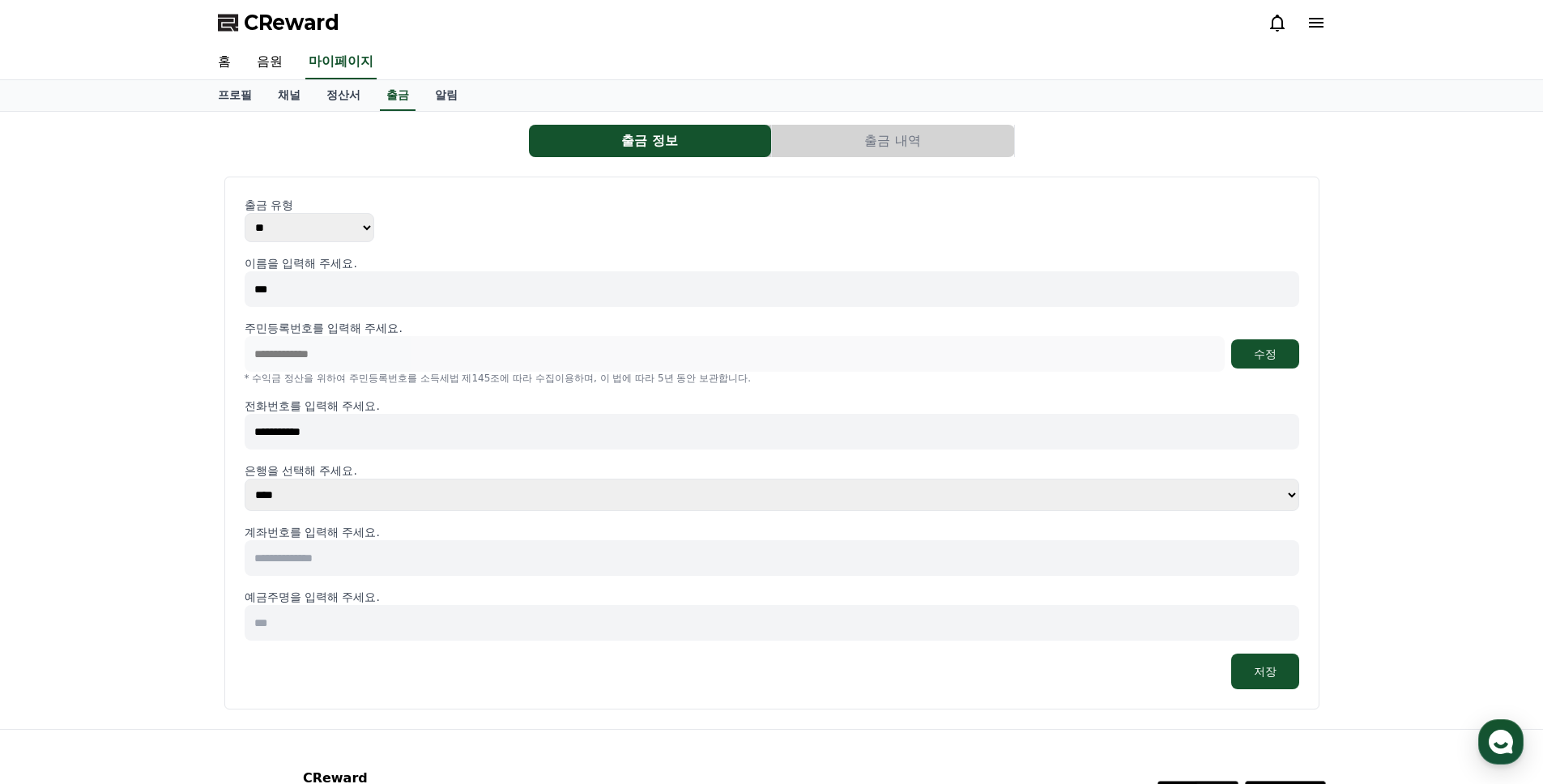
click at [414, 498] on select "**** **** **** **** **** **** **** ** ** ** ** **** *** **** **** *****" at bounding box center [772, 495] width 1055 height 32
select select "********"
click at [245, 479] on select "**** **** **** **** **** **** **** ** ** ** ** **** *** **** **** *****" at bounding box center [772, 495] width 1055 height 32
click at [336, 565] on input at bounding box center [772, 558] width 1055 height 36
type input "**********"
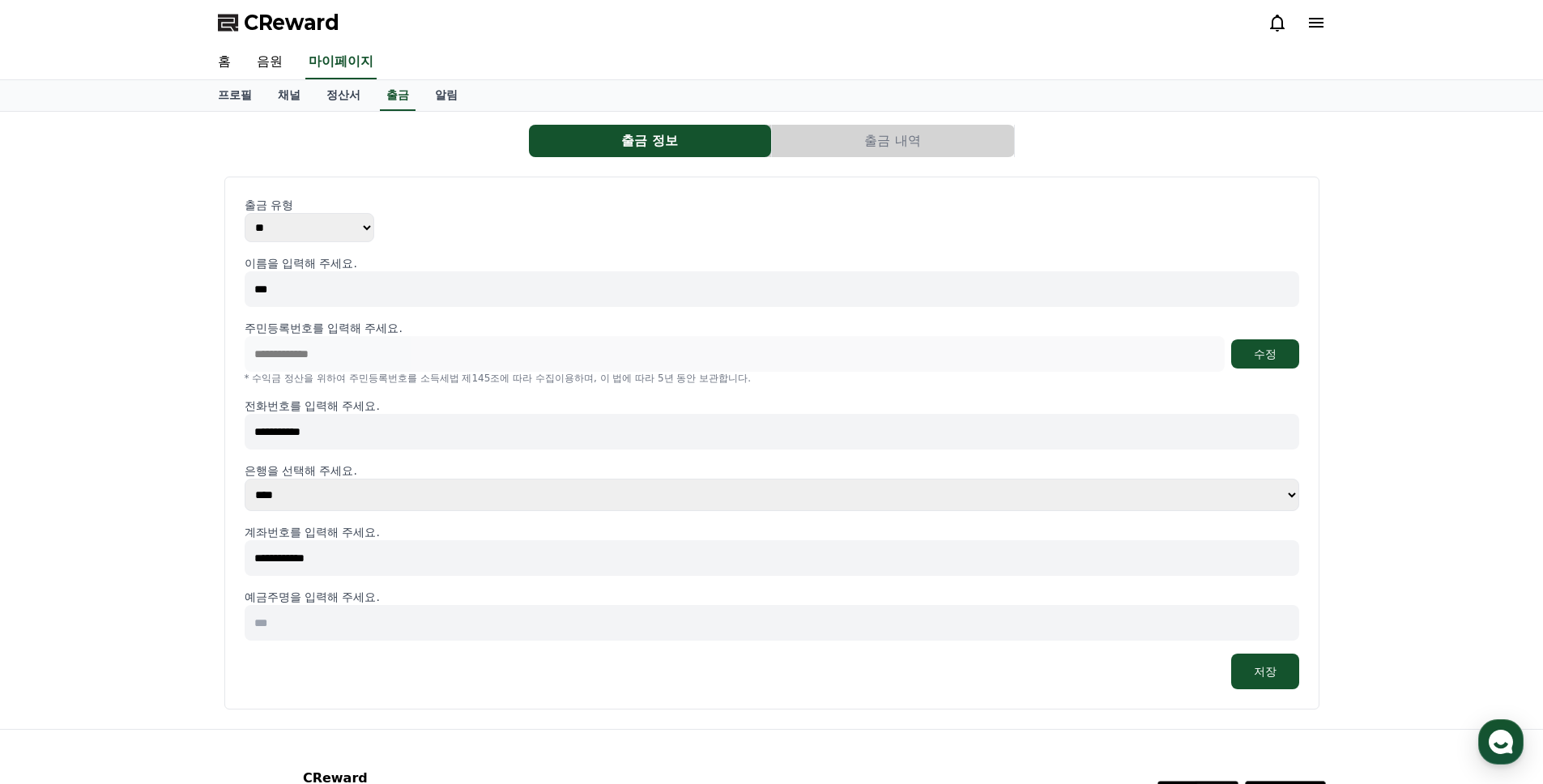
click at [385, 611] on input at bounding box center [772, 623] width 1055 height 36
type input "***"
click at [1270, 675] on button "저장" at bounding box center [1265, 671] width 68 height 36
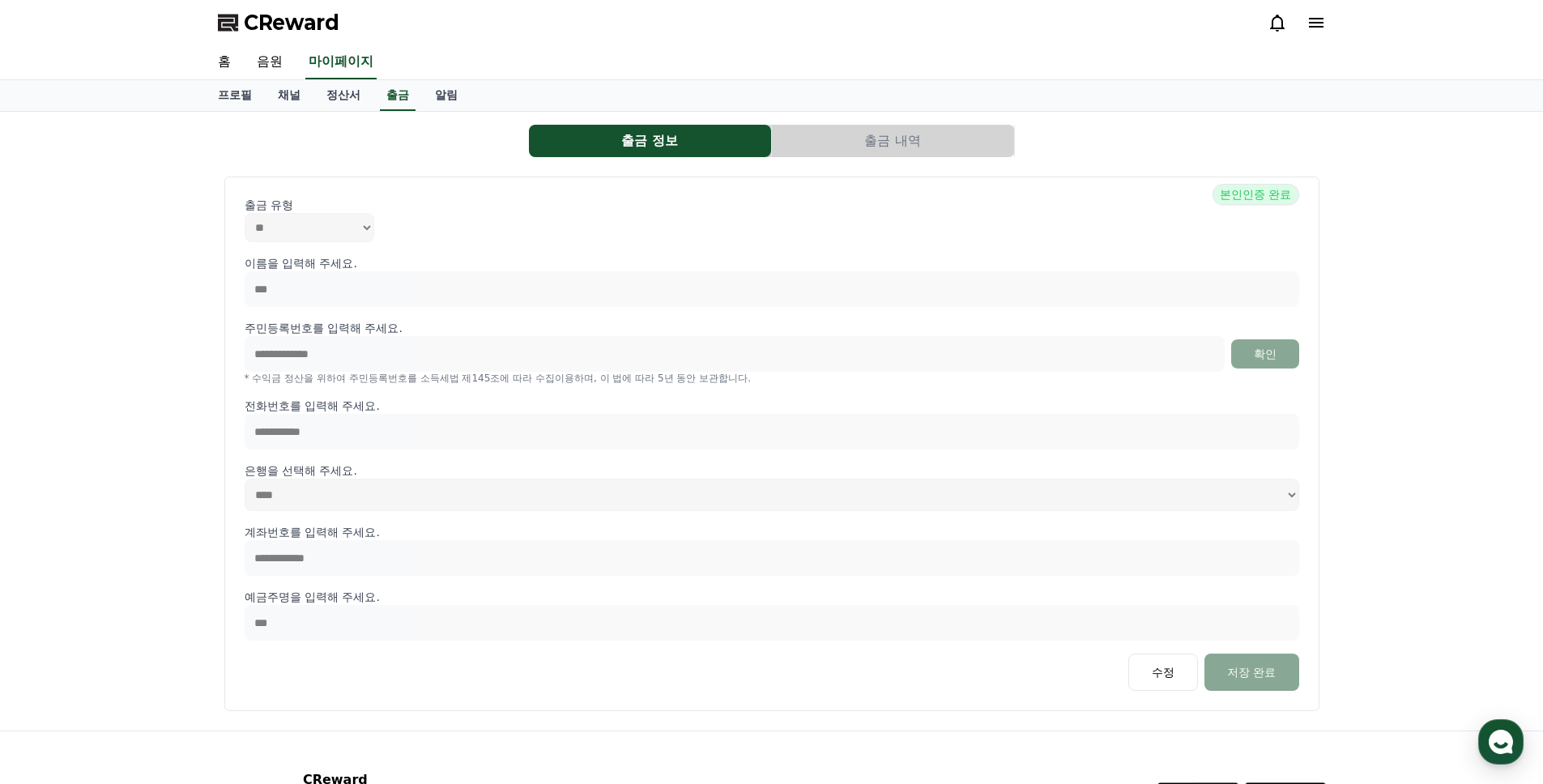
click at [964, 144] on button "출금 내역" at bounding box center [893, 141] width 242 height 32
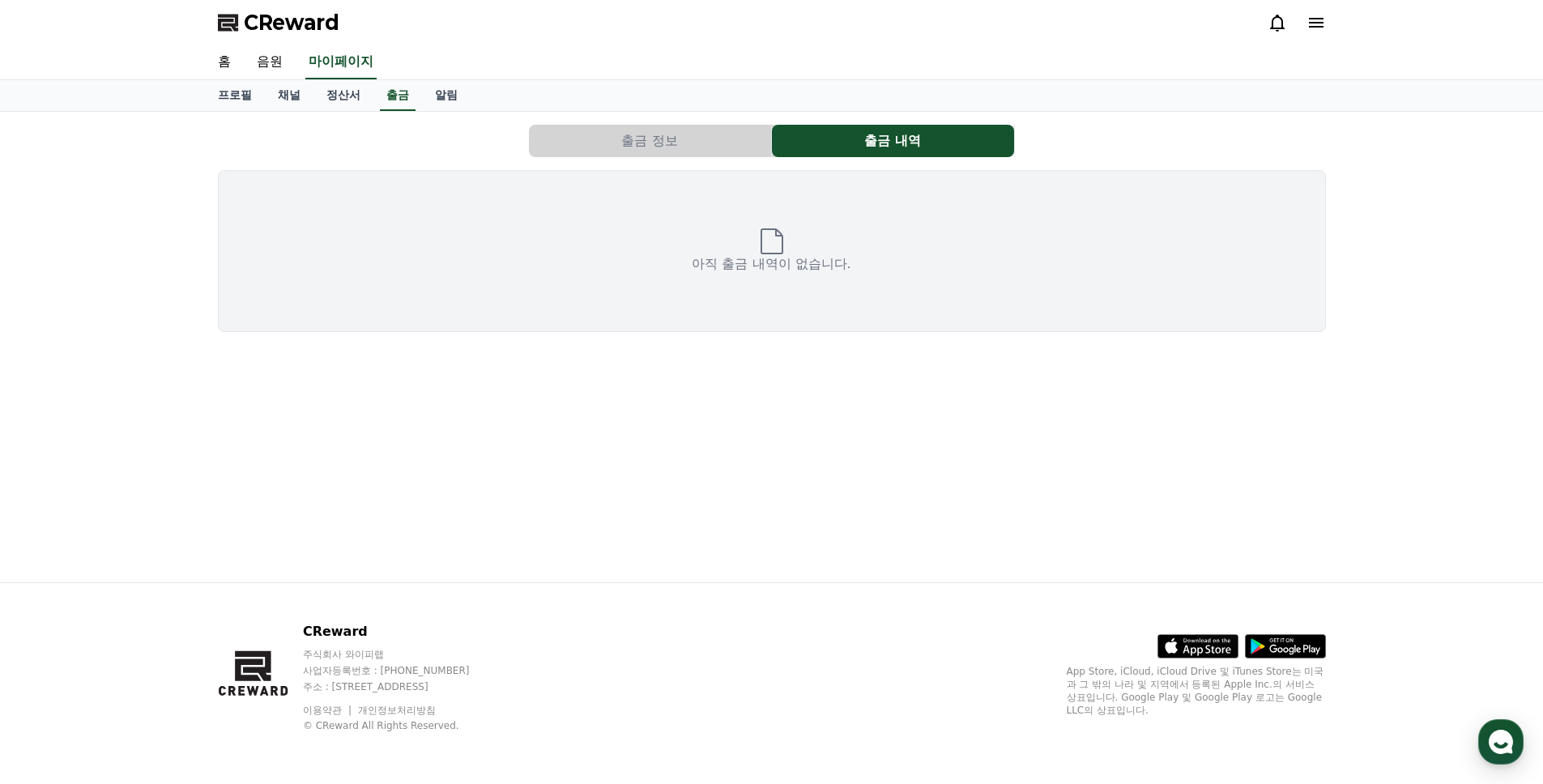
click at [720, 139] on button "출금 정보" at bounding box center [649, 141] width 242 height 32
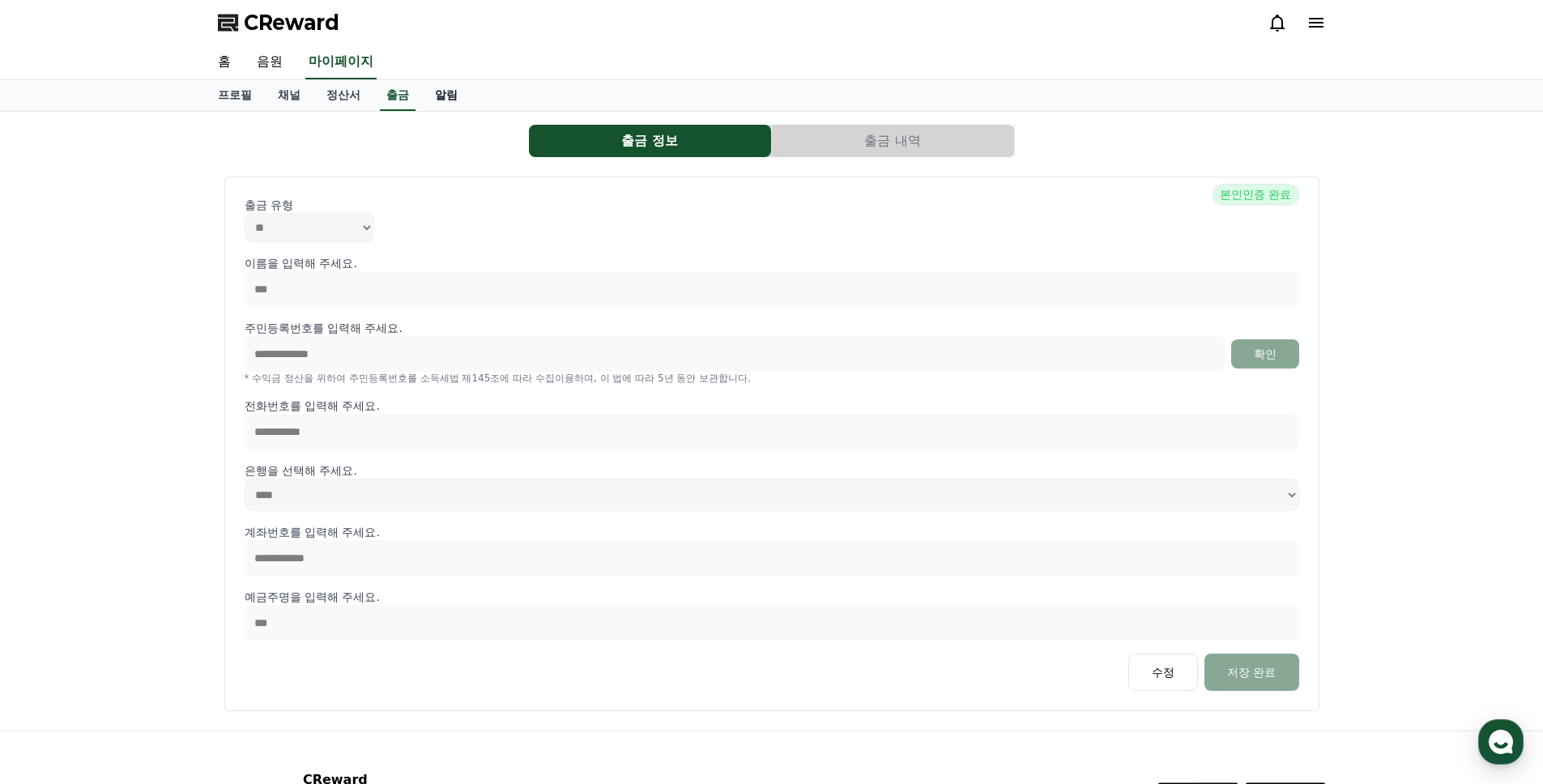
click at [422, 94] on link "알림" at bounding box center [446, 96] width 48 height 30
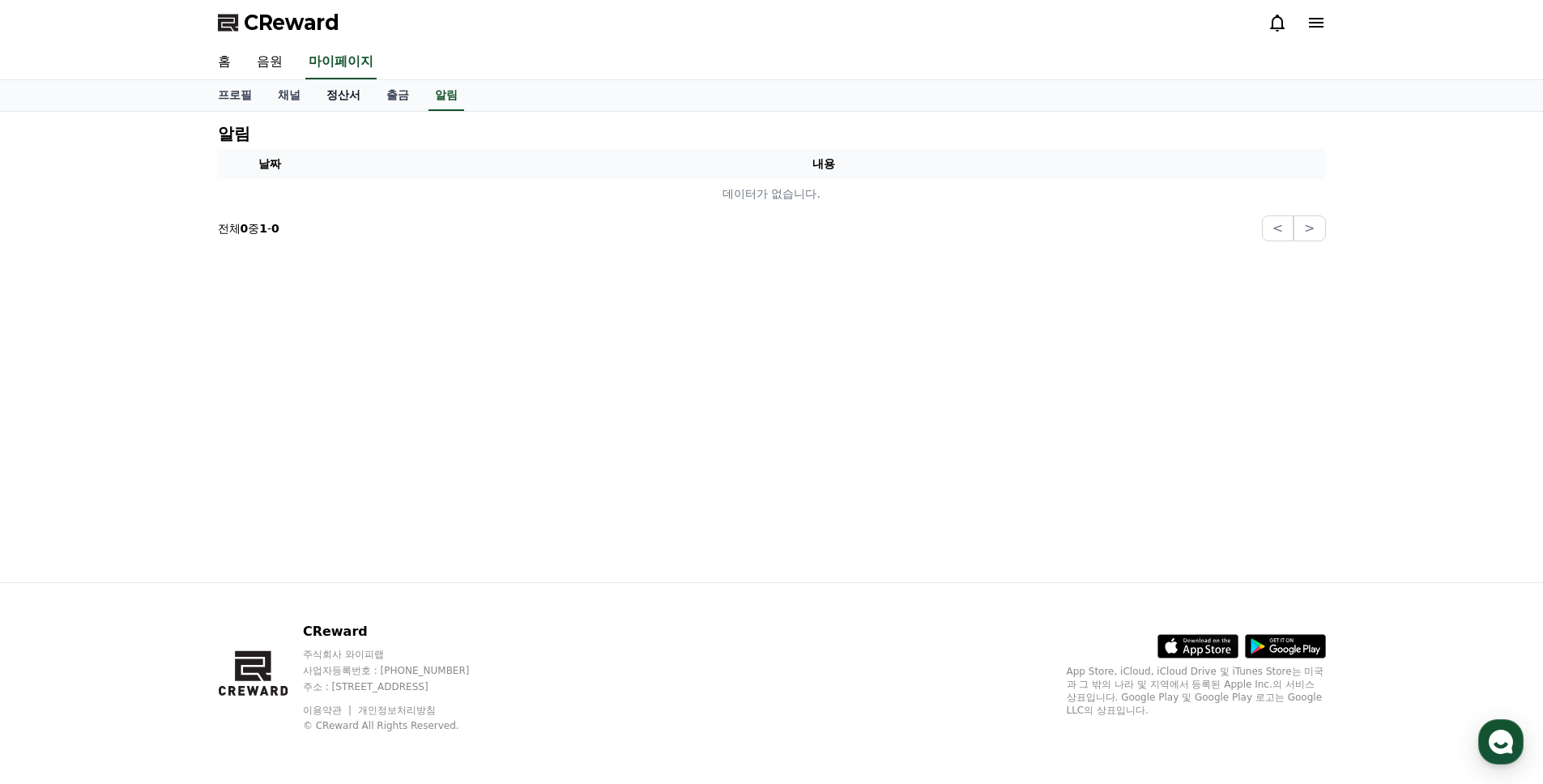
click at [339, 96] on link "정산서" at bounding box center [343, 96] width 60 height 30
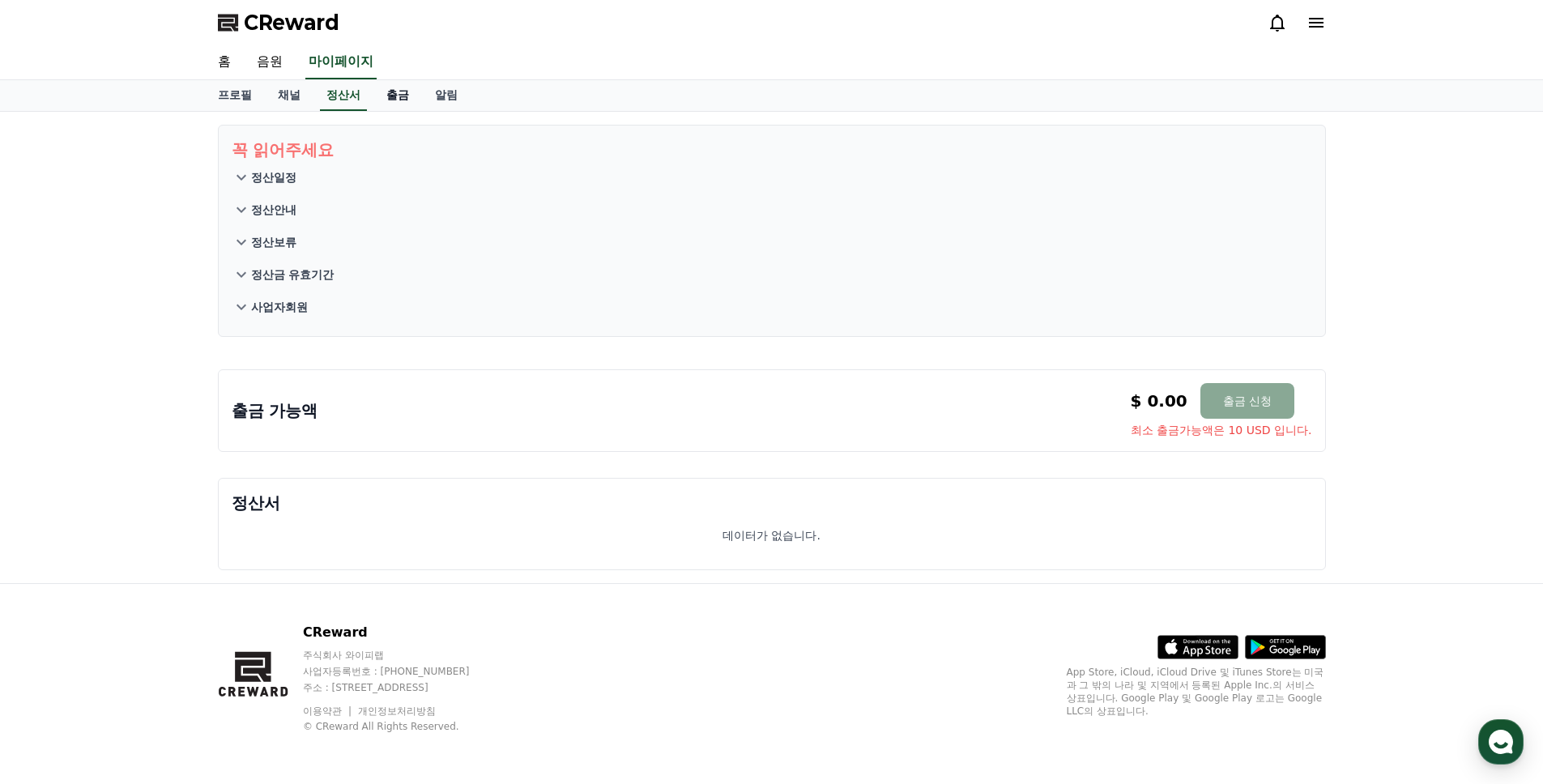
click at [375, 96] on link "출금" at bounding box center [397, 96] width 48 height 30
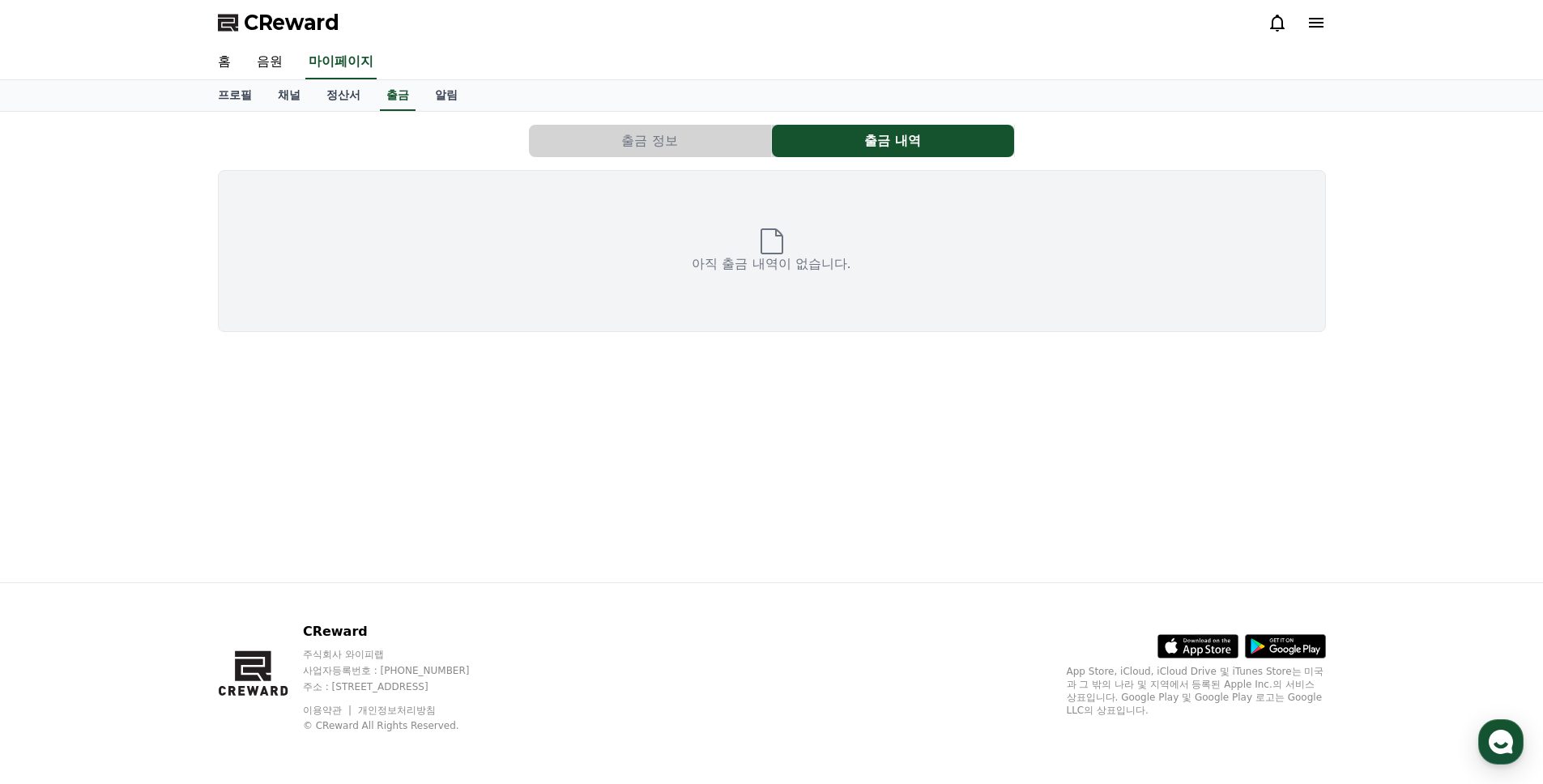
click at [579, 120] on div "출금 정보 출금 내역 아직 출금 내역이 없습니다." at bounding box center [772, 228] width 1121 height 221
click at [588, 133] on button "출금 정보" at bounding box center [649, 141] width 242 height 32
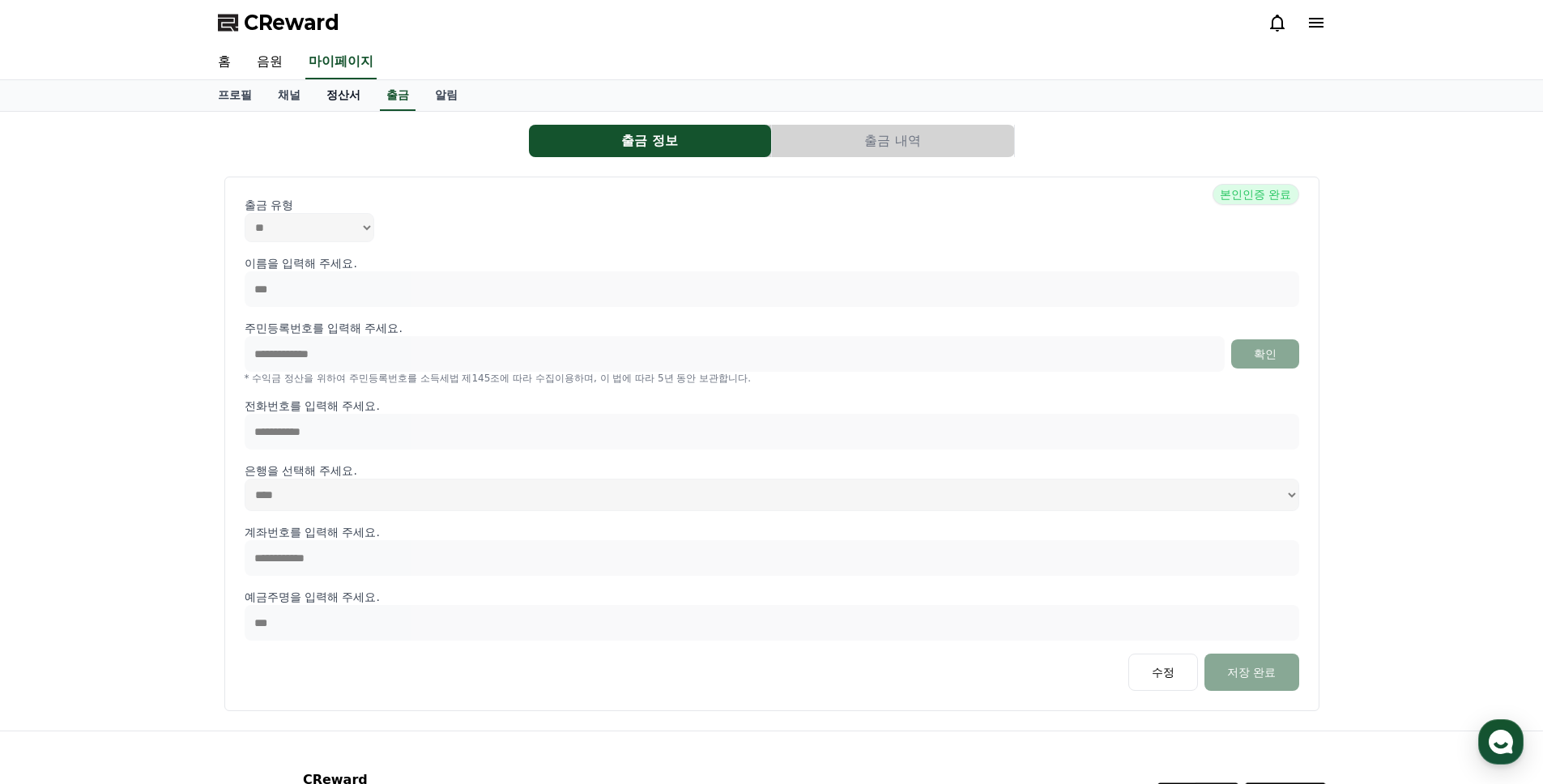
click at [319, 102] on link "정산서" at bounding box center [343, 96] width 60 height 30
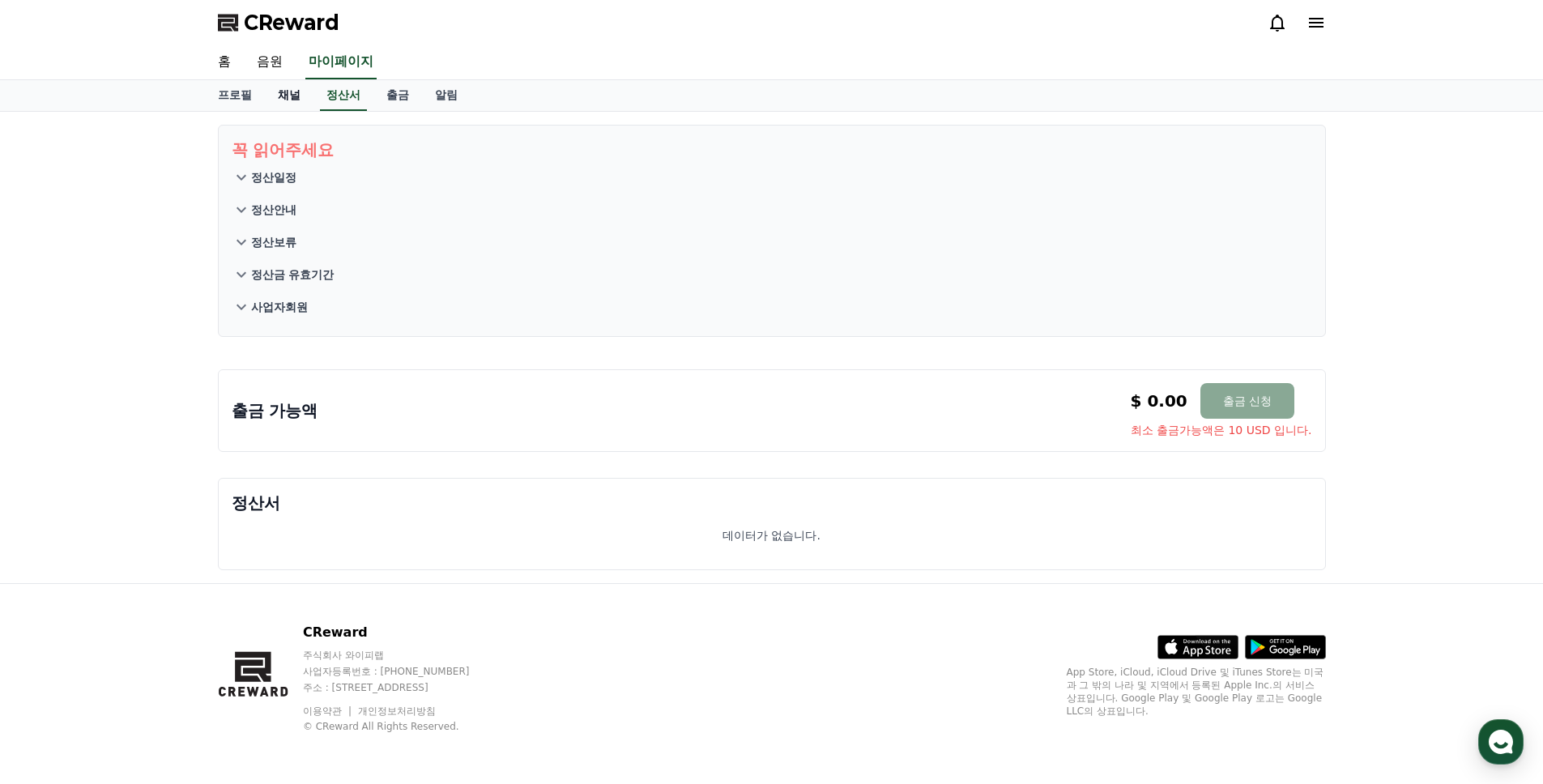
click at [289, 96] on link "채널" at bounding box center [289, 96] width 48 height 30
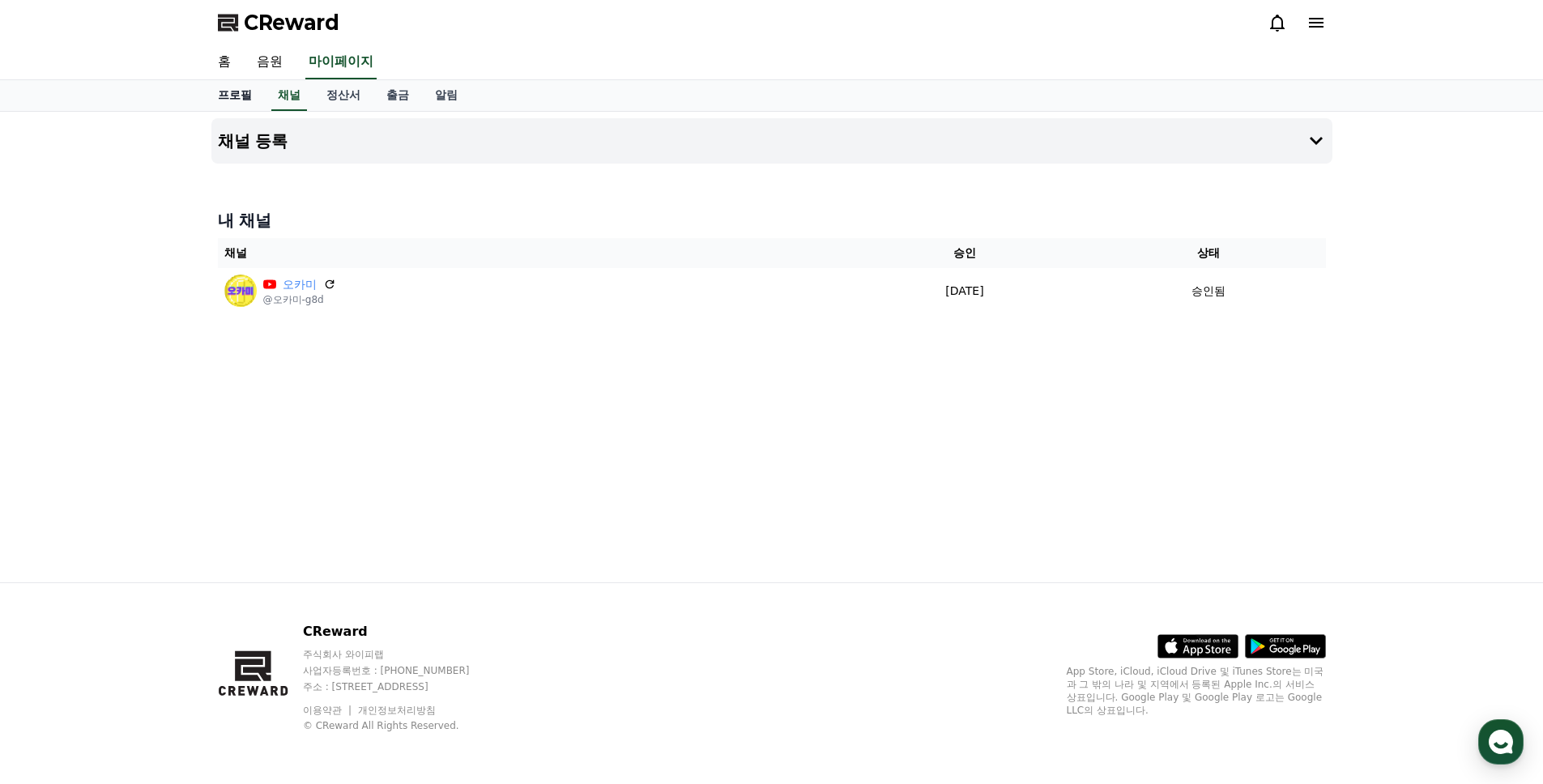
click at [238, 96] on link "프로필" at bounding box center [235, 96] width 60 height 30
select select "**********"
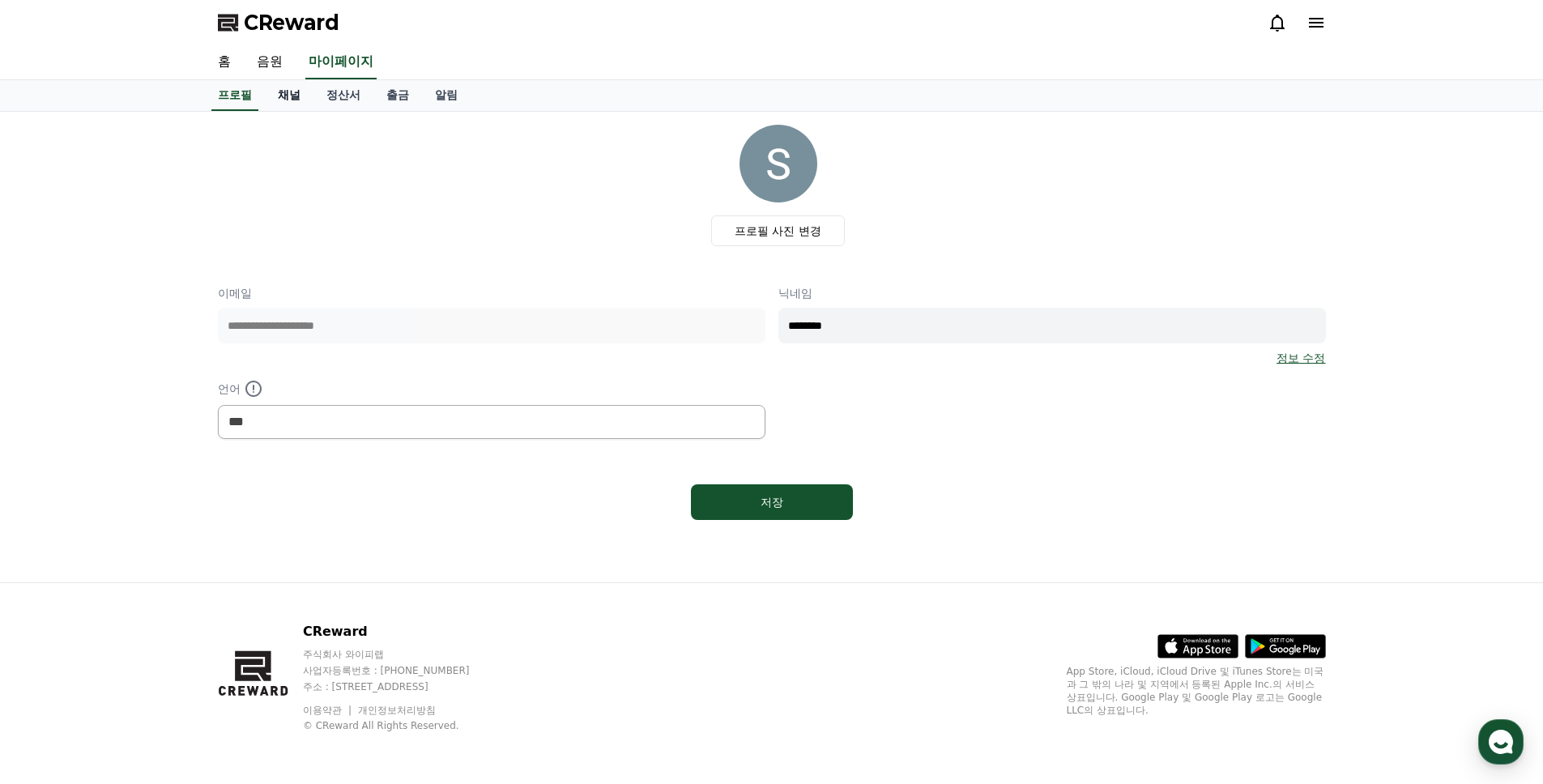
click at [288, 103] on link "채널" at bounding box center [289, 96] width 48 height 30
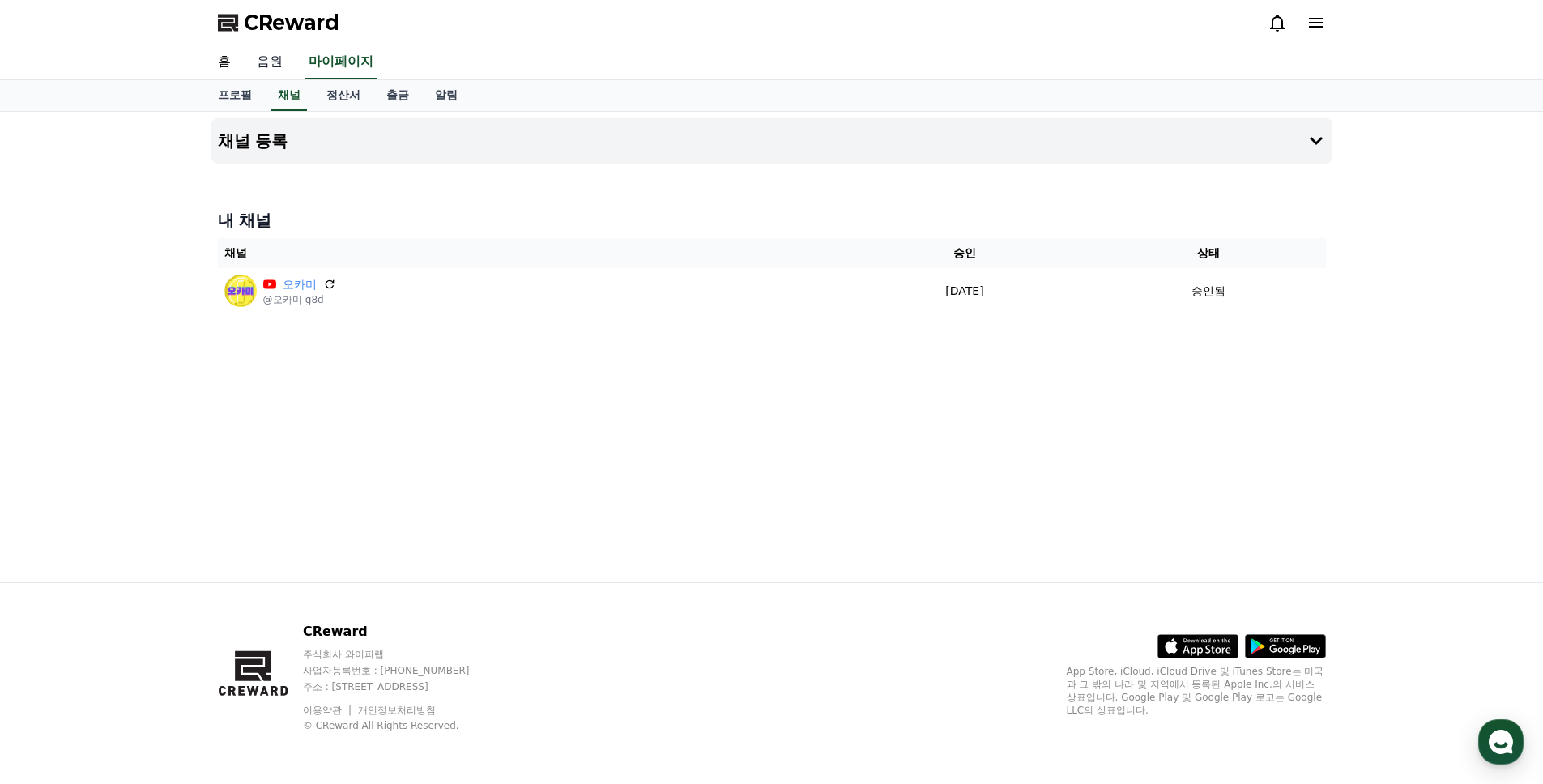
click at [273, 64] on link "음원" at bounding box center [270, 63] width 52 height 34
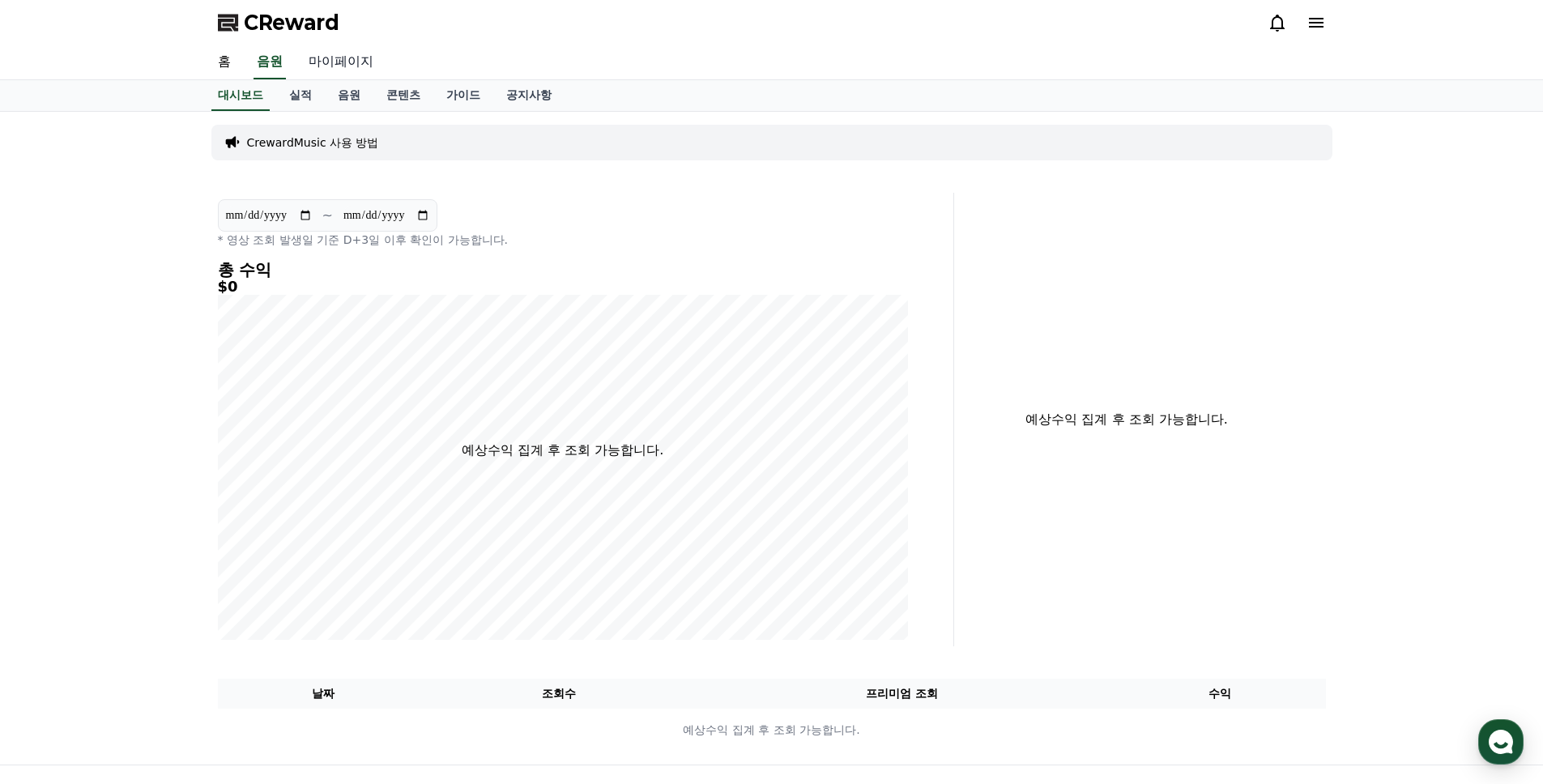
click at [314, 62] on link "마이페이지" at bounding box center [341, 63] width 91 height 34
select select "**********"
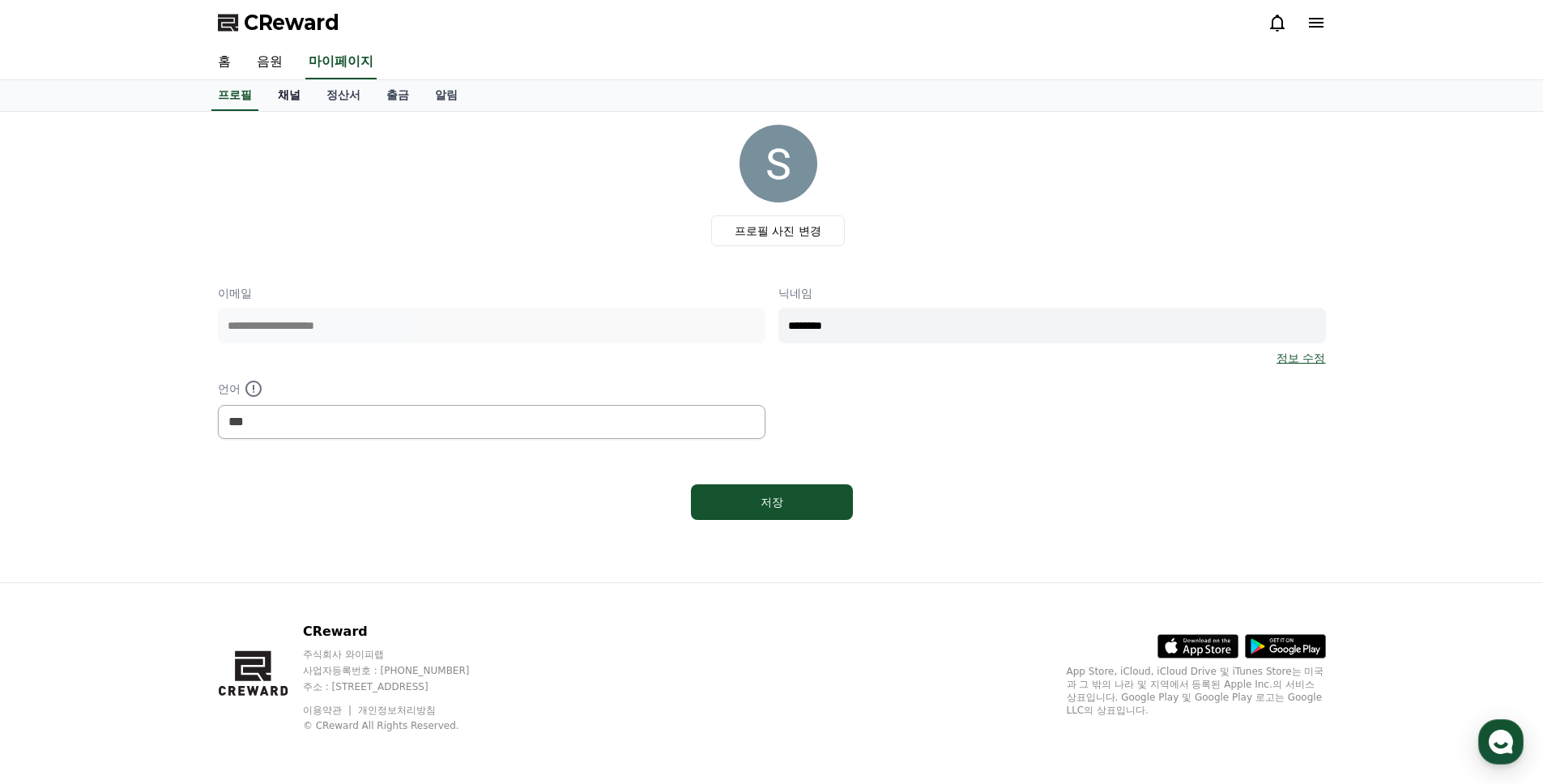
click at [281, 92] on link "채널" at bounding box center [289, 96] width 48 height 30
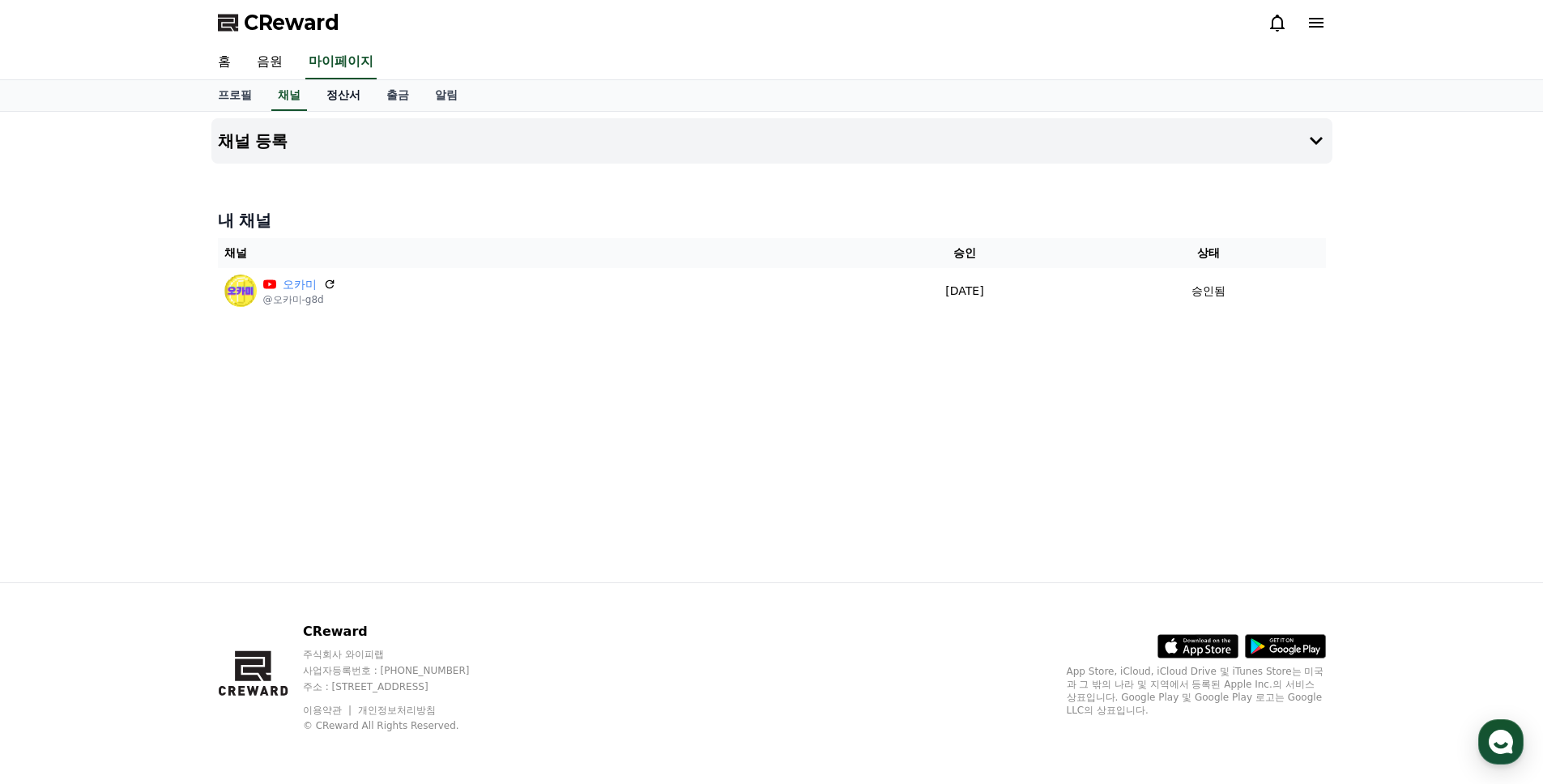
click at [321, 95] on link "정산서" at bounding box center [343, 96] width 60 height 30
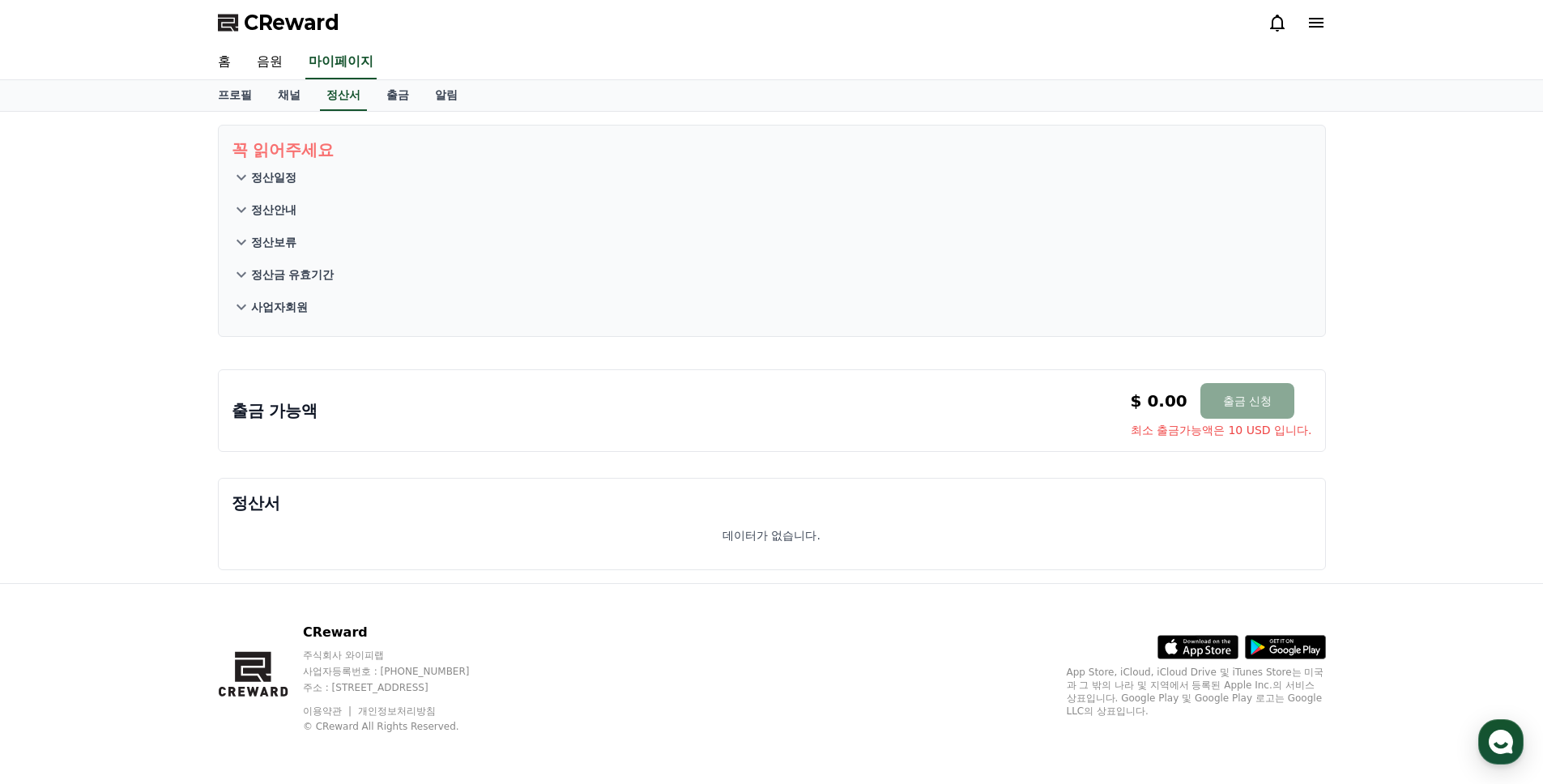
drag, startPoint x: 381, startPoint y: 402, endPoint x: 630, endPoint y: 458, distance: 255.2
click at [381, 402] on div "출금 가능액 $ 0.00 출금 신청 최소 출금가능액은 10 USD 입니다. $ 0.00 출금 신청 최소 출금가능액은 10 USD 입니다." at bounding box center [772, 411] width 1080 height 55
drag, startPoint x: 1010, startPoint y: 466, endPoint x: 1225, endPoint y: 423, distance: 219.3
click at [1104, 458] on div "꼭 읽어주세요 정산일정 정산안내 정산보류 정산금 유효기간 사업자회원 출금 가능액 $ 0.00 출금 신청 최소 출금가능액은 10 USD 입니다.…" at bounding box center [772, 347] width 1134 height 471
click at [239, 104] on link "프로필" at bounding box center [235, 96] width 60 height 30
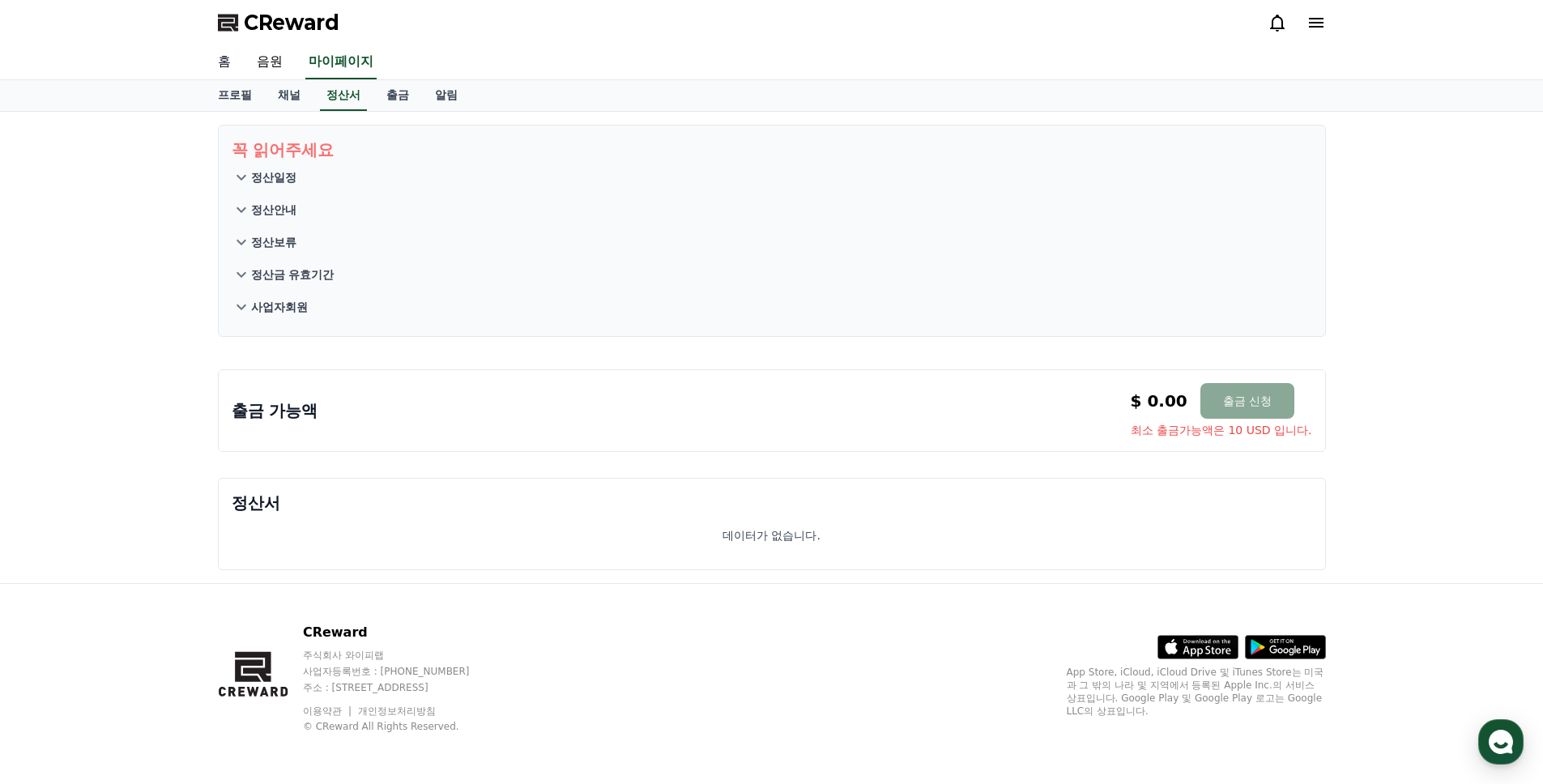
select select "**********"
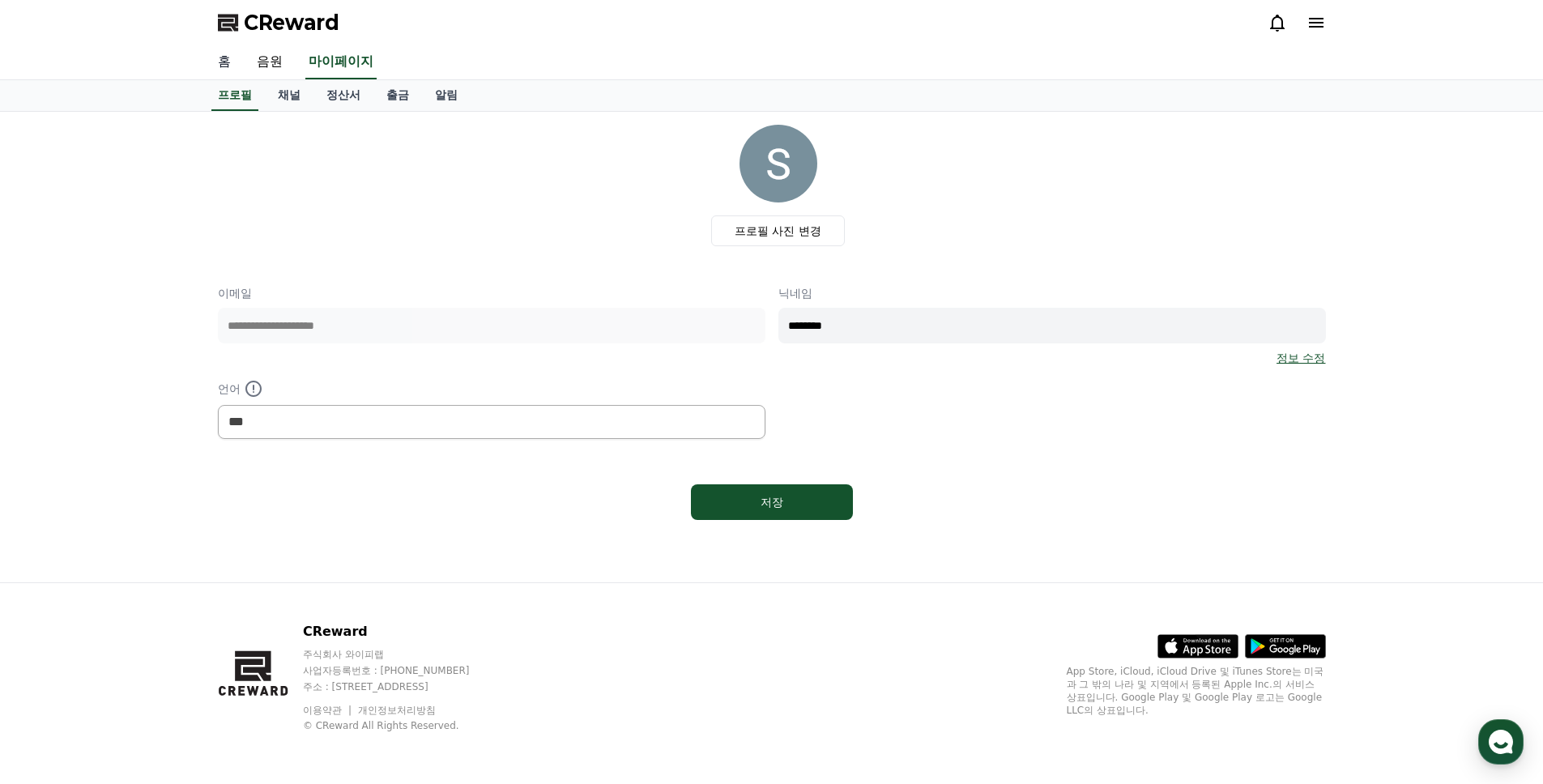
click at [222, 63] on link "홈" at bounding box center [225, 63] width 39 height 34
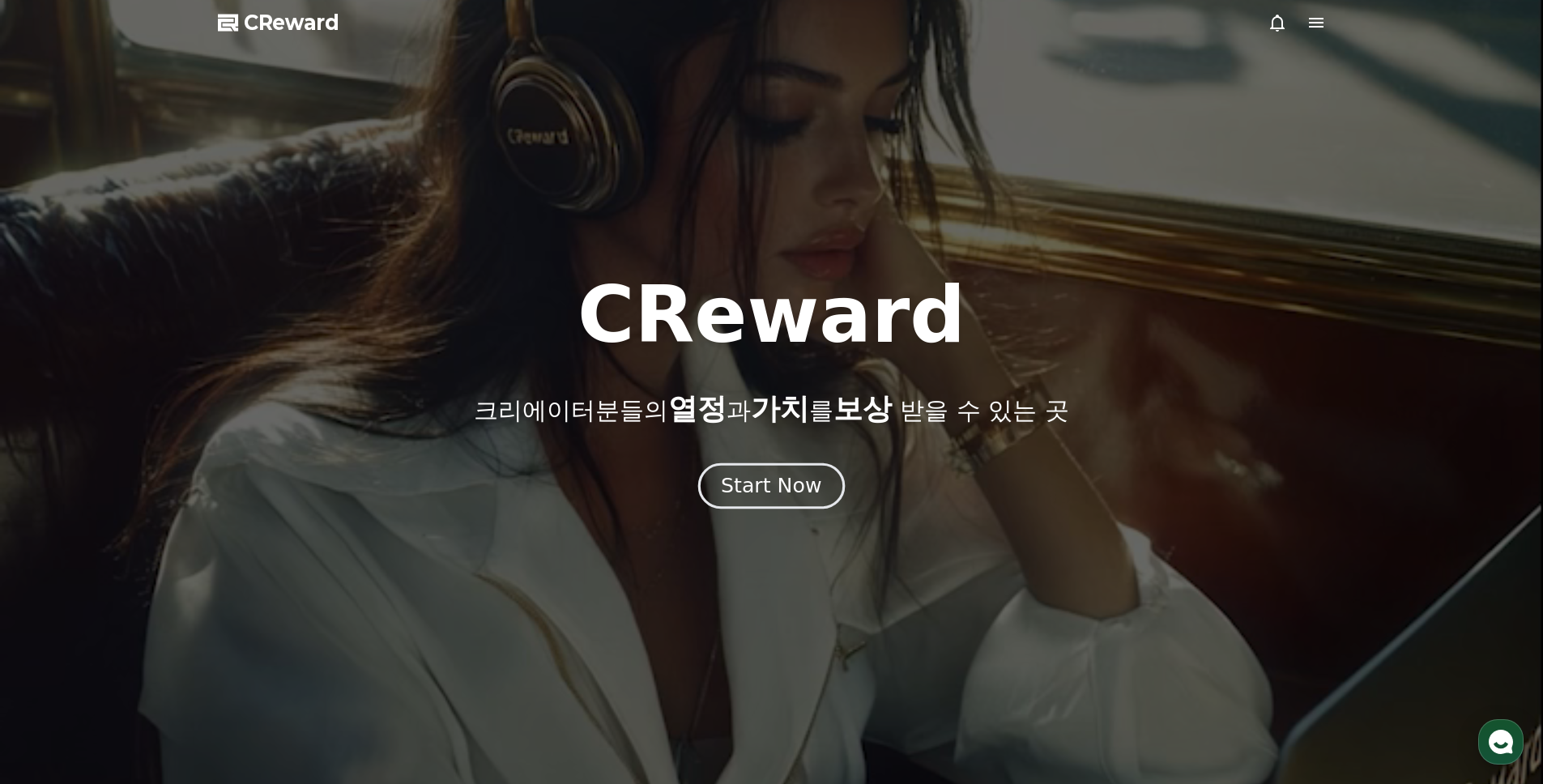
click at [763, 474] on div "Start Now" at bounding box center [771, 486] width 100 height 28
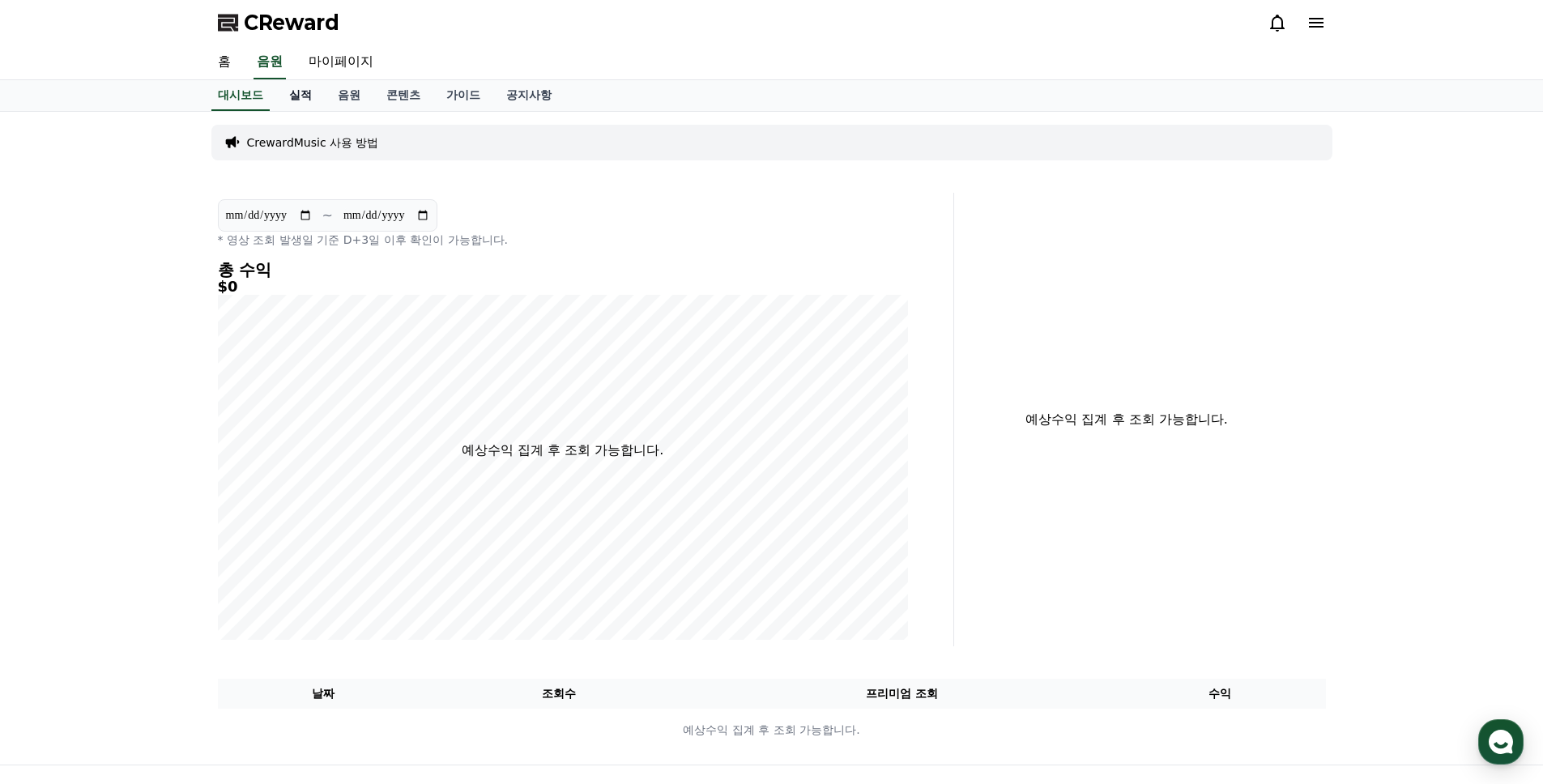
click at [303, 100] on link "실적" at bounding box center [300, 96] width 48 height 30
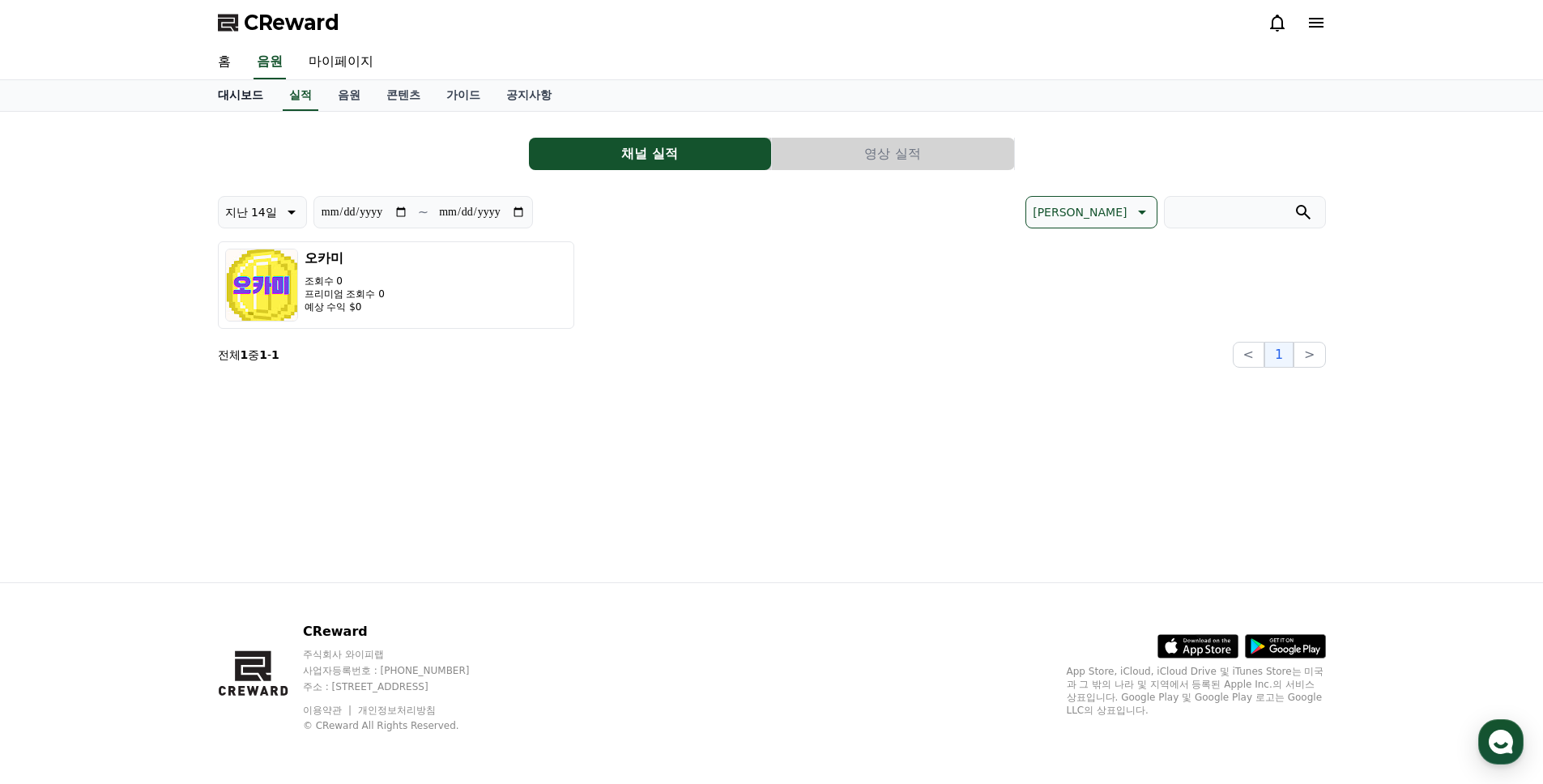
click at [234, 93] on link "대시보드" at bounding box center [241, 96] width 71 height 30
